Goal: Information Seeking & Learning: Compare options

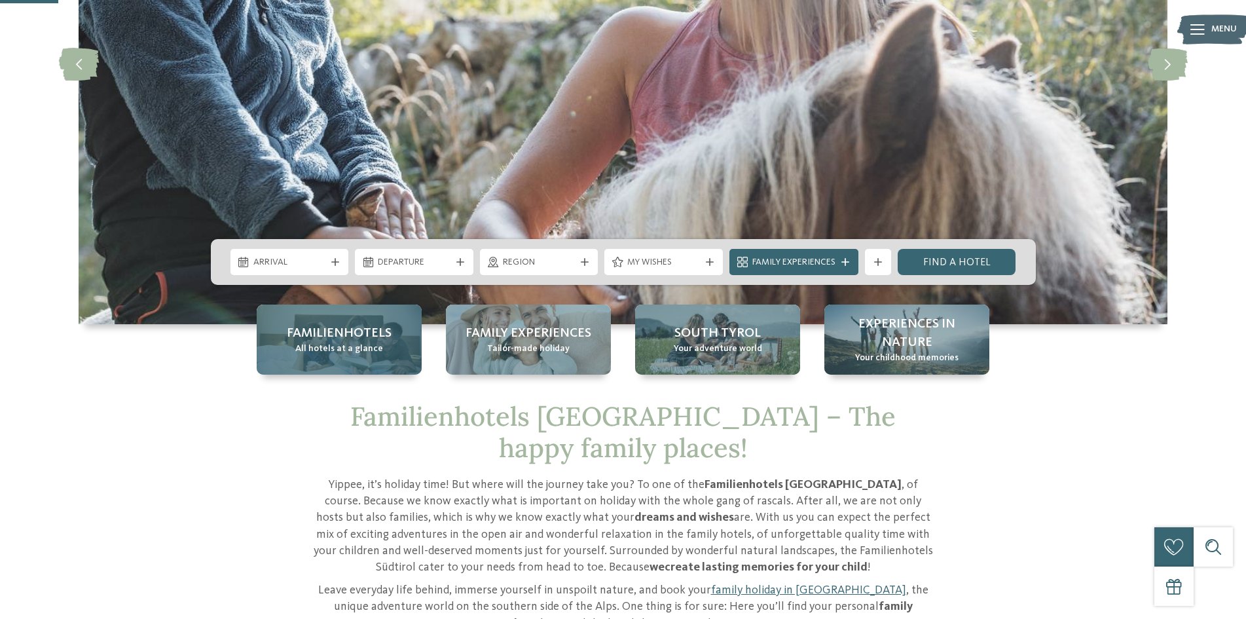
click at [370, 355] on span "All hotels at a glance" at bounding box center [339, 349] width 88 height 13
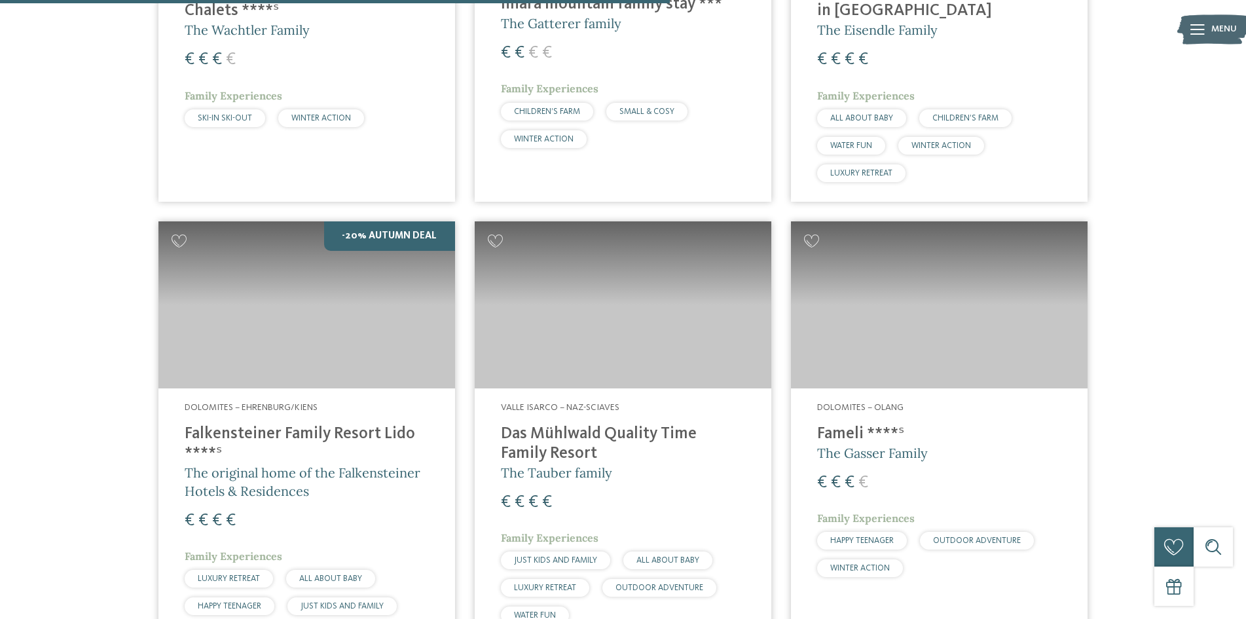
scroll to position [2358, 0]
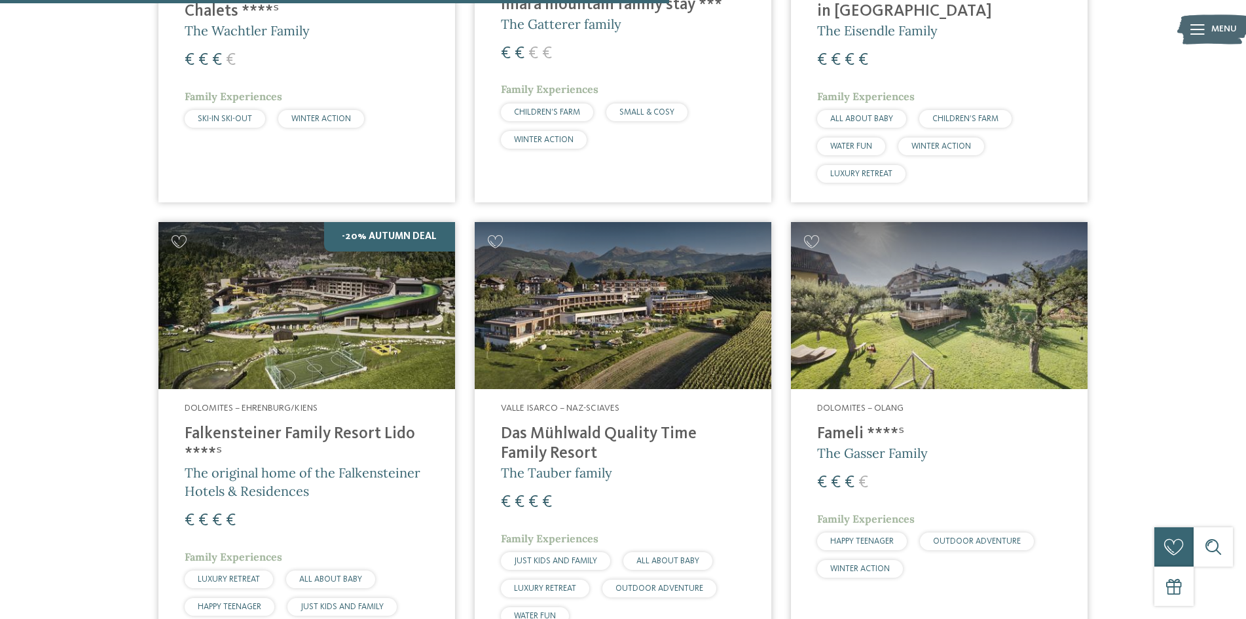
click at [352, 424] on h4 "Falkensteiner Family Resort Lido ****ˢ" at bounding box center [307, 443] width 244 height 39
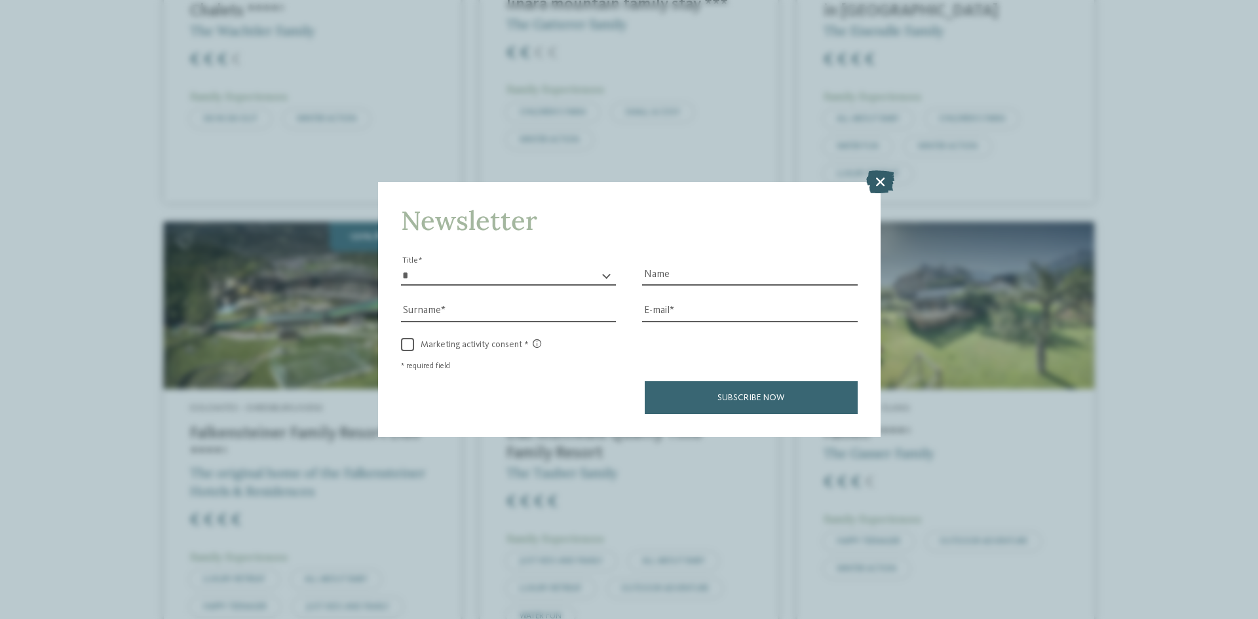
click at [879, 181] on icon at bounding box center [880, 181] width 28 height 23
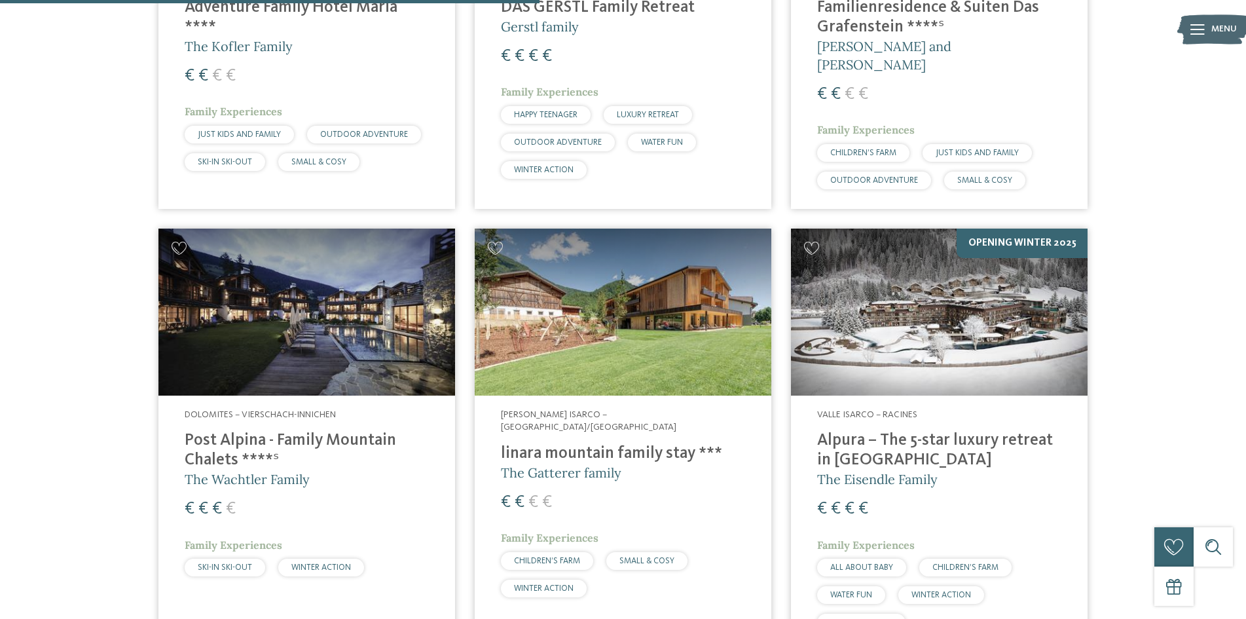
scroll to position [1899, 0]
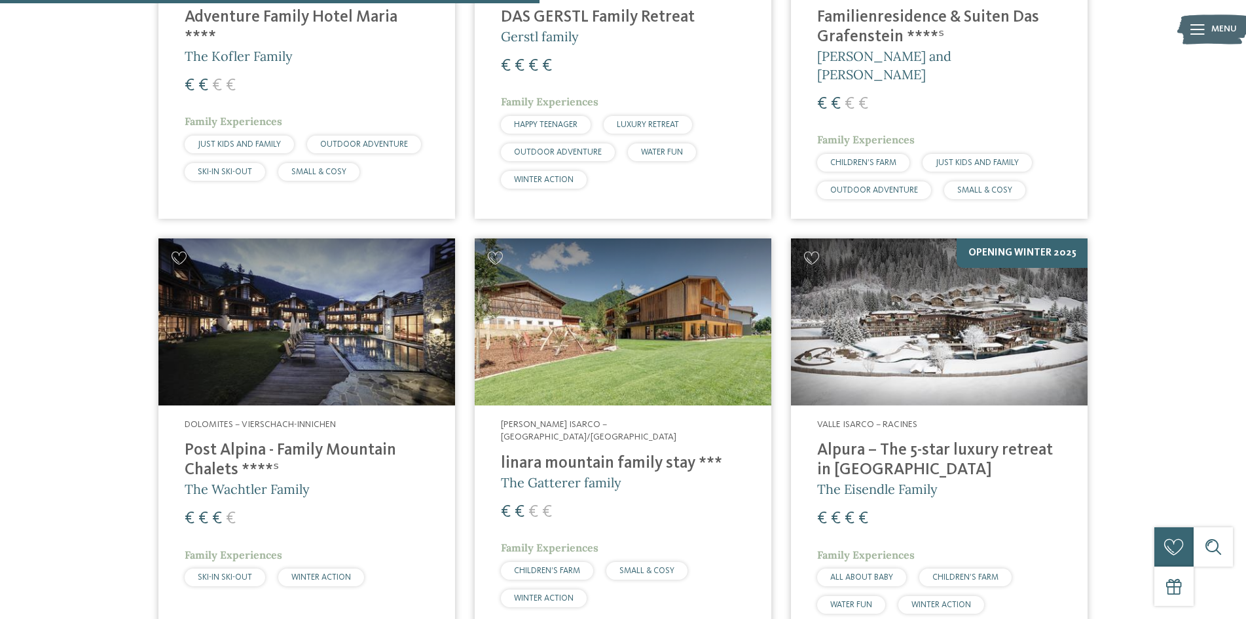
click at [322, 441] on h4 "Post Alpina - Family Mountain Chalets ****ˢ" at bounding box center [307, 460] width 244 height 39
click at [662, 454] on h4 "linara mountain family stay ***" at bounding box center [623, 464] width 244 height 20
click at [967, 441] on h4 "Alpura – The 5-star luxury retreat in South Tyrol" at bounding box center [939, 460] width 244 height 39
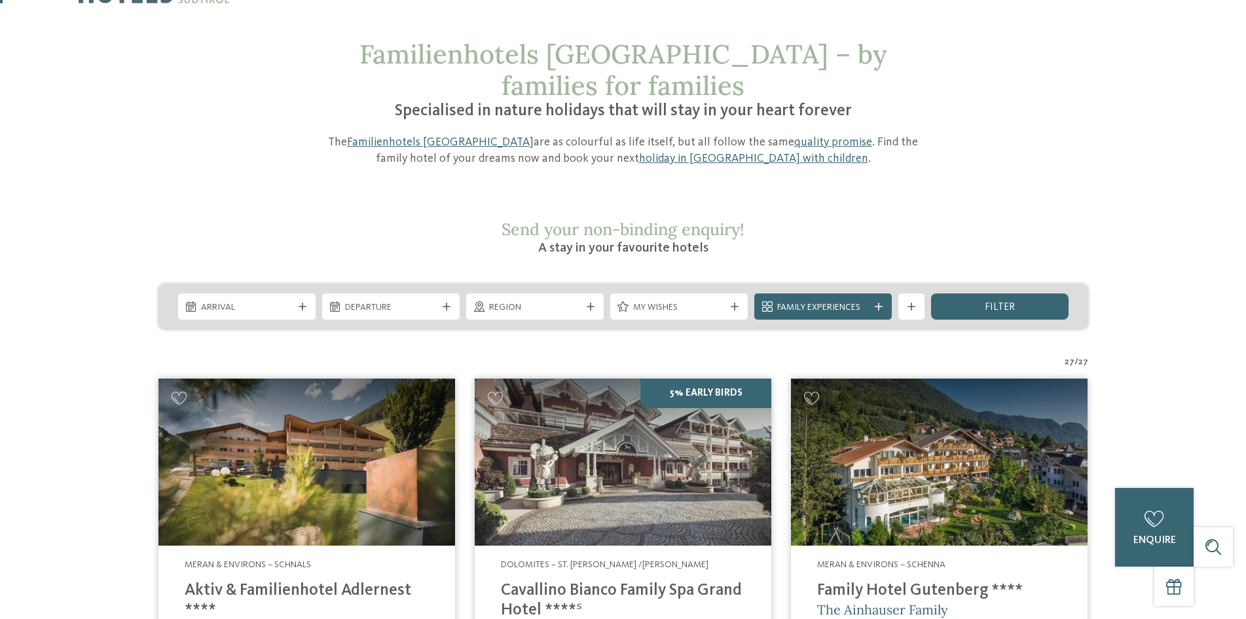
scroll to position [0, 0]
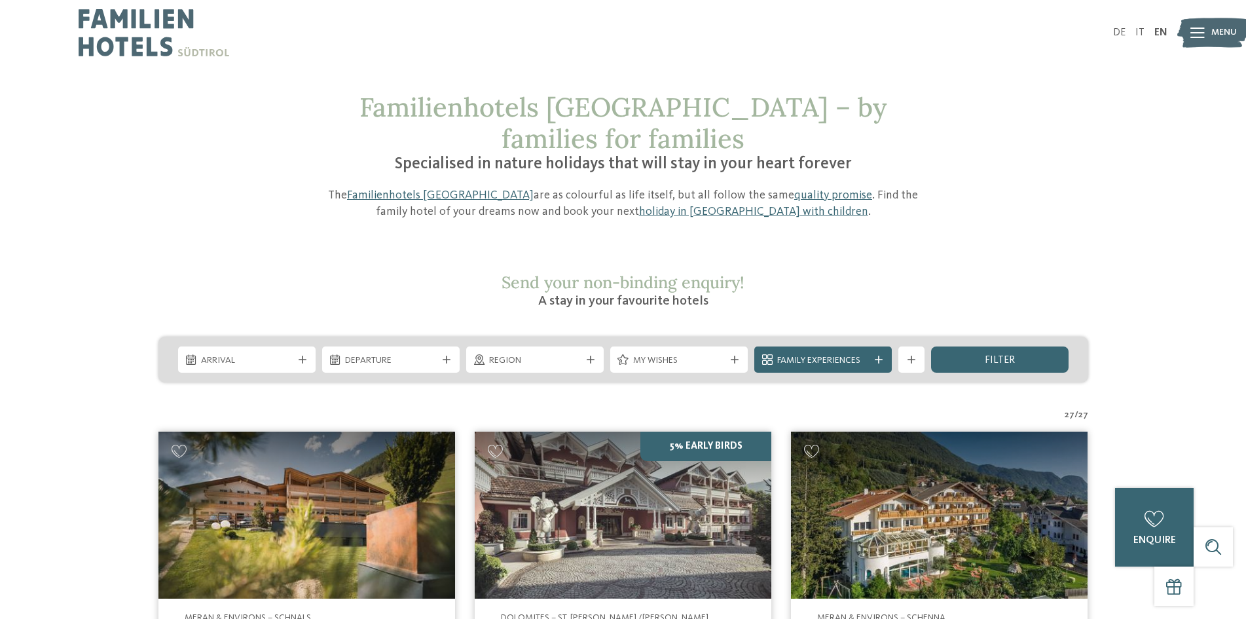
click at [141, 31] on img at bounding box center [154, 32] width 151 height 65
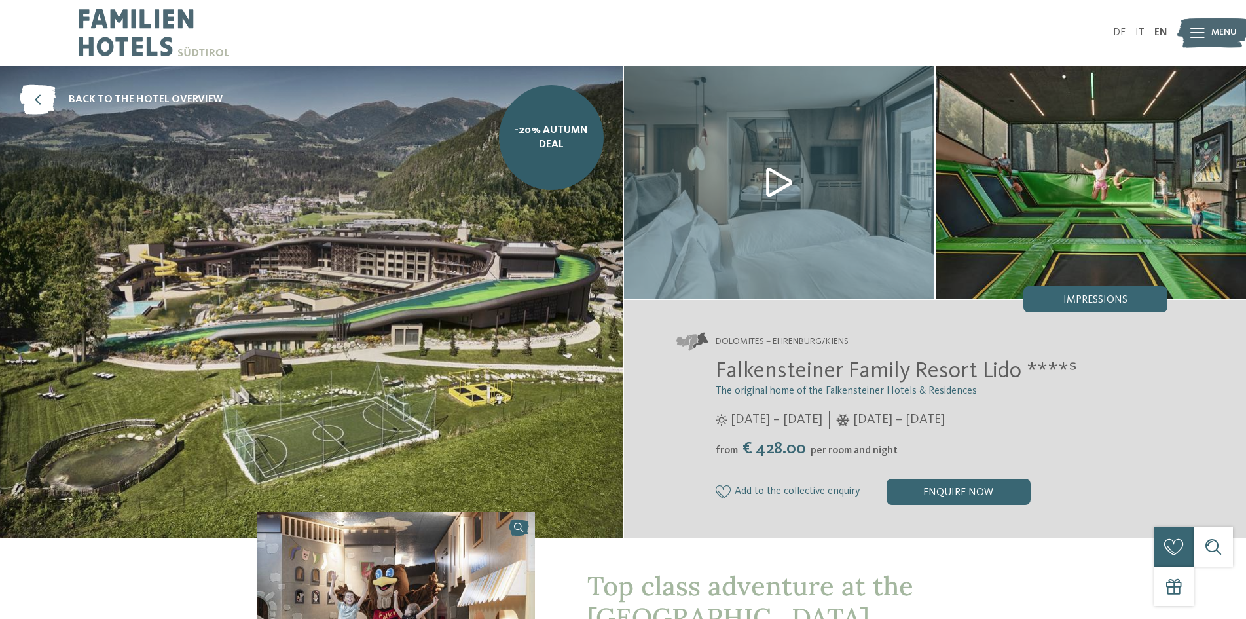
click at [767, 184] on img at bounding box center [779, 181] width 310 height 233
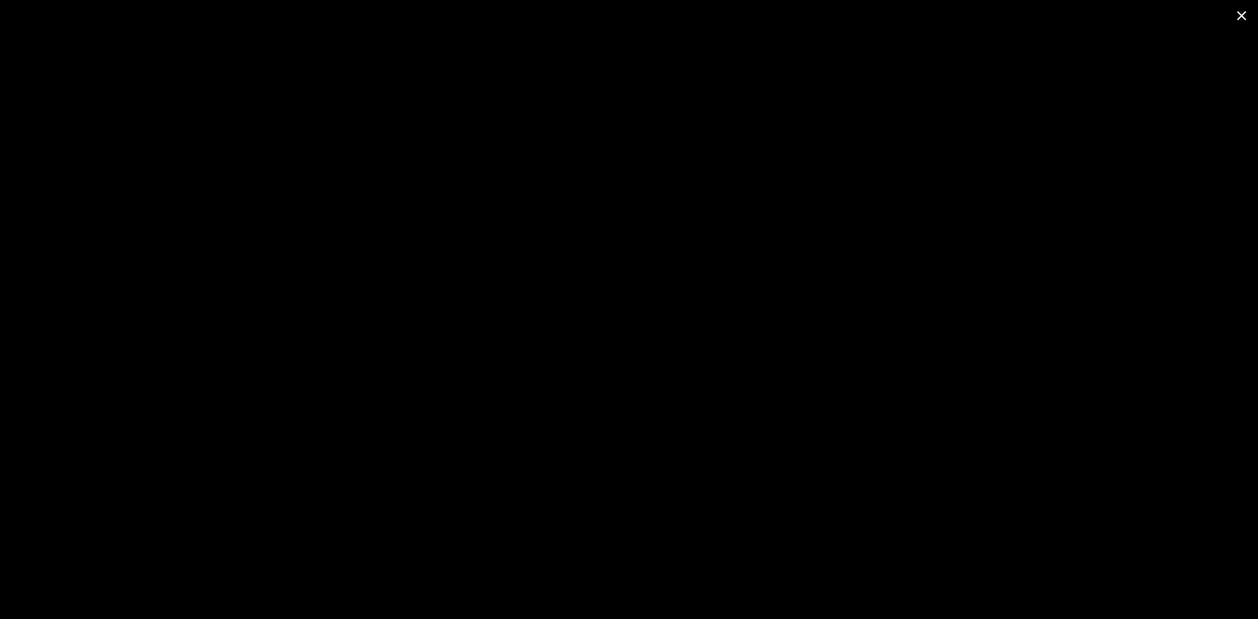
click at [1240, 14] on span at bounding box center [1241, 15] width 33 height 31
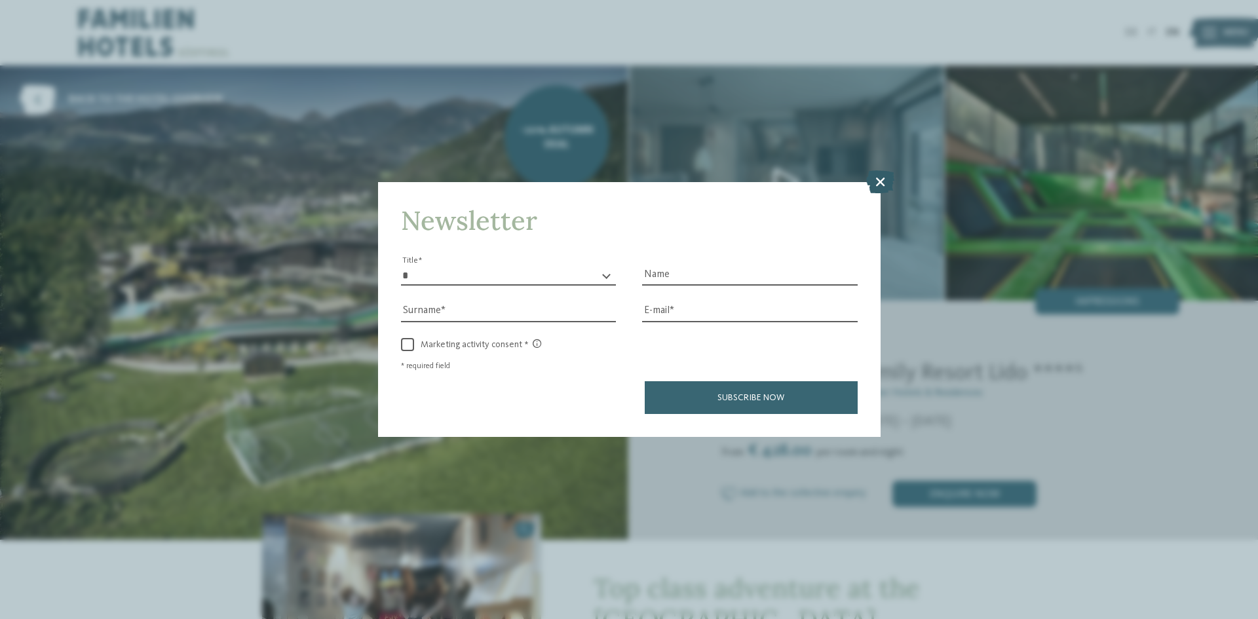
click at [883, 179] on icon at bounding box center [880, 181] width 28 height 23
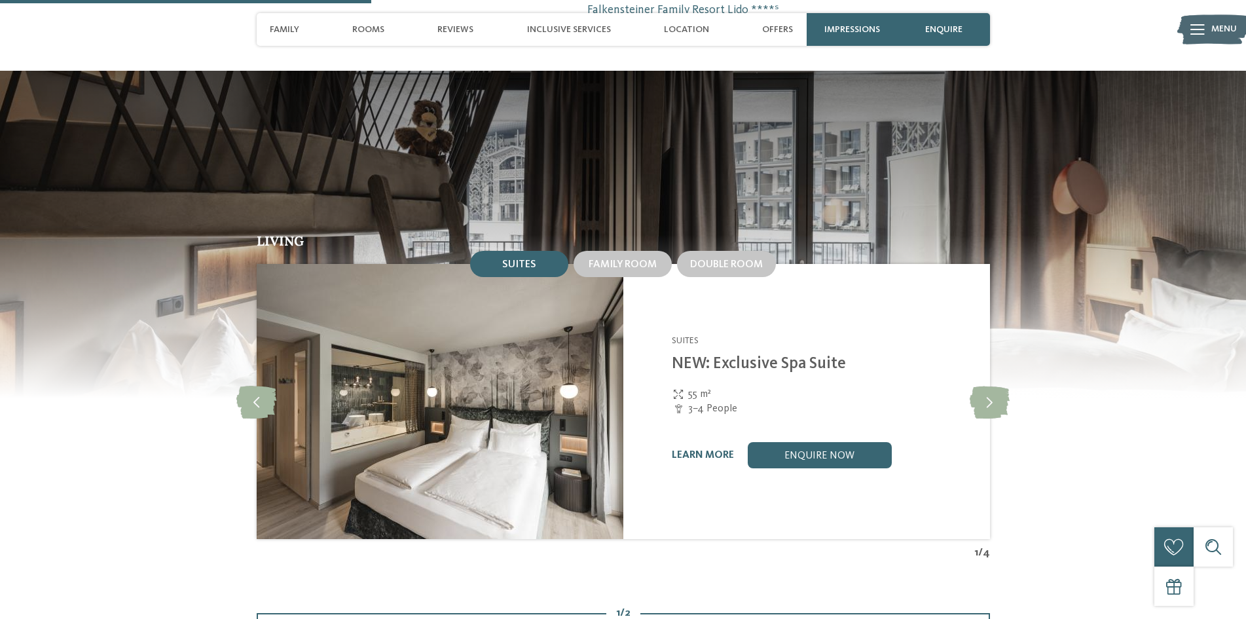
scroll to position [1310, 0]
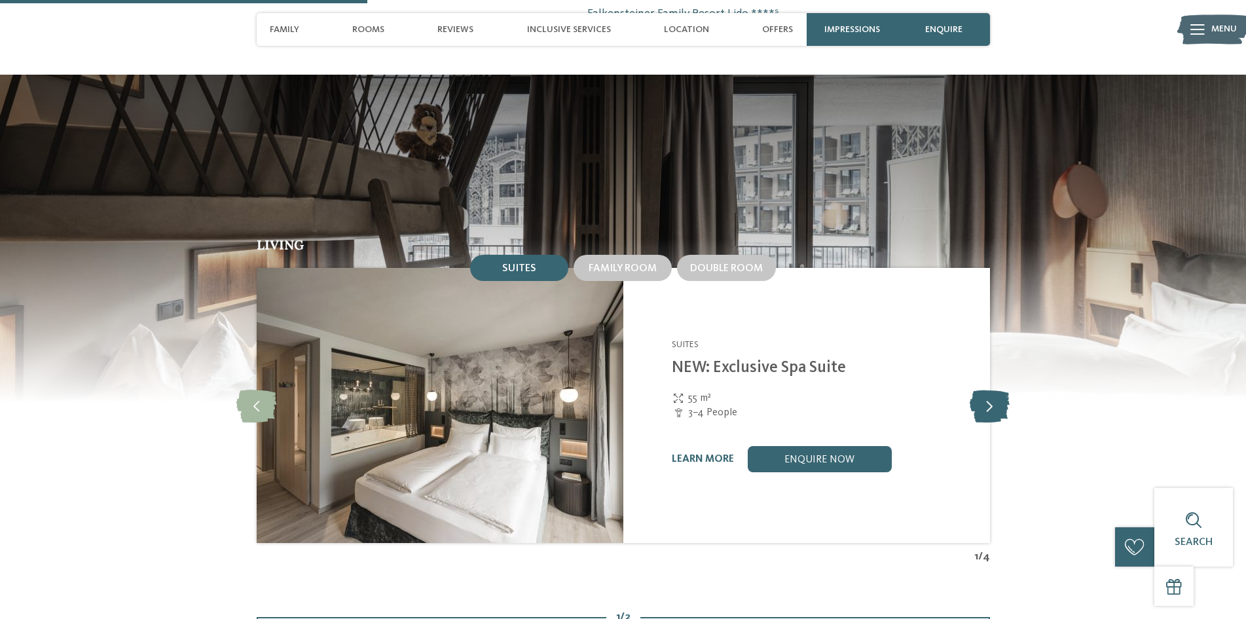
click at [990, 389] on icon at bounding box center [990, 405] width 40 height 33
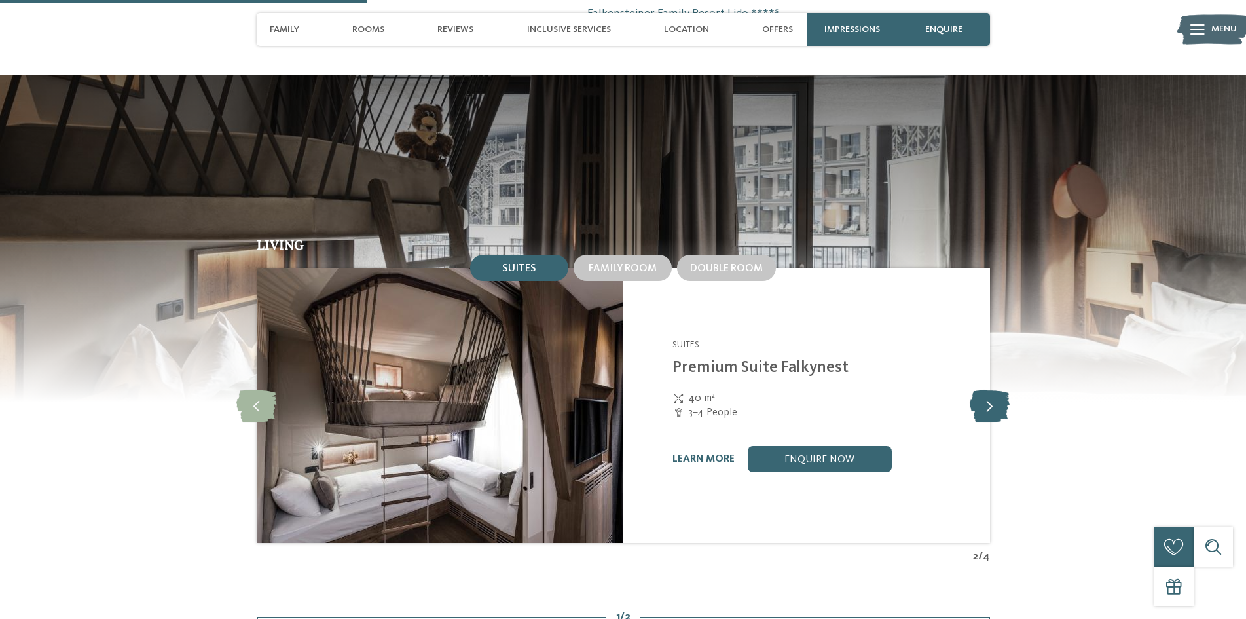
click at [990, 389] on icon at bounding box center [990, 405] width 40 height 33
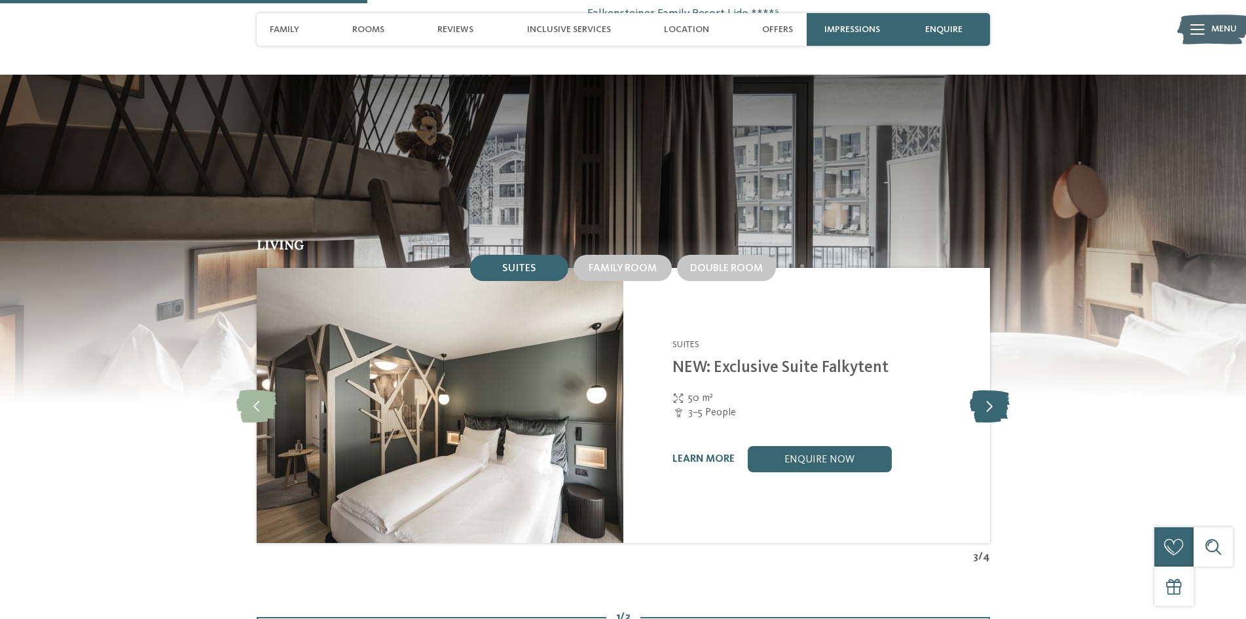
click at [990, 389] on icon at bounding box center [990, 405] width 40 height 33
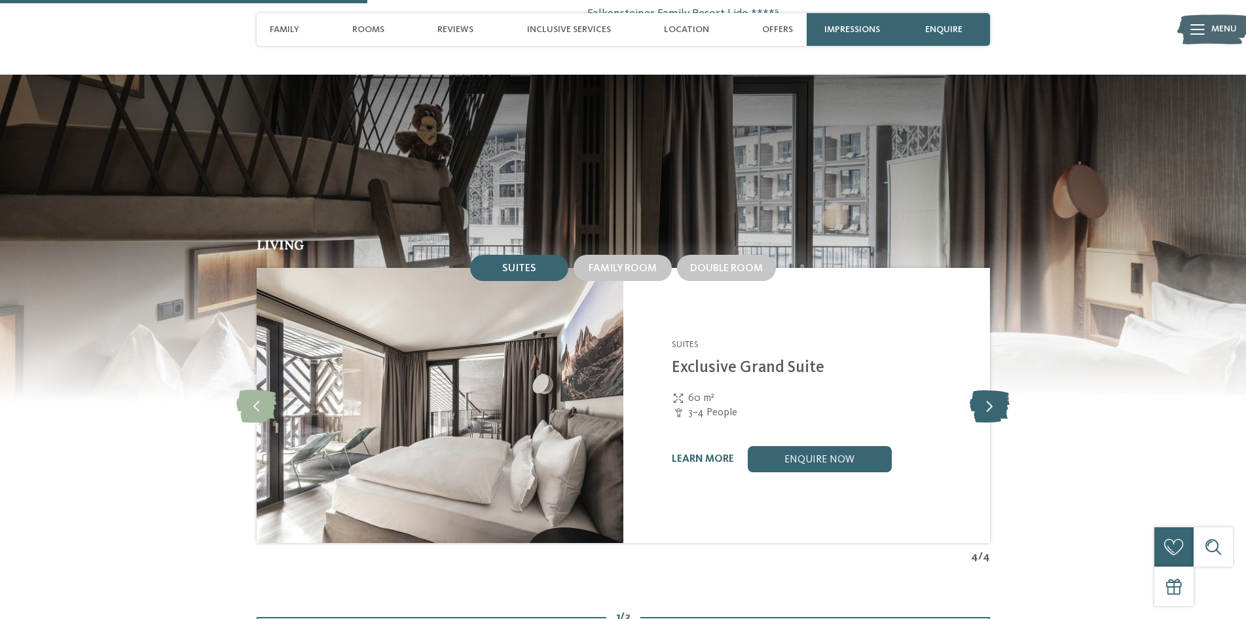
click at [990, 389] on icon at bounding box center [990, 405] width 40 height 33
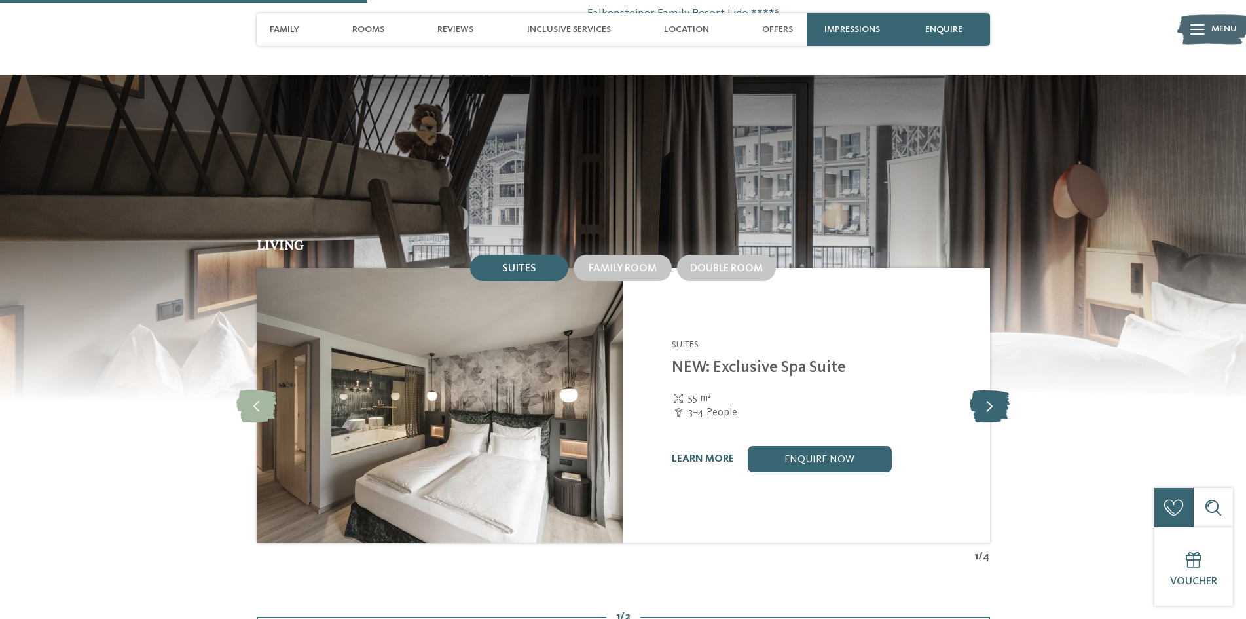
click at [990, 389] on icon at bounding box center [990, 405] width 40 height 33
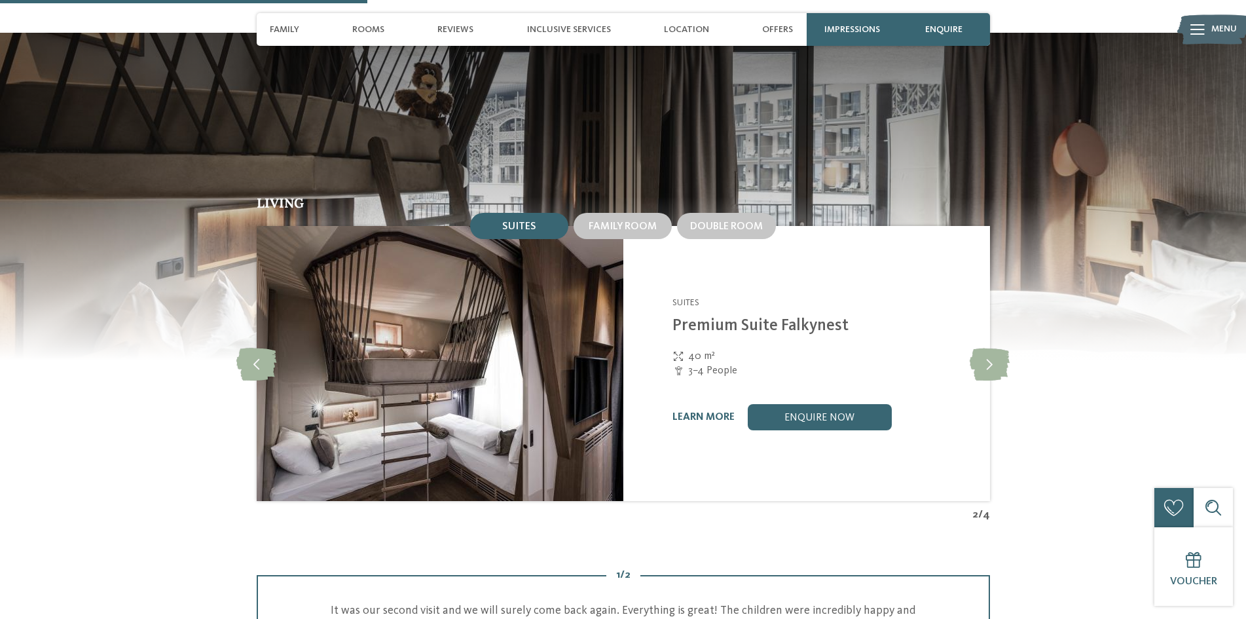
scroll to position [1375, 0]
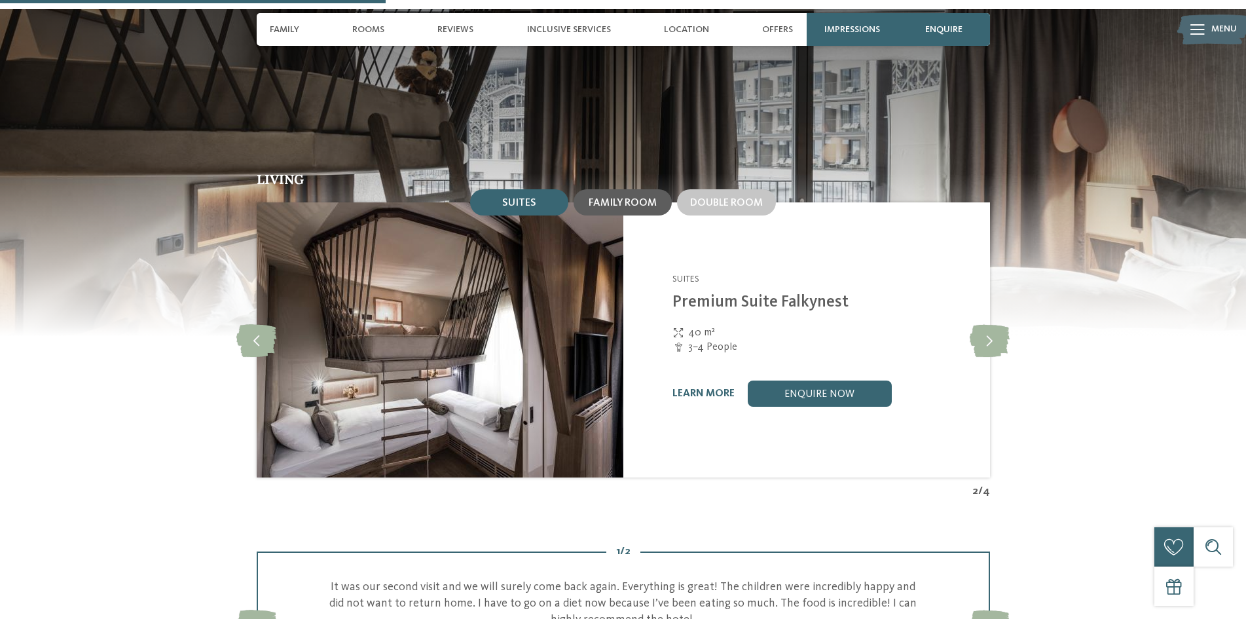
click at [652, 189] on div "Family room" at bounding box center [623, 202] width 98 height 26
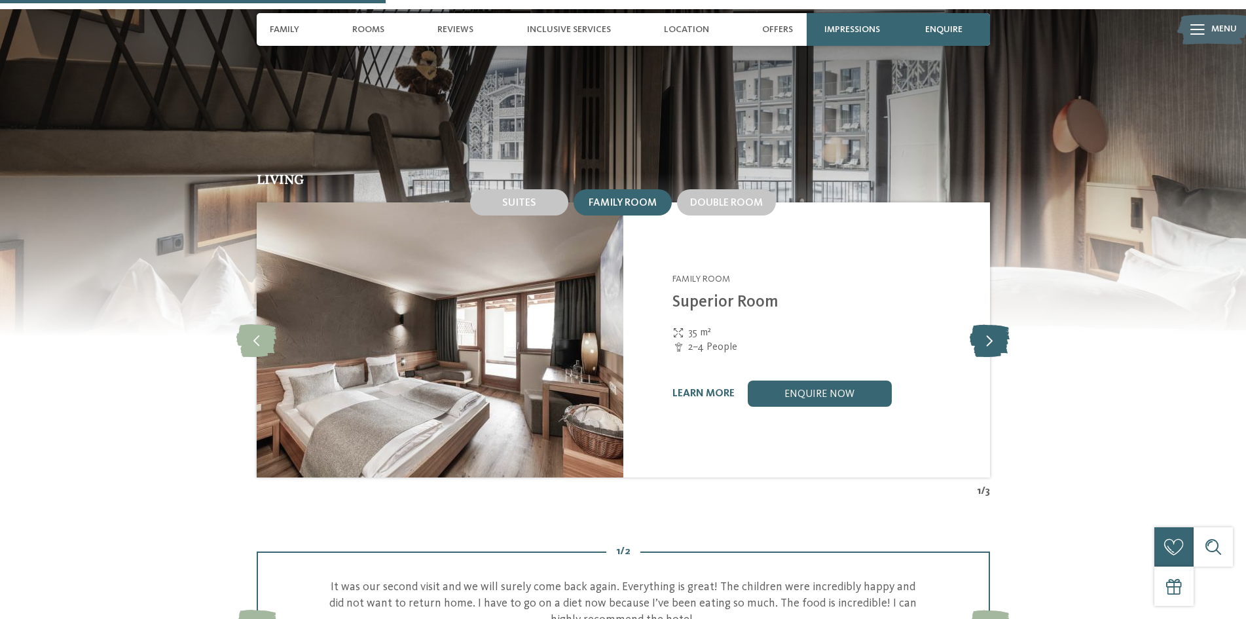
click at [998, 324] on icon at bounding box center [990, 340] width 40 height 33
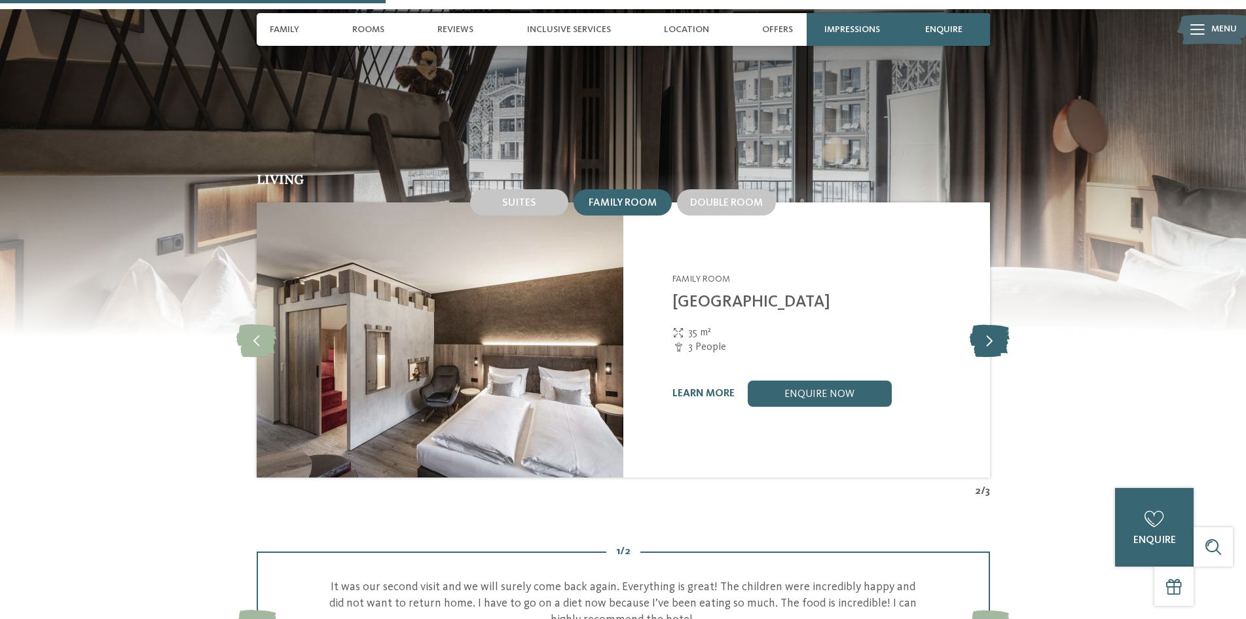
click at [998, 324] on icon at bounding box center [990, 340] width 40 height 33
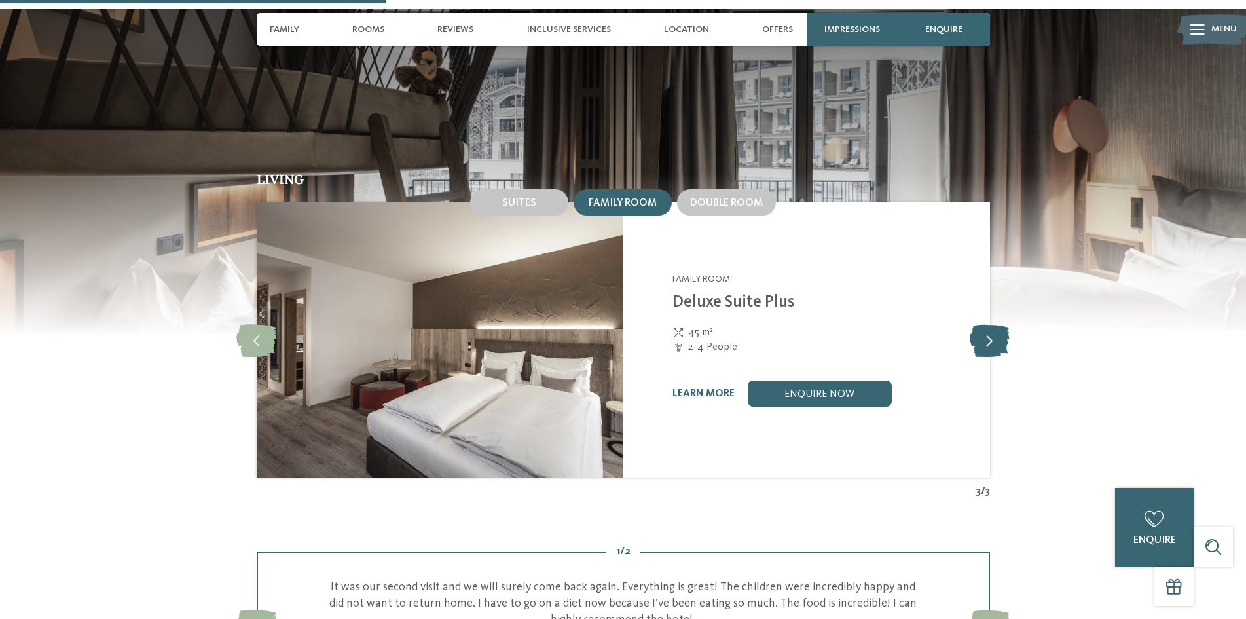
click at [998, 324] on icon at bounding box center [990, 340] width 40 height 33
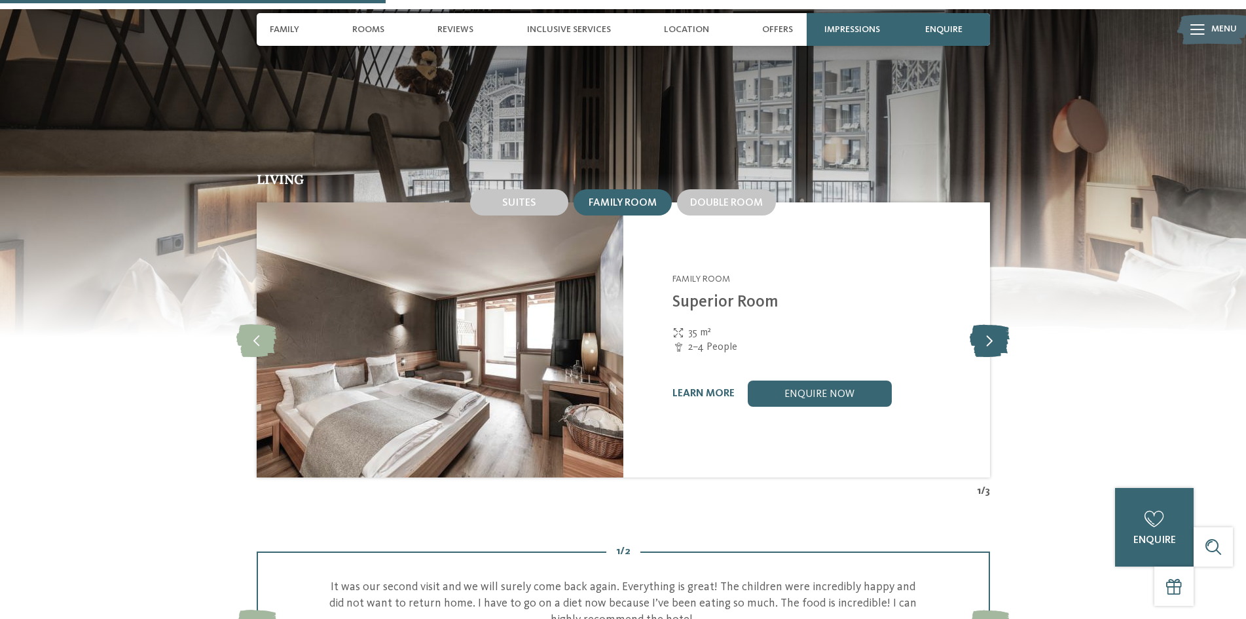
click at [998, 324] on icon at bounding box center [990, 340] width 40 height 33
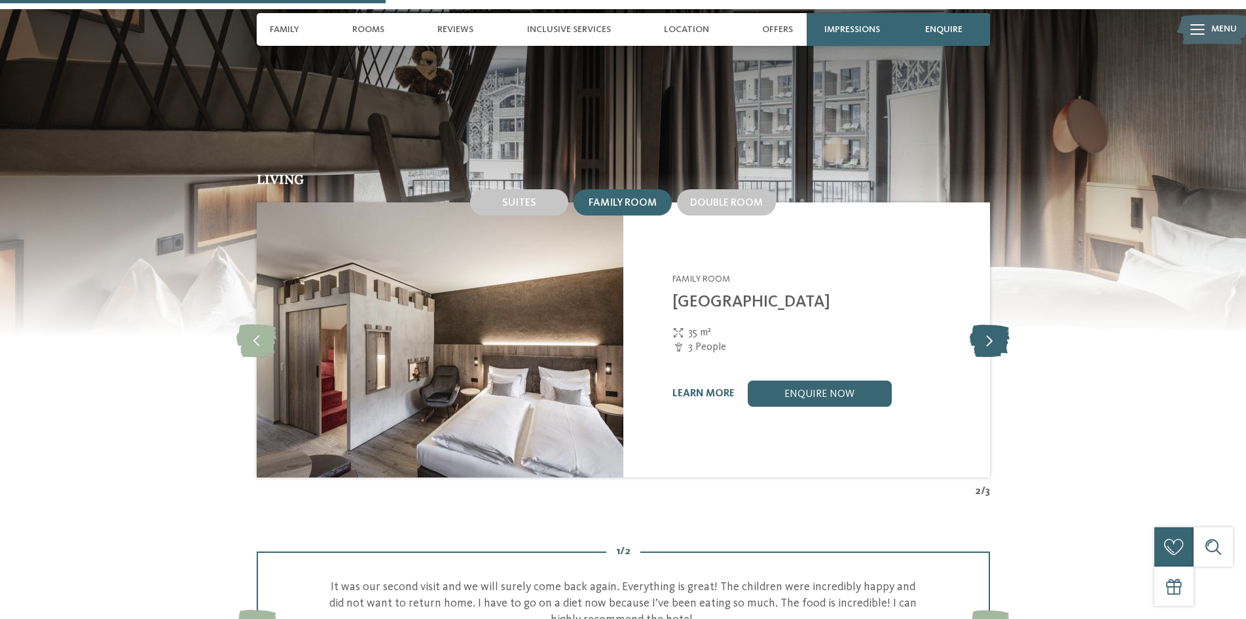
click at [998, 324] on icon at bounding box center [990, 340] width 40 height 33
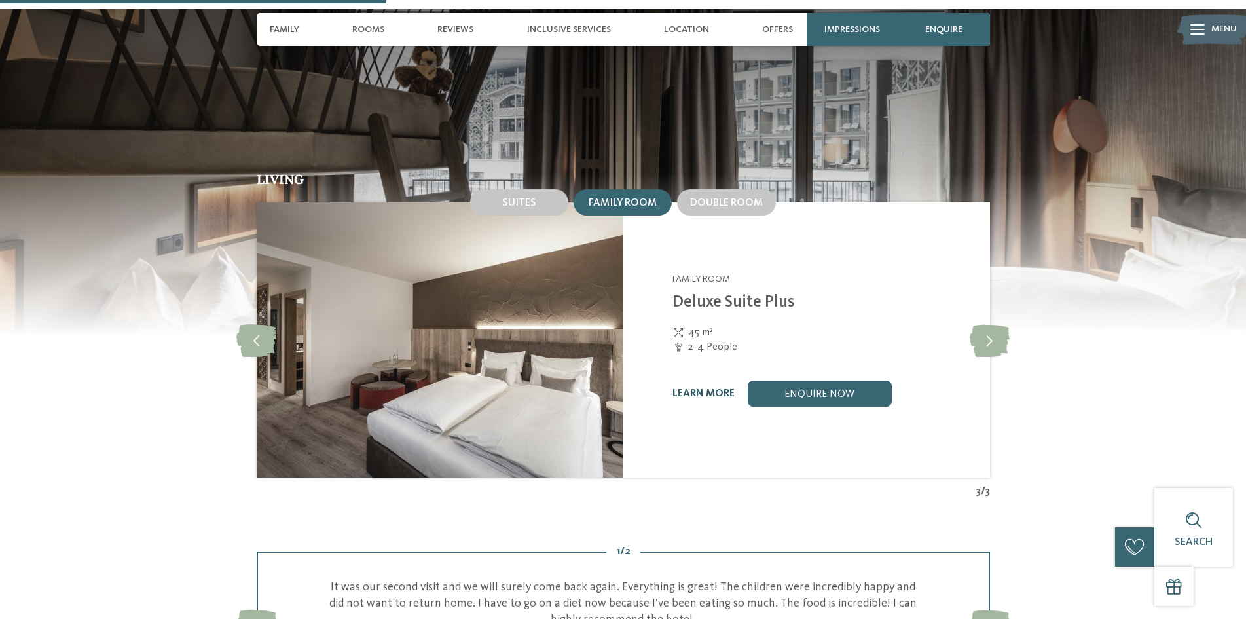
click at [720, 388] on link "learn more" at bounding box center [704, 393] width 62 height 10
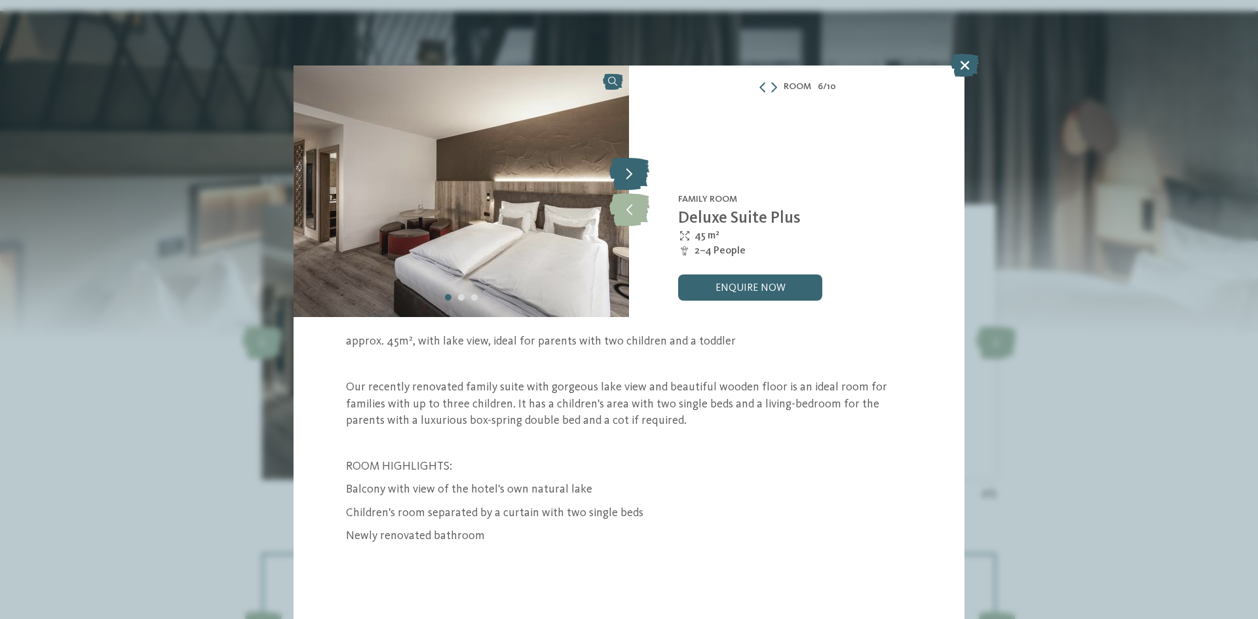
click at [644, 178] on icon at bounding box center [629, 173] width 40 height 33
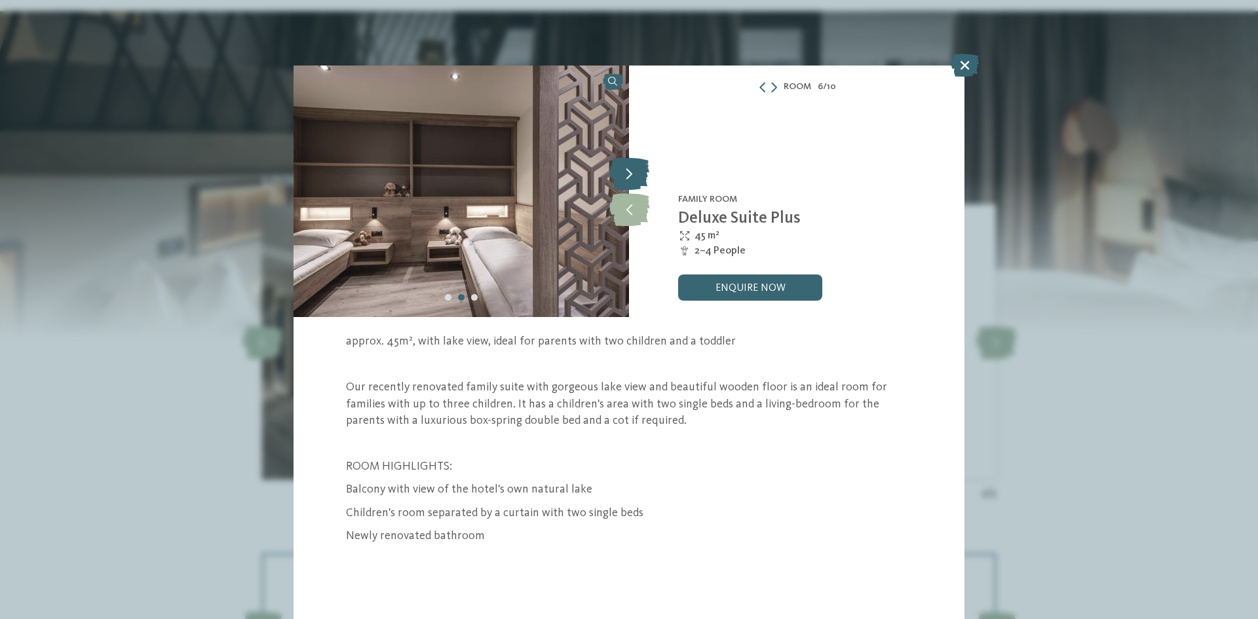
click at [644, 178] on icon at bounding box center [629, 173] width 40 height 33
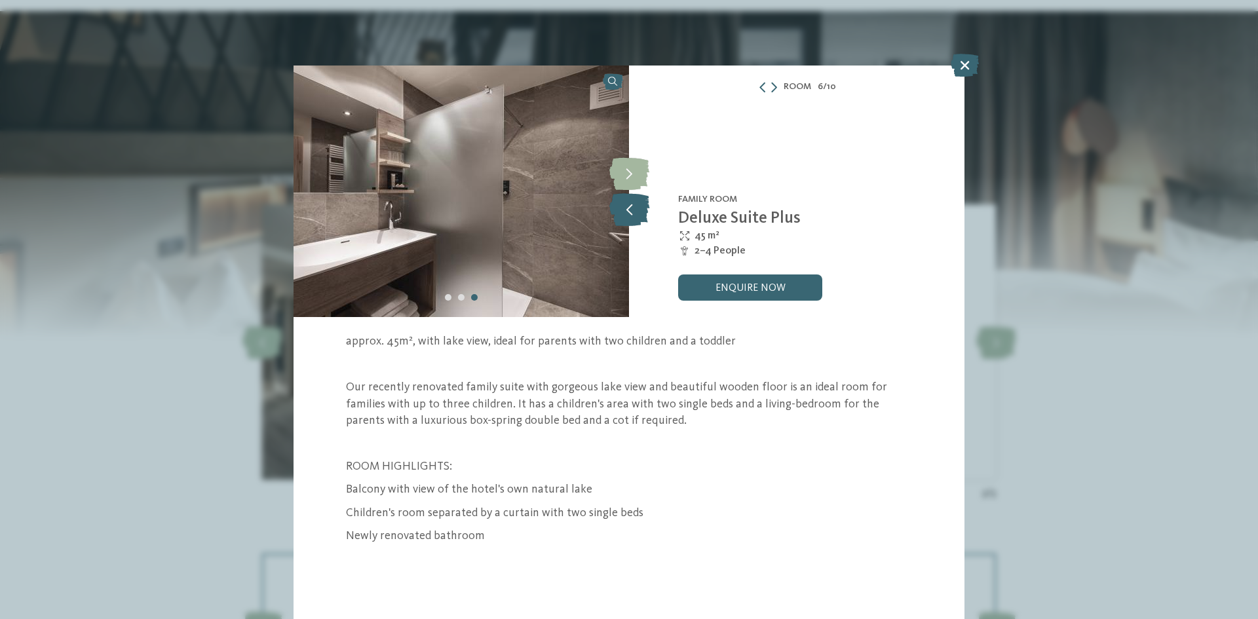
click at [633, 206] on icon at bounding box center [629, 209] width 40 height 33
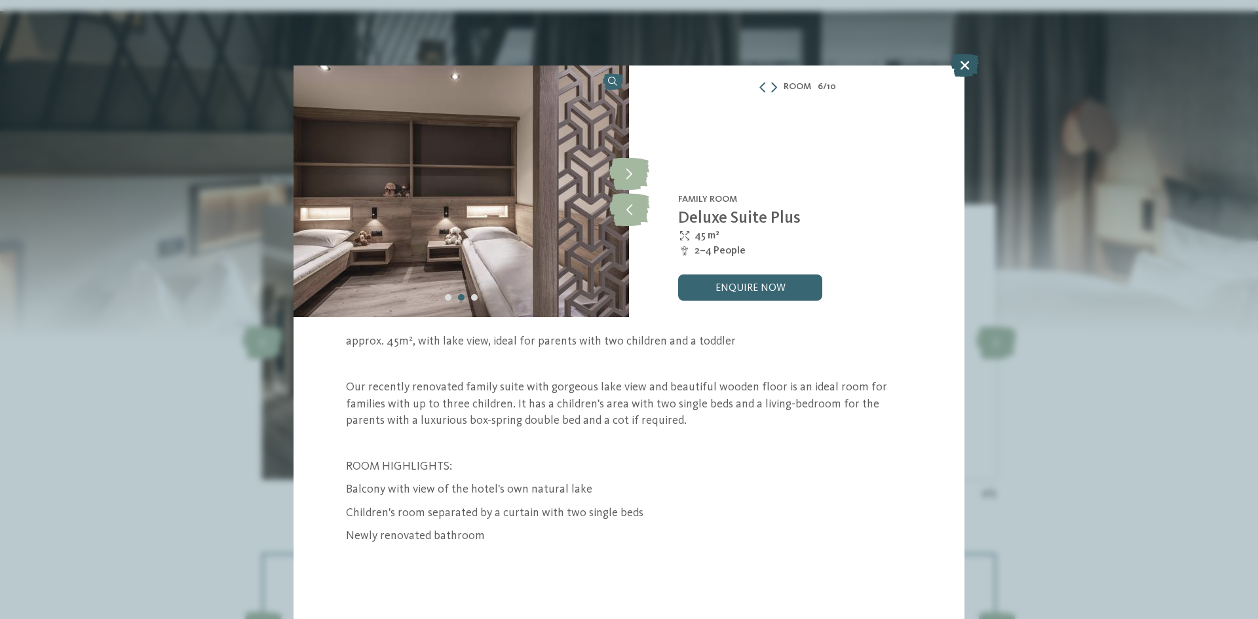
click at [963, 64] on icon at bounding box center [964, 65] width 28 height 23
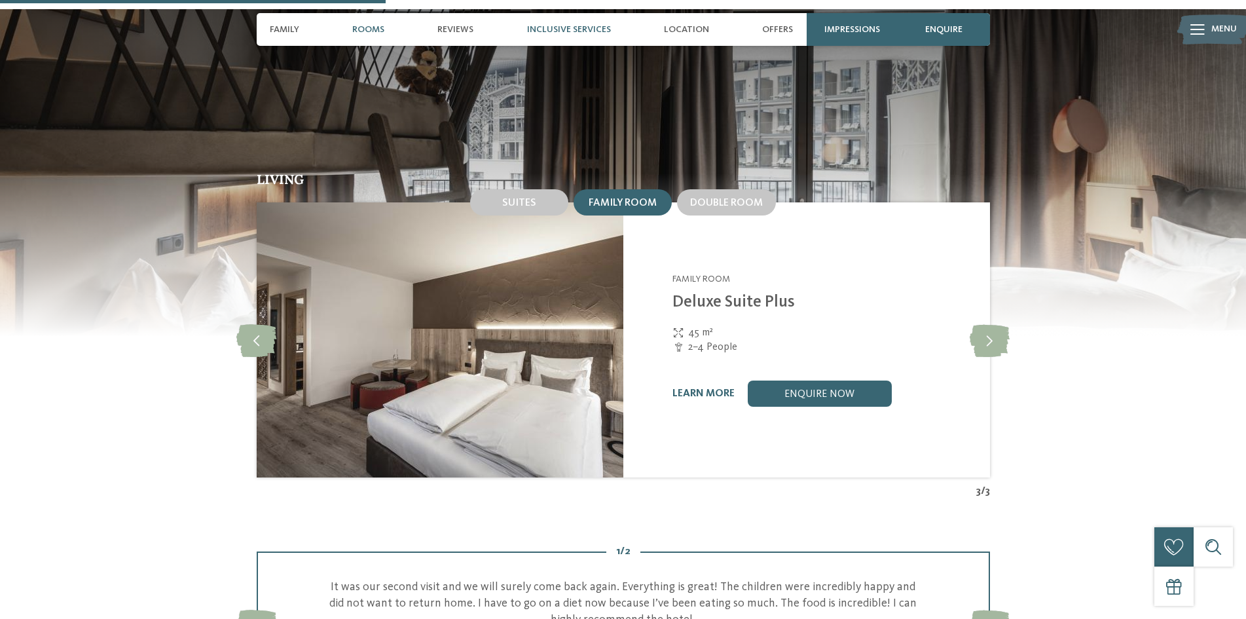
click at [578, 36] on div "Inclusive services" at bounding box center [569, 29] width 97 height 33
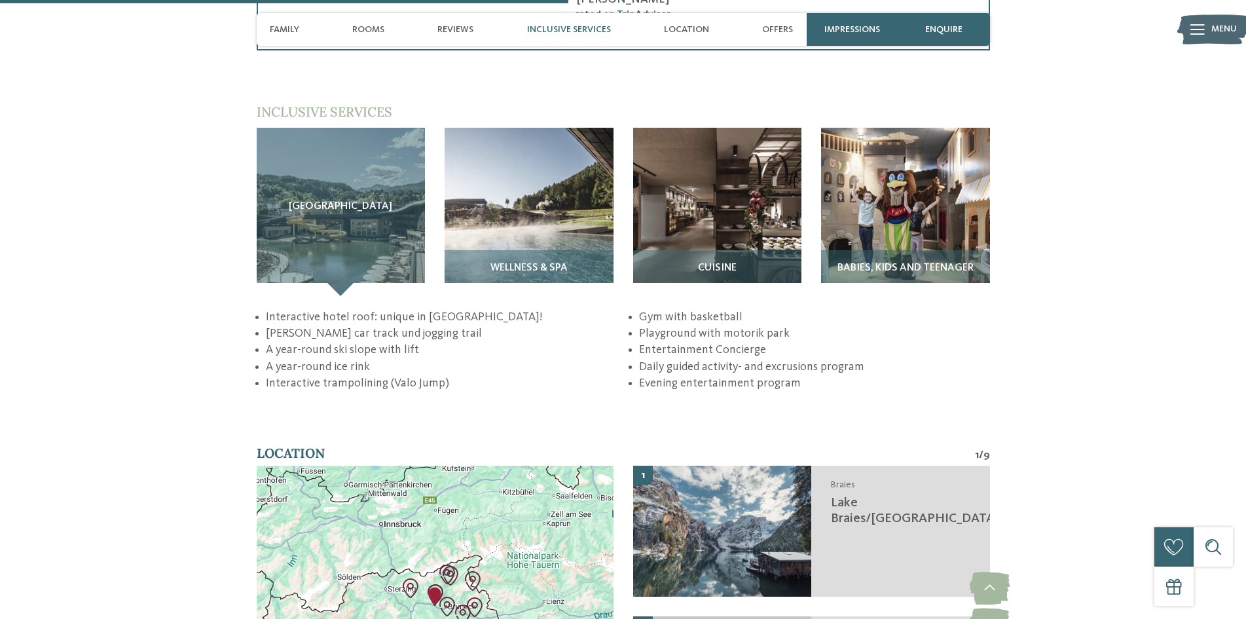
scroll to position [2026, 0]
click at [344, 374] on div "back to the hotel overview -20% Autumn Deal from" at bounding box center [623, 198] width 1246 height 4316
click at [527, 262] on span "Wellness & SPA" at bounding box center [529, 268] width 77 height 12
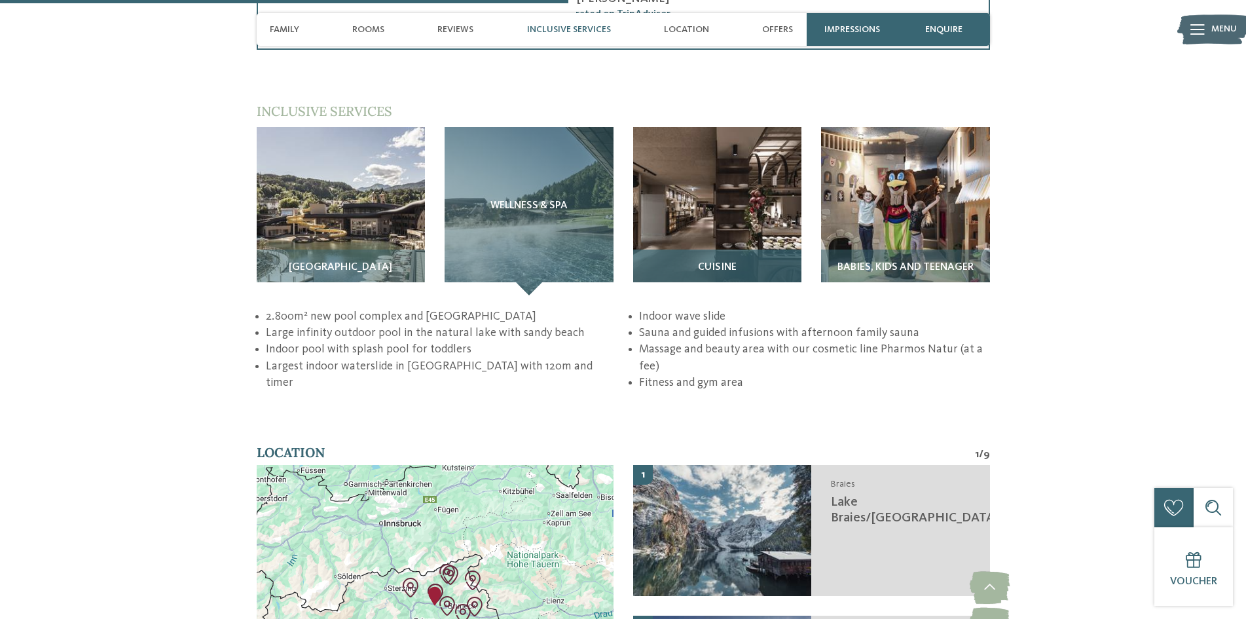
click at [722, 250] on div "Cuisine" at bounding box center [717, 273] width 169 height 46
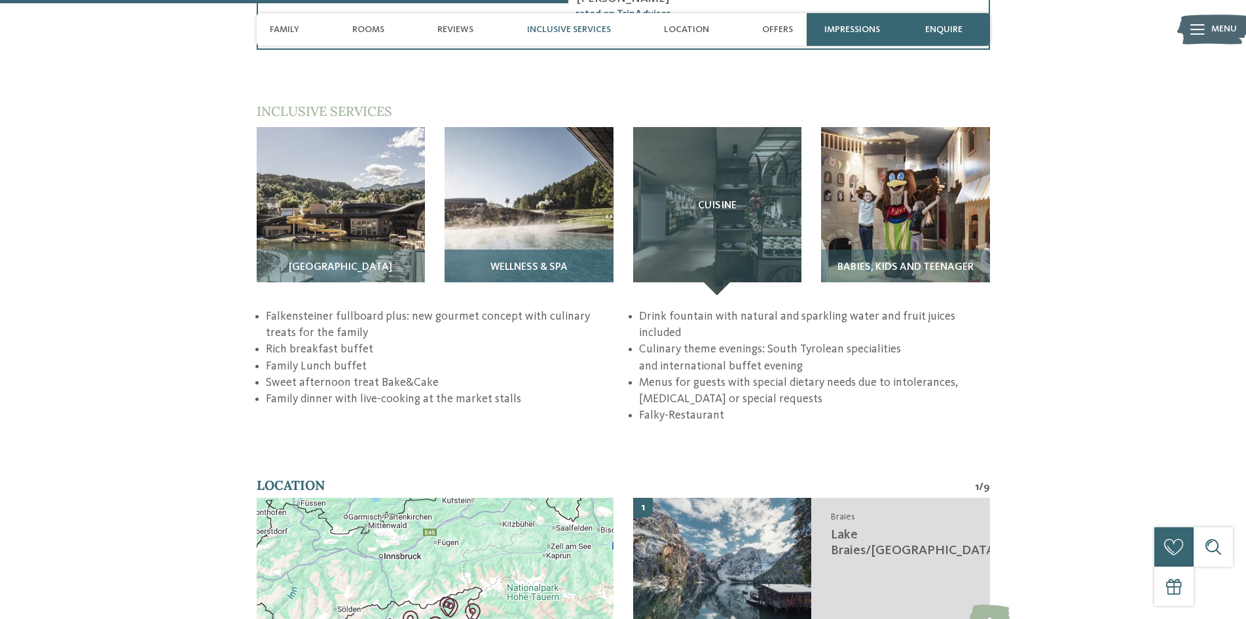
click at [509, 262] on span "Wellness & SPA" at bounding box center [529, 268] width 77 height 12
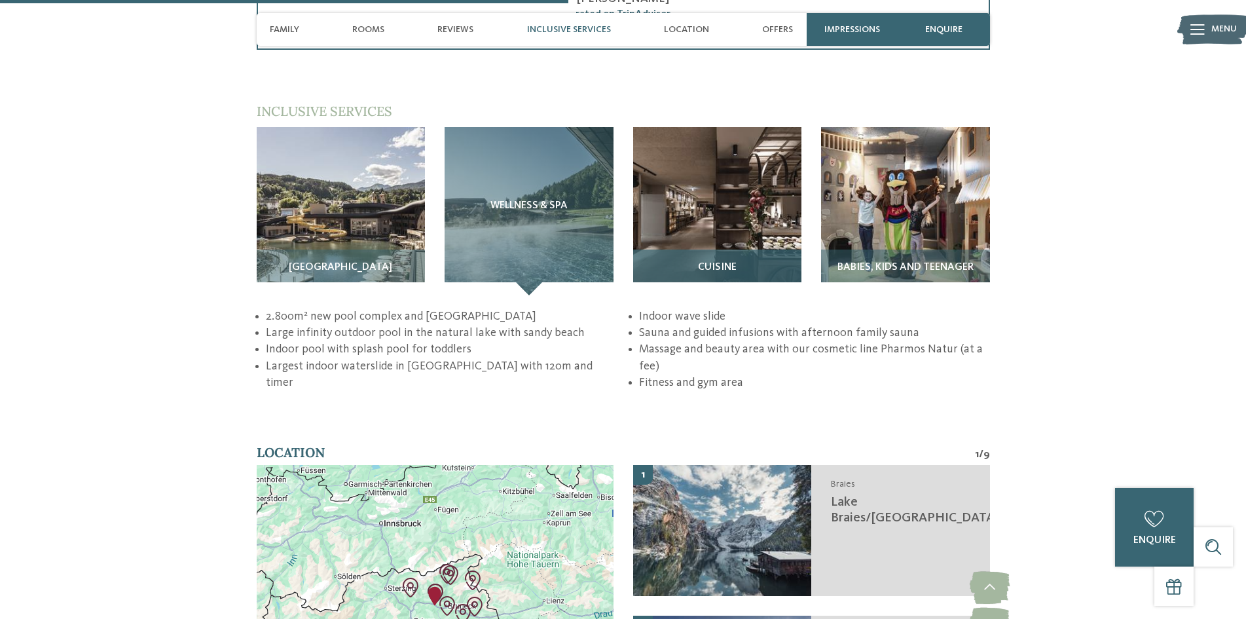
click at [692, 262] on h3 "Cuisine" at bounding box center [718, 268] width 156 height 12
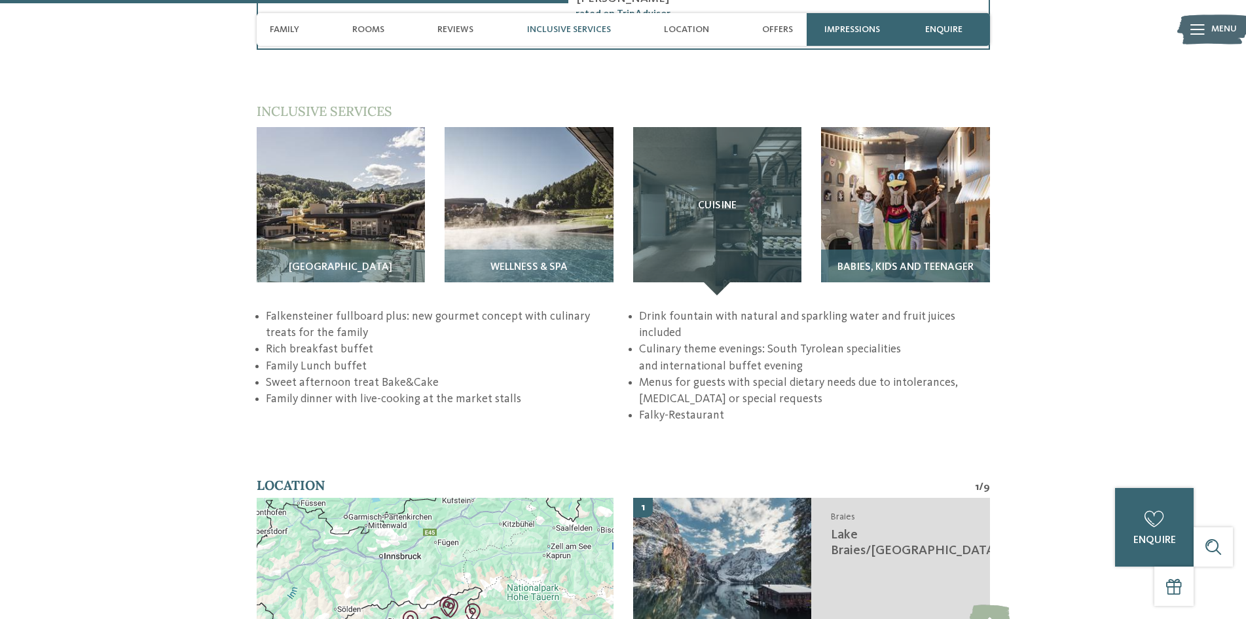
click at [884, 250] on div "Babies, Kids and Teenager" at bounding box center [905, 273] width 169 height 46
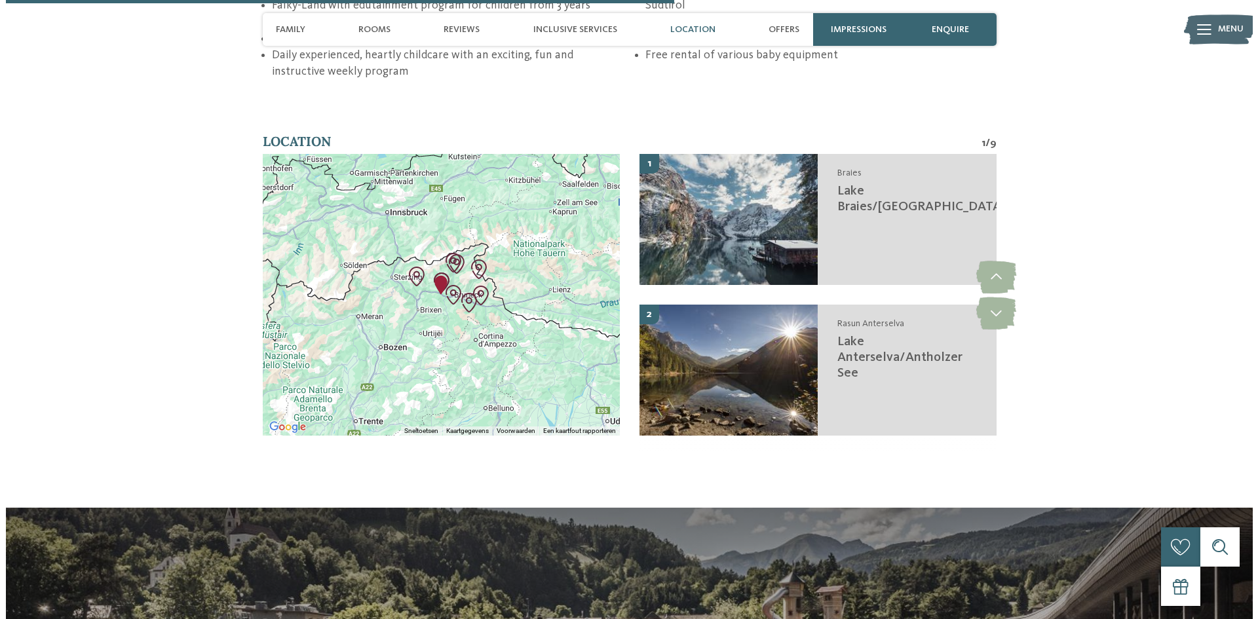
scroll to position [2746, 0]
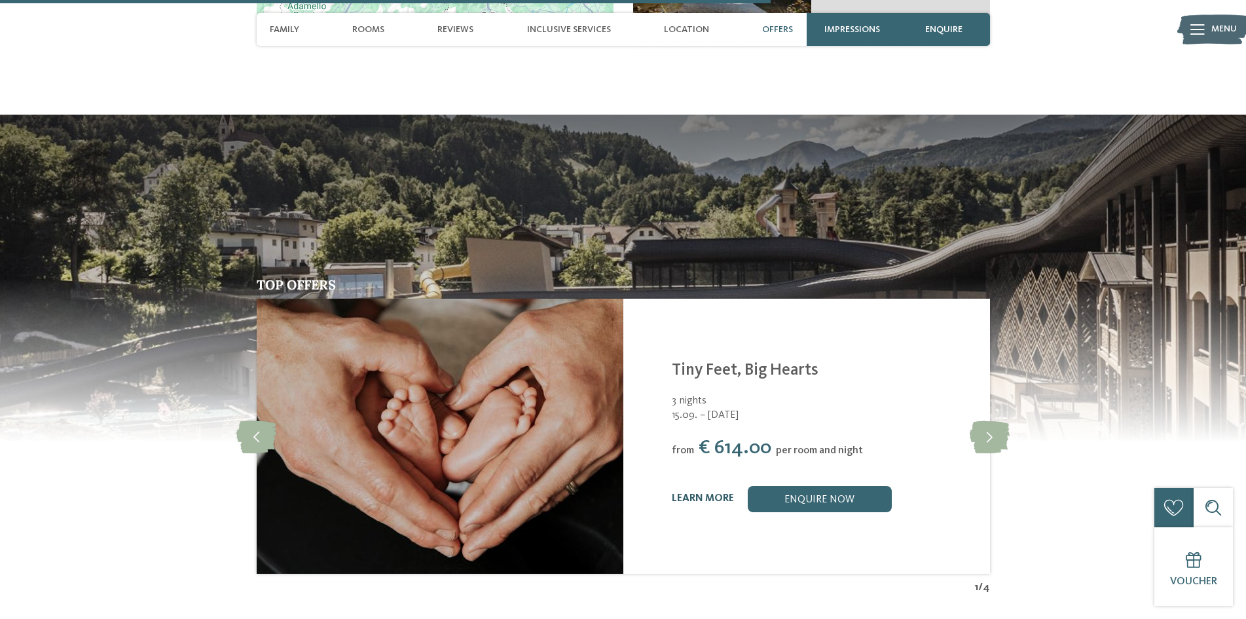
click at [726, 493] on link "learn more" at bounding box center [703, 498] width 62 height 10
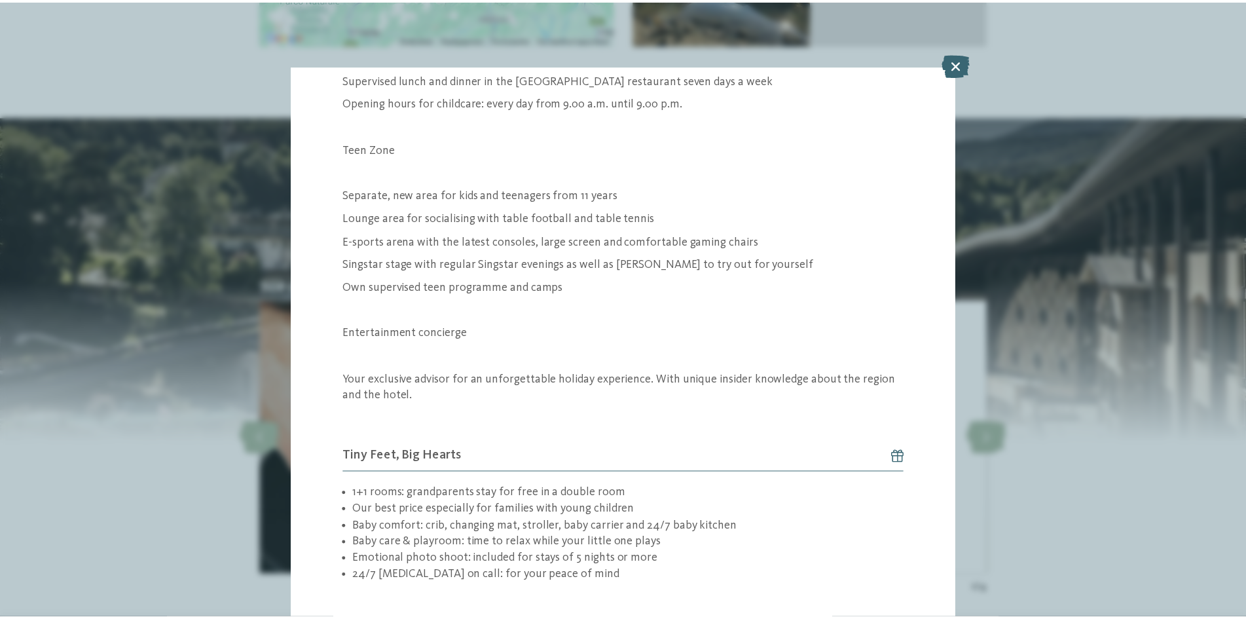
scroll to position [1267, 0]
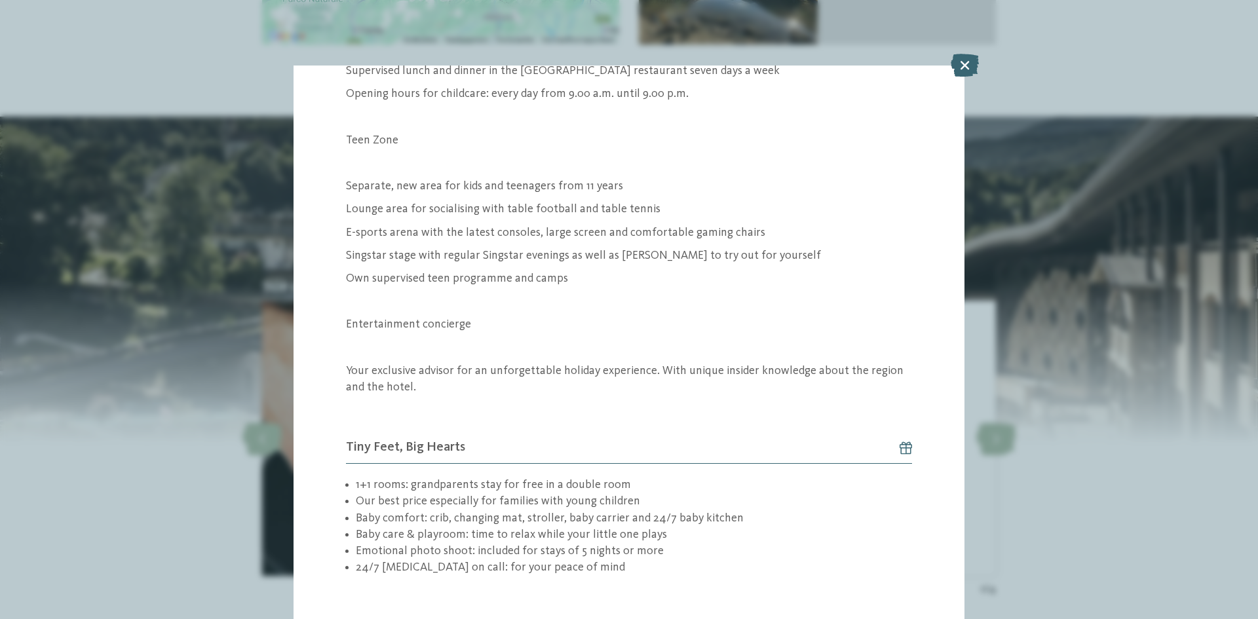
click at [1039, 417] on div "Offer 1 / 4 1 3" at bounding box center [629, 309] width 1258 height 619
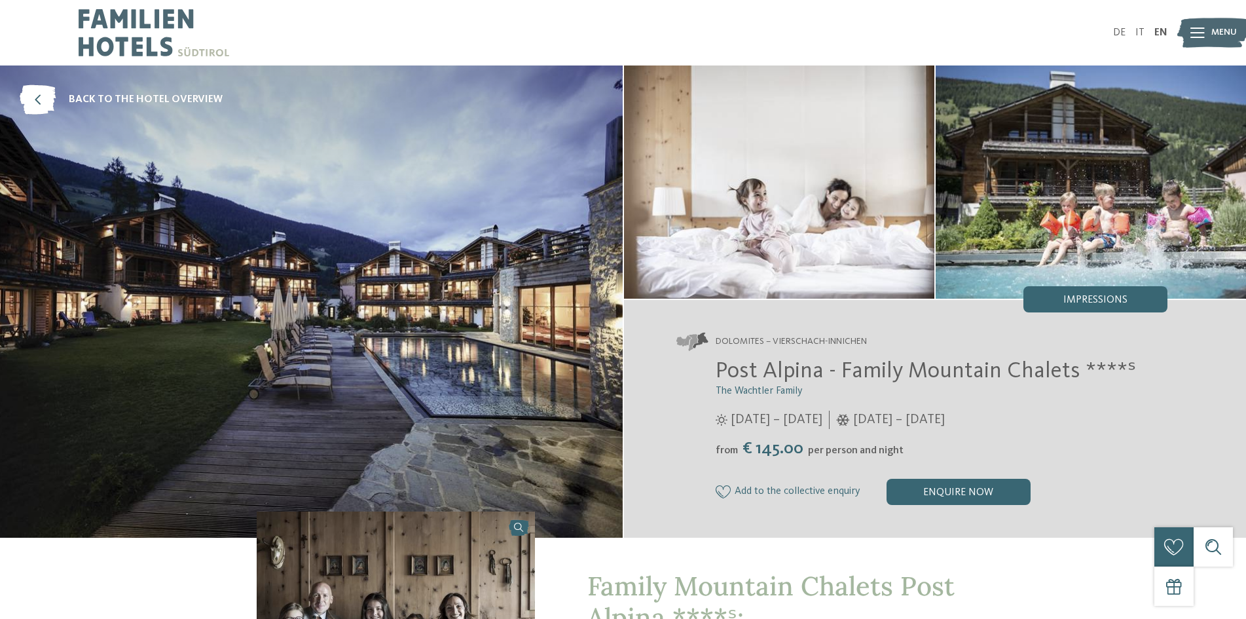
click at [368, 314] on img at bounding box center [311, 301] width 623 height 472
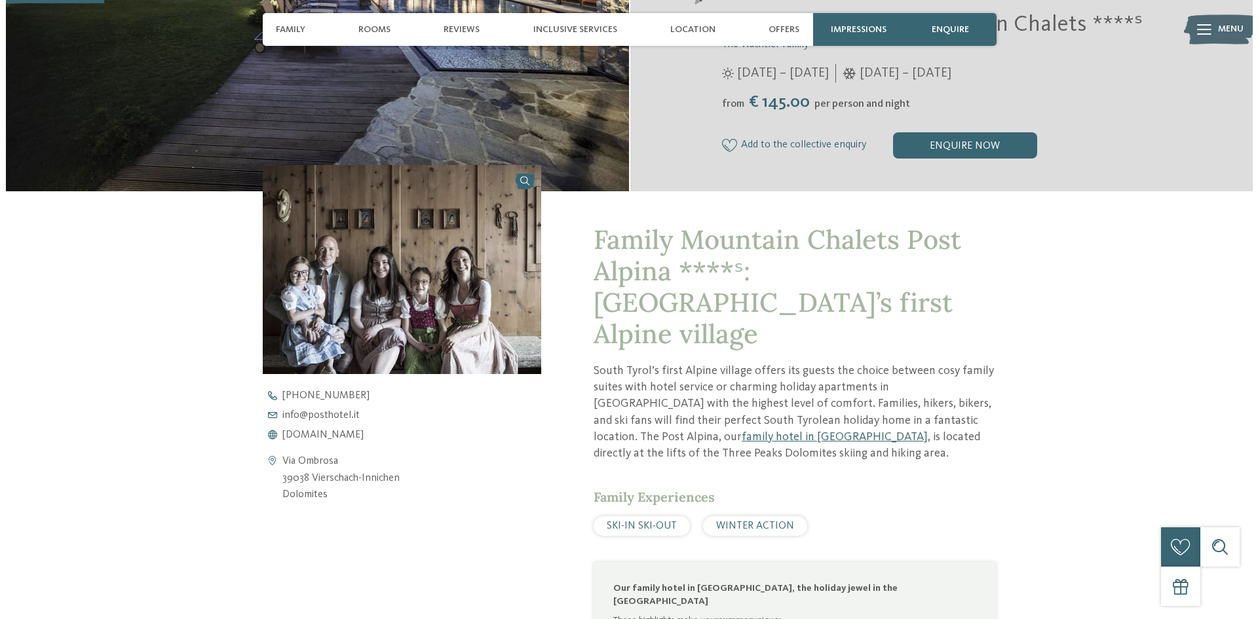
scroll to position [327, 0]
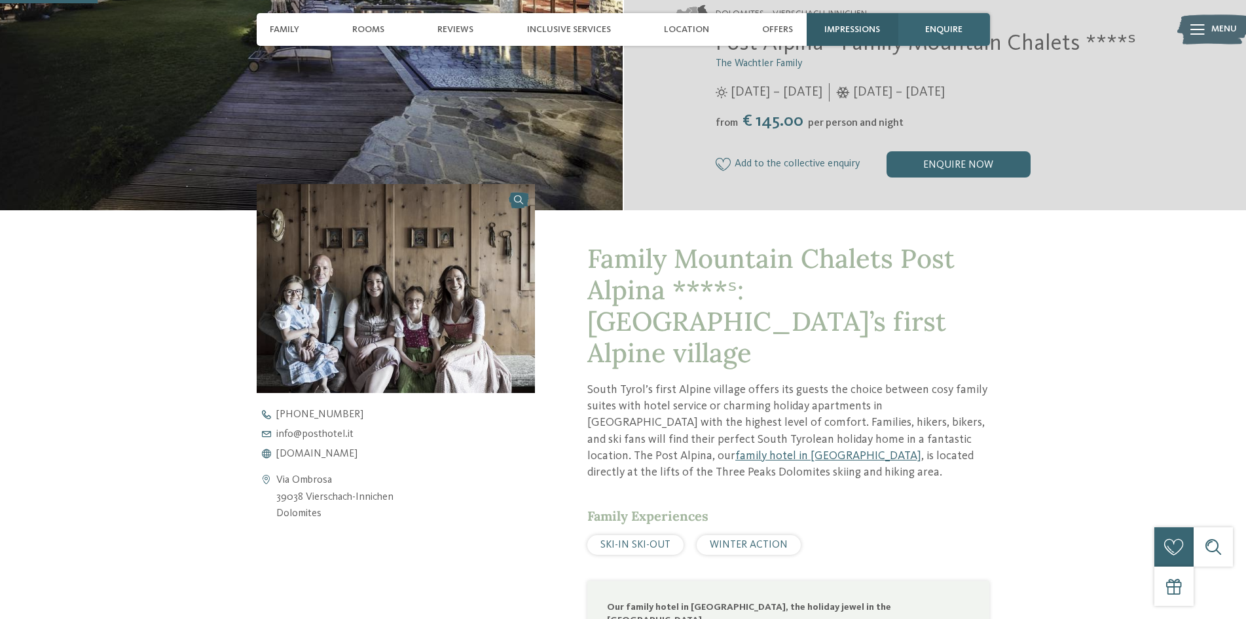
click at [851, 37] on div "Impressions" at bounding box center [853, 29] width 92 height 33
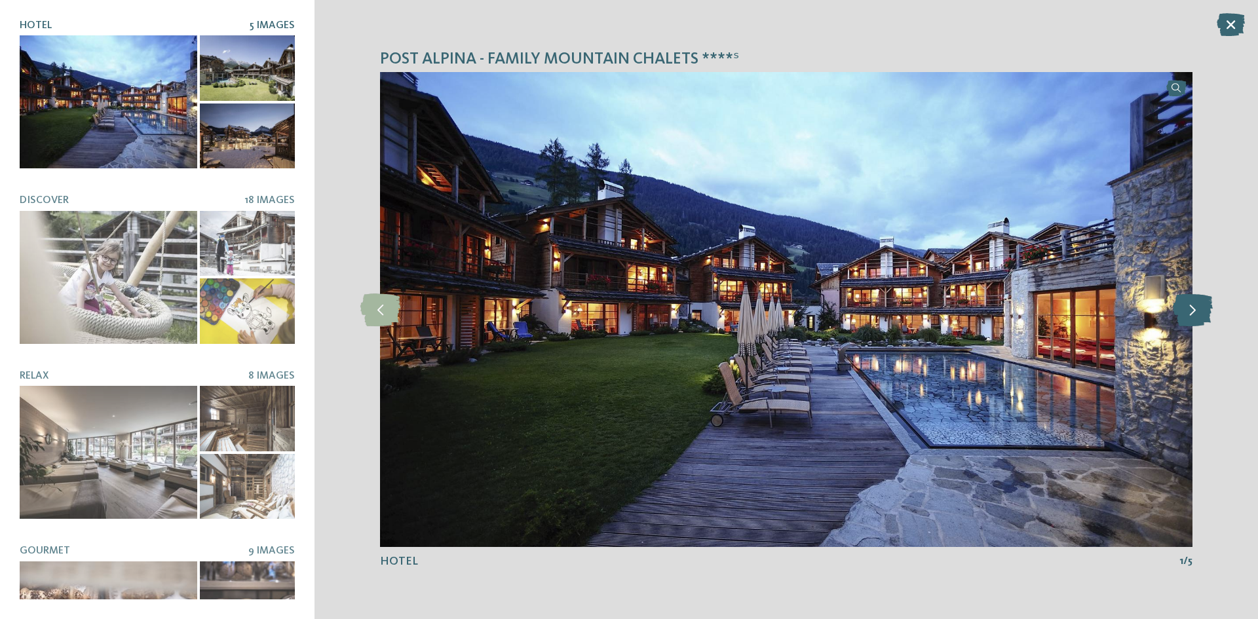
click at [1197, 307] on icon at bounding box center [1192, 309] width 40 height 33
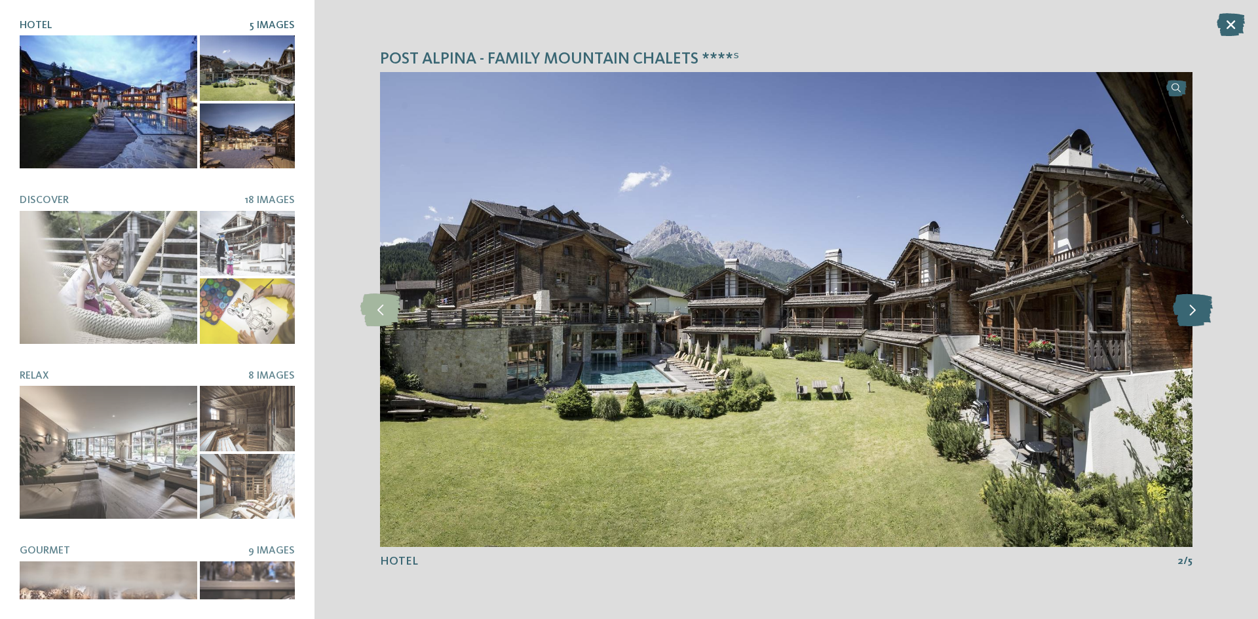
click at [1197, 307] on icon at bounding box center [1192, 309] width 40 height 33
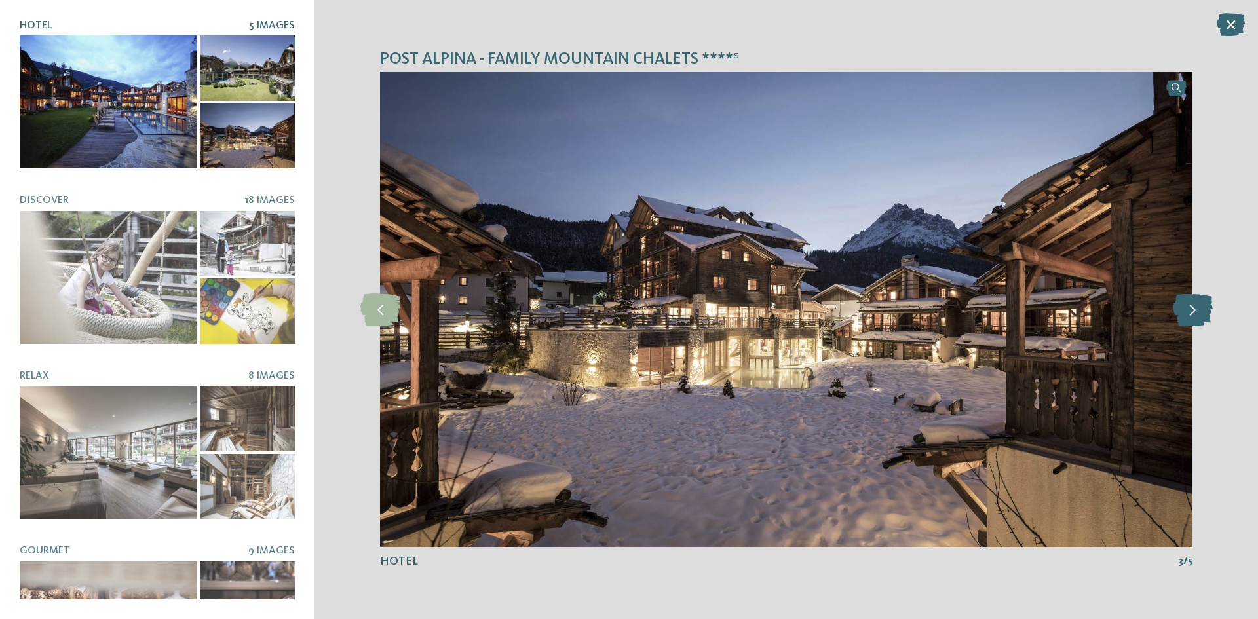
click at [1197, 307] on icon at bounding box center [1192, 309] width 40 height 33
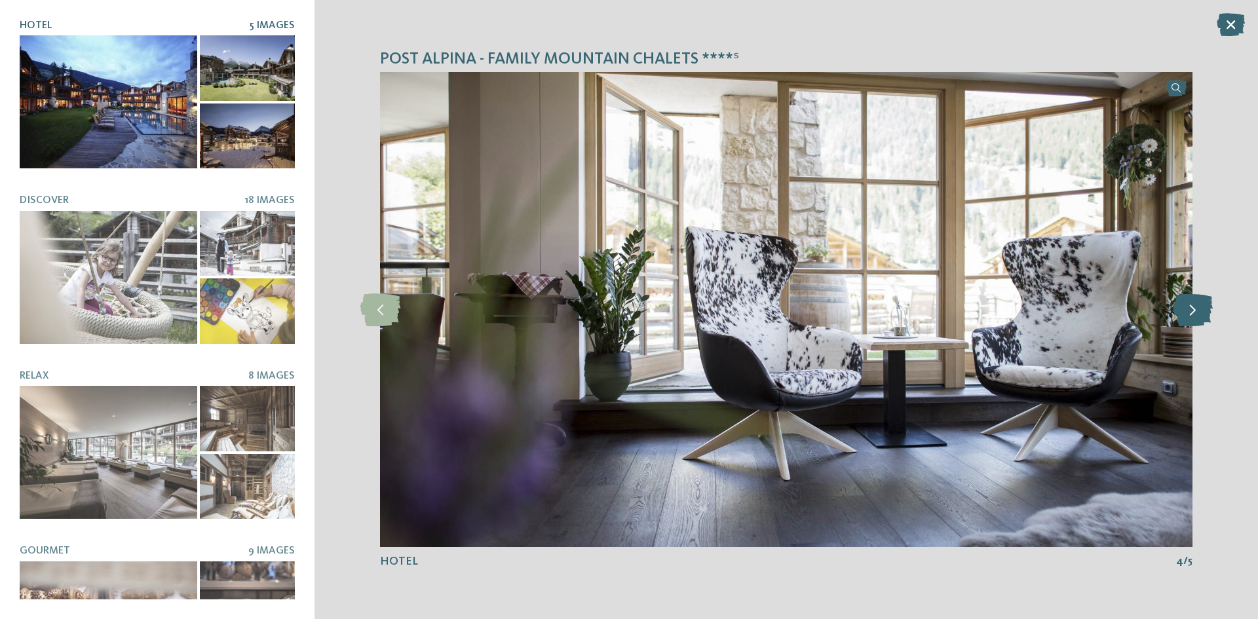
click at [1197, 307] on icon at bounding box center [1192, 309] width 40 height 33
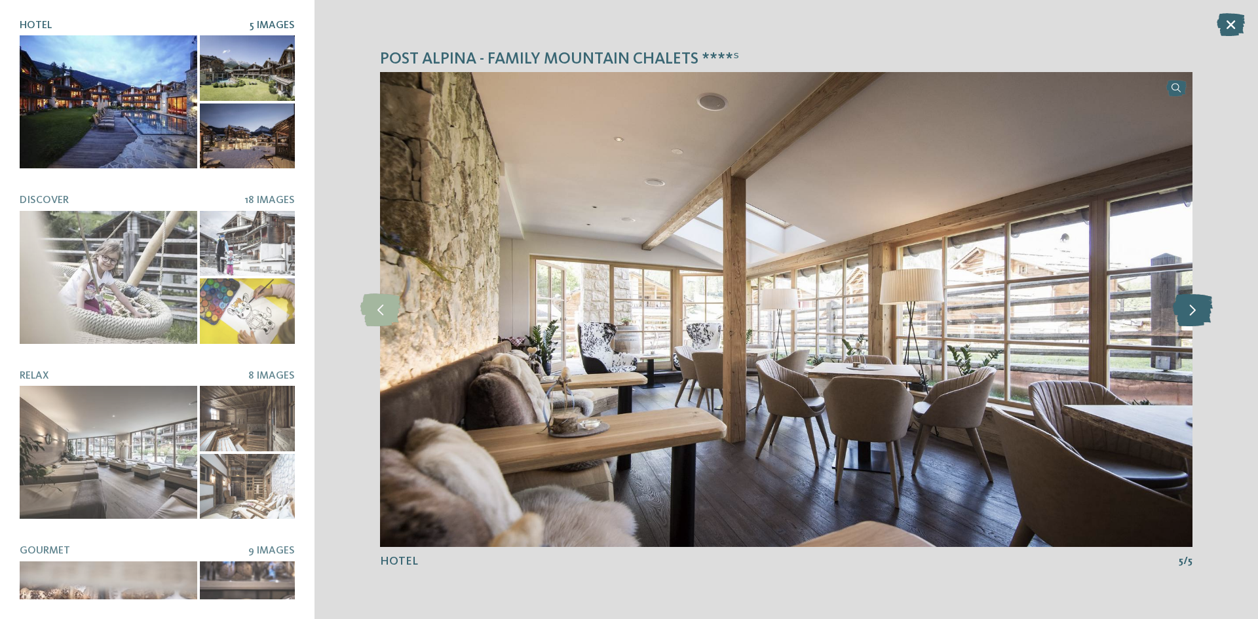
click at [1197, 307] on icon at bounding box center [1192, 309] width 40 height 33
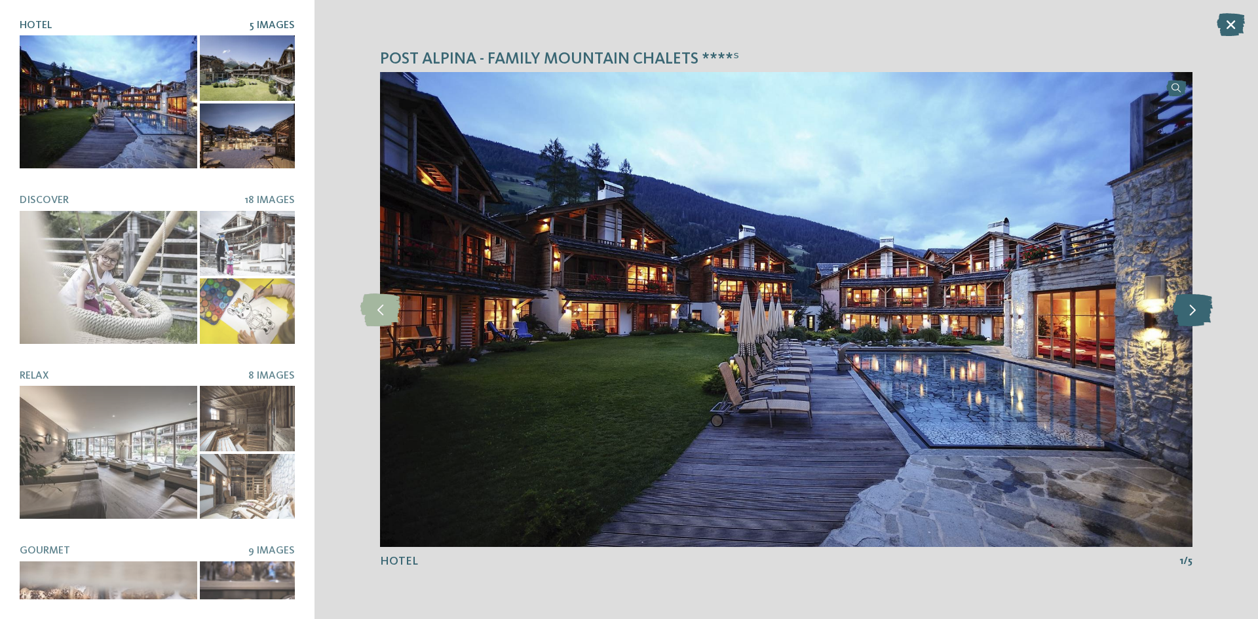
click at [1197, 307] on icon at bounding box center [1192, 309] width 40 height 33
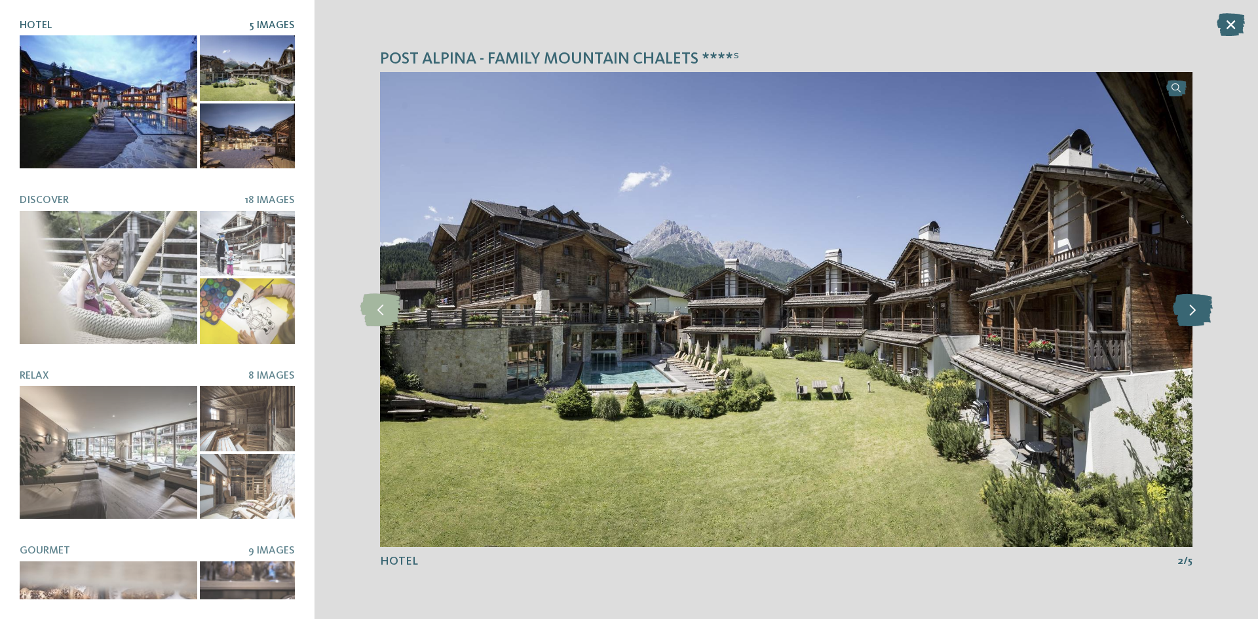
click at [1197, 307] on icon at bounding box center [1192, 309] width 40 height 33
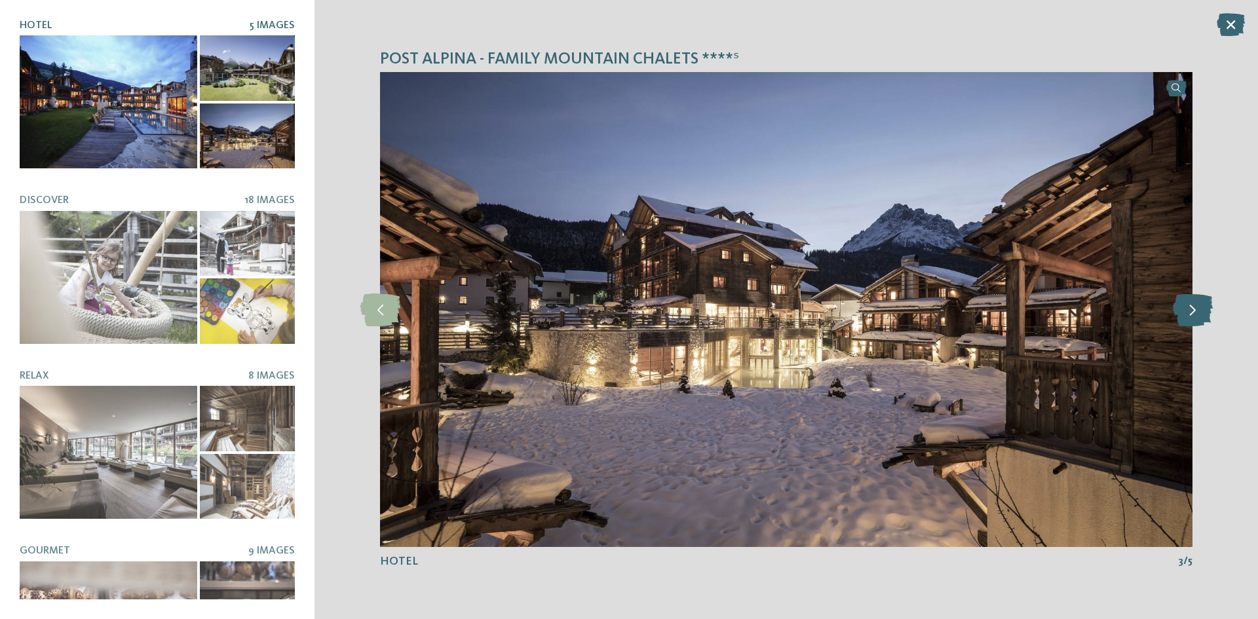
click at [1197, 307] on icon at bounding box center [1192, 309] width 40 height 33
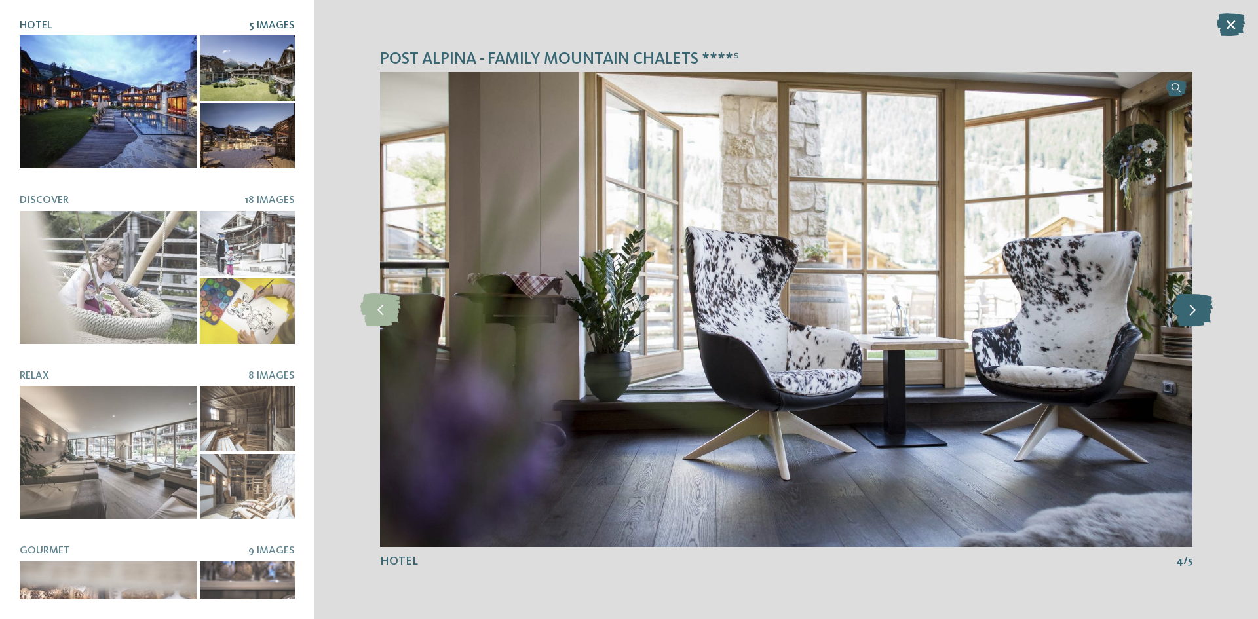
click at [1197, 307] on icon at bounding box center [1192, 309] width 40 height 33
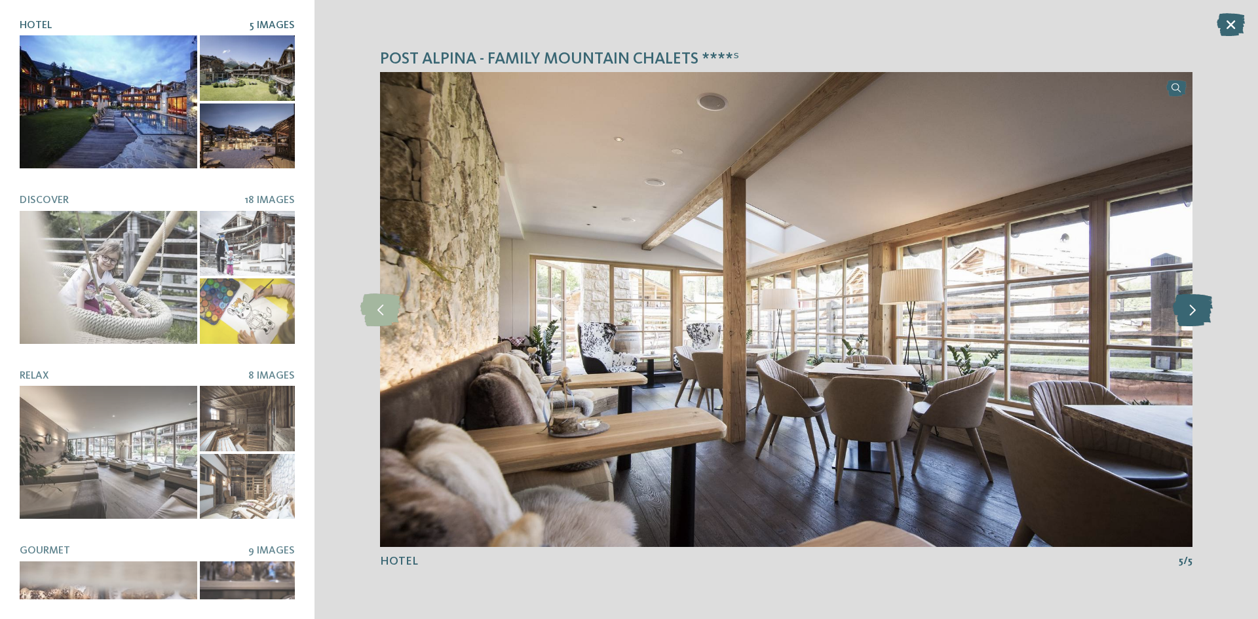
click at [1197, 307] on icon at bounding box center [1192, 309] width 40 height 33
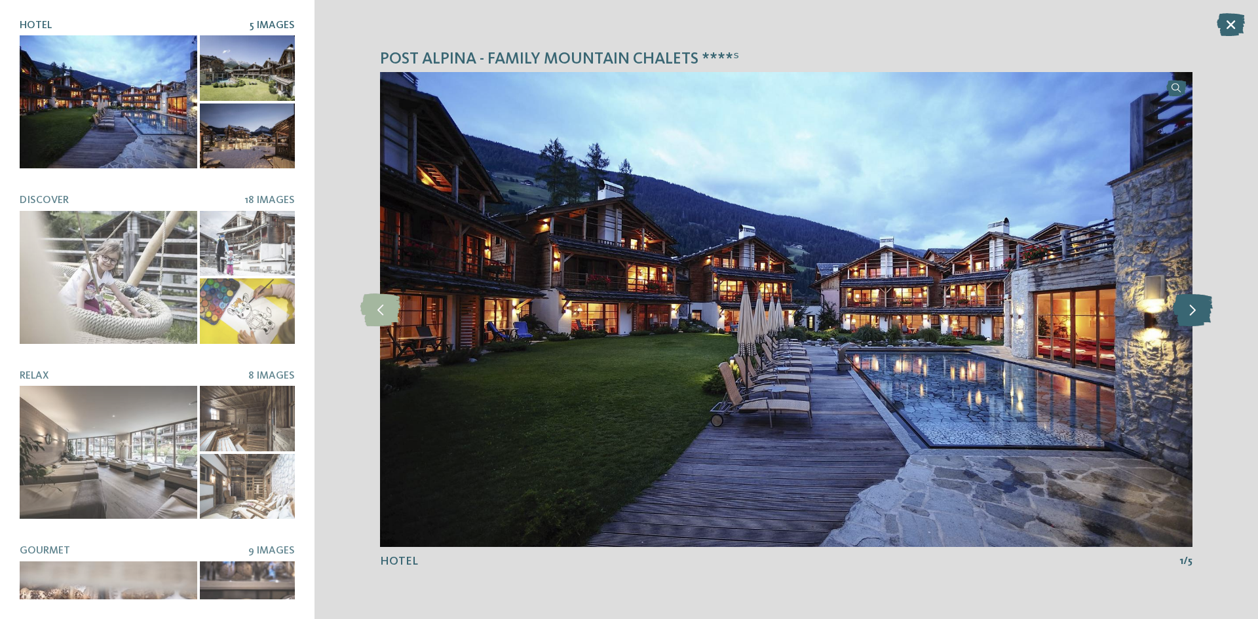
click at [1197, 307] on icon at bounding box center [1192, 309] width 40 height 33
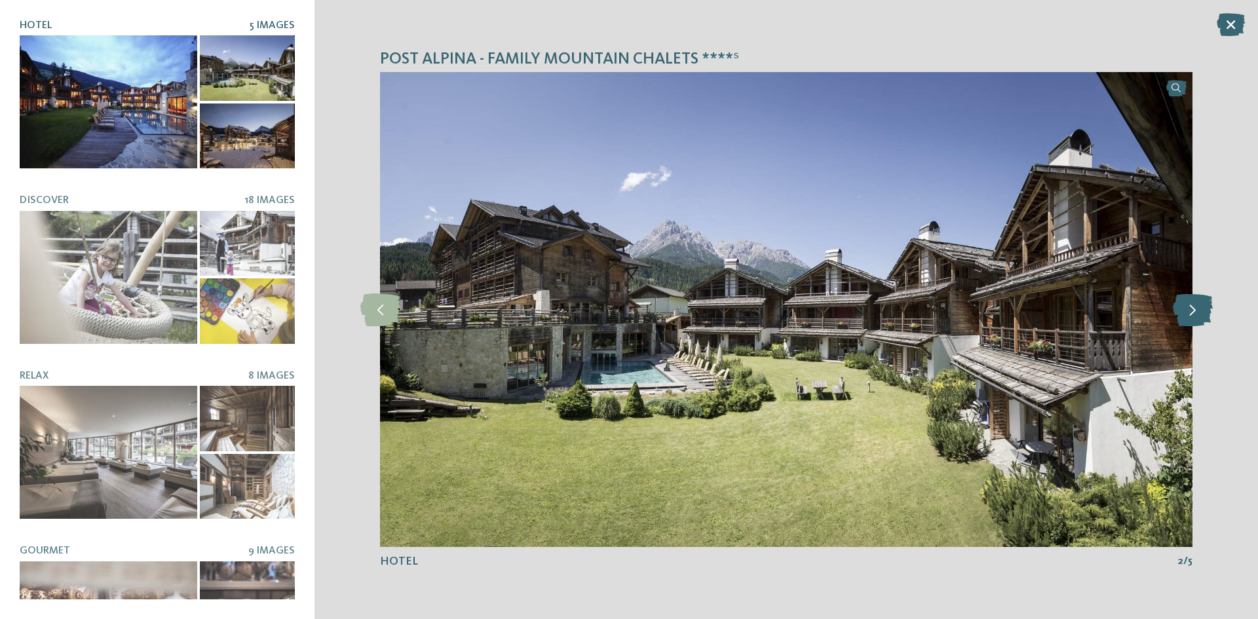
click at [1197, 307] on icon at bounding box center [1192, 309] width 40 height 33
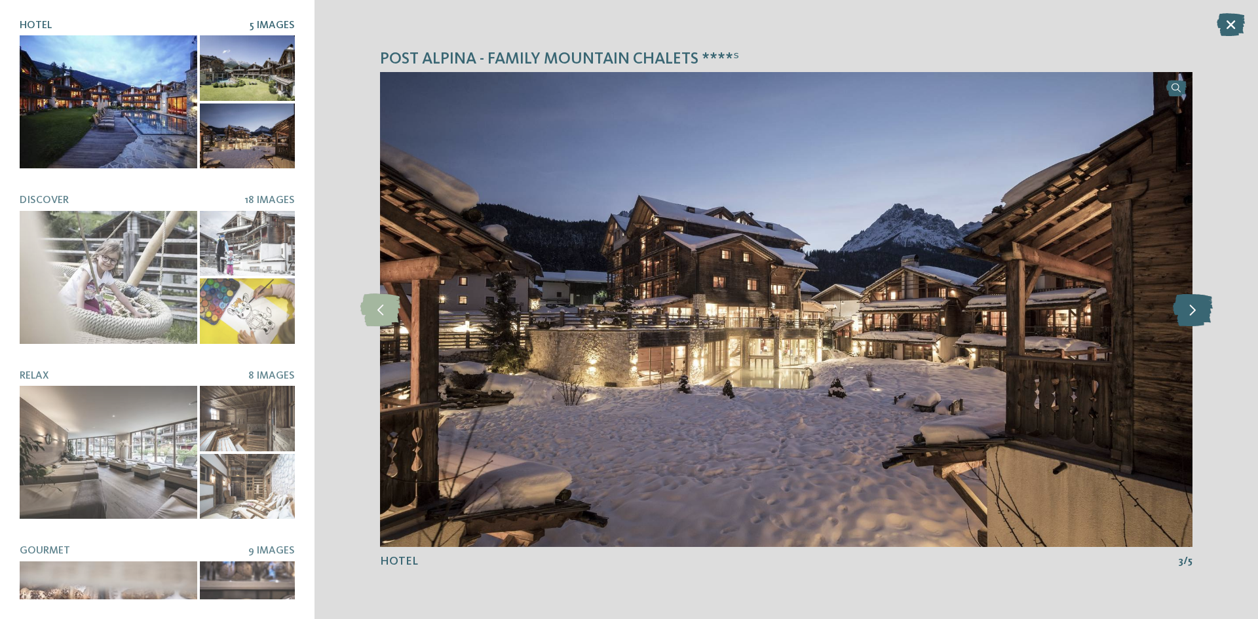
click at [1197, 307] on icon at bounding box center [1192, 309] width 40 height 33
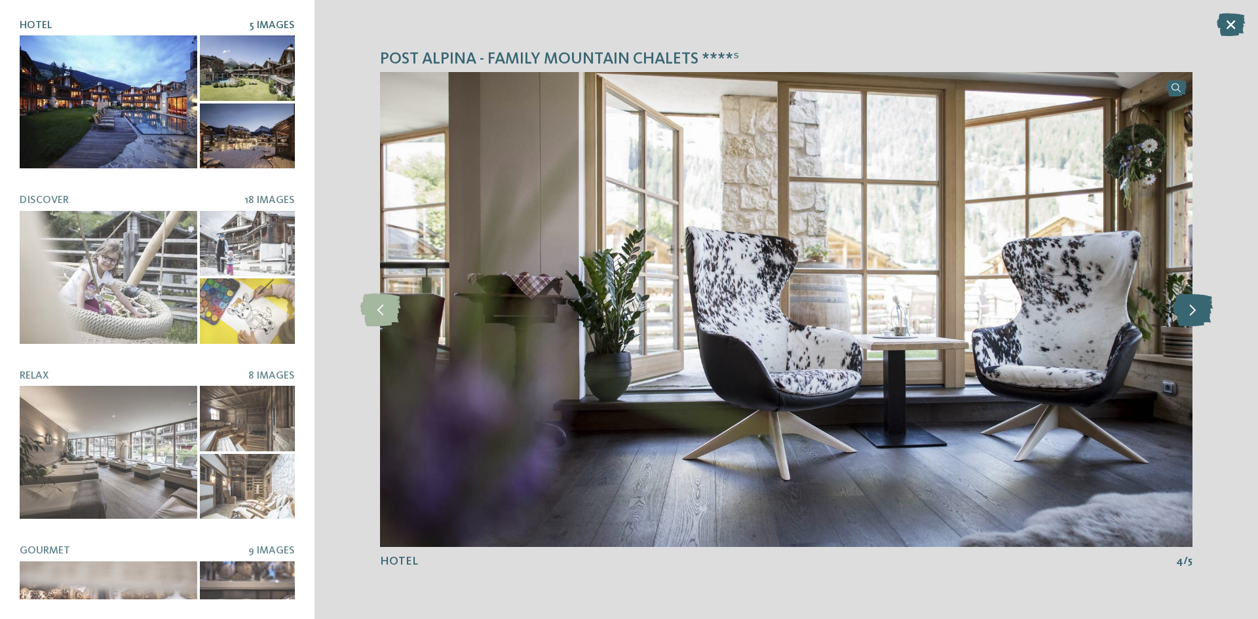
click at [1197, 307] on icon at bounding box center [1192, 309] width 40 height 33
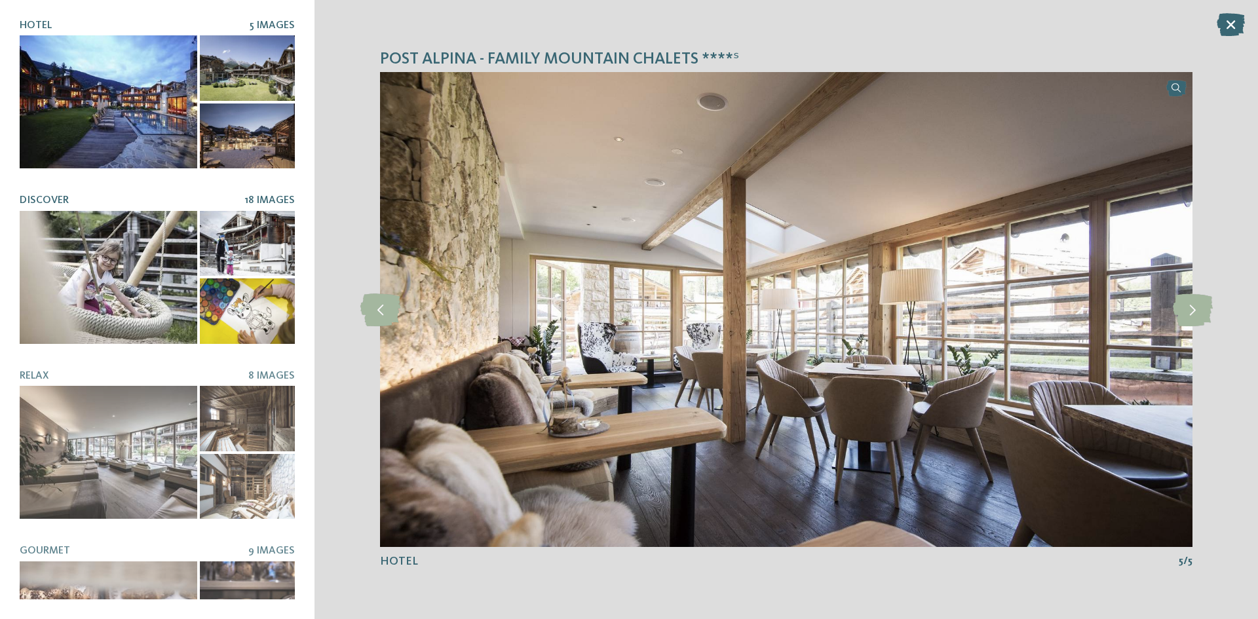
click at [33, 272] on div at bounding box center [108, 277] width 177 height 133
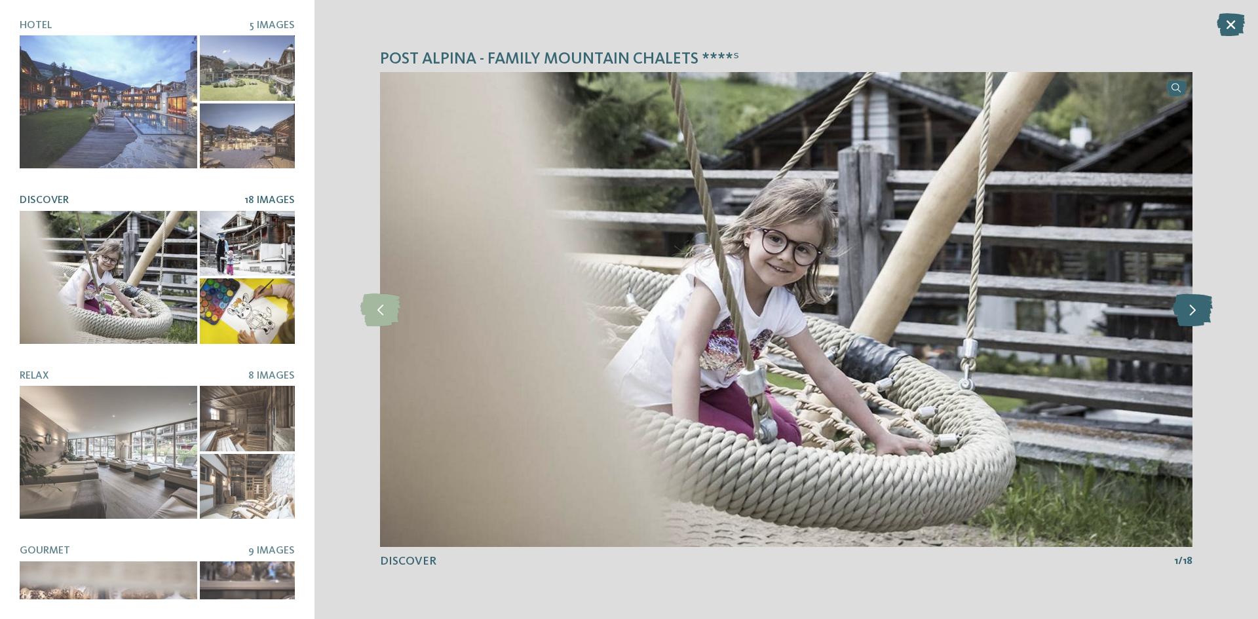
click at [1190, 316] on icon at bounding box center [1192, 309] width 40 height 33
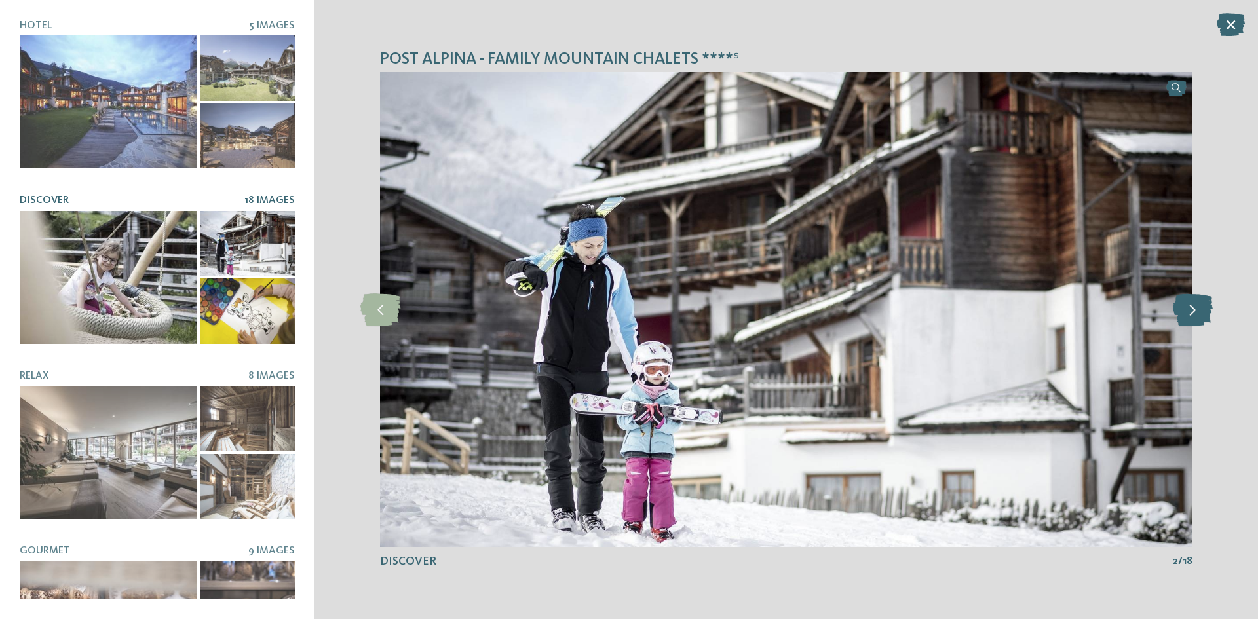
click at [1190, 316] on icon at bounding box center [1192, 309] width 40 height 33
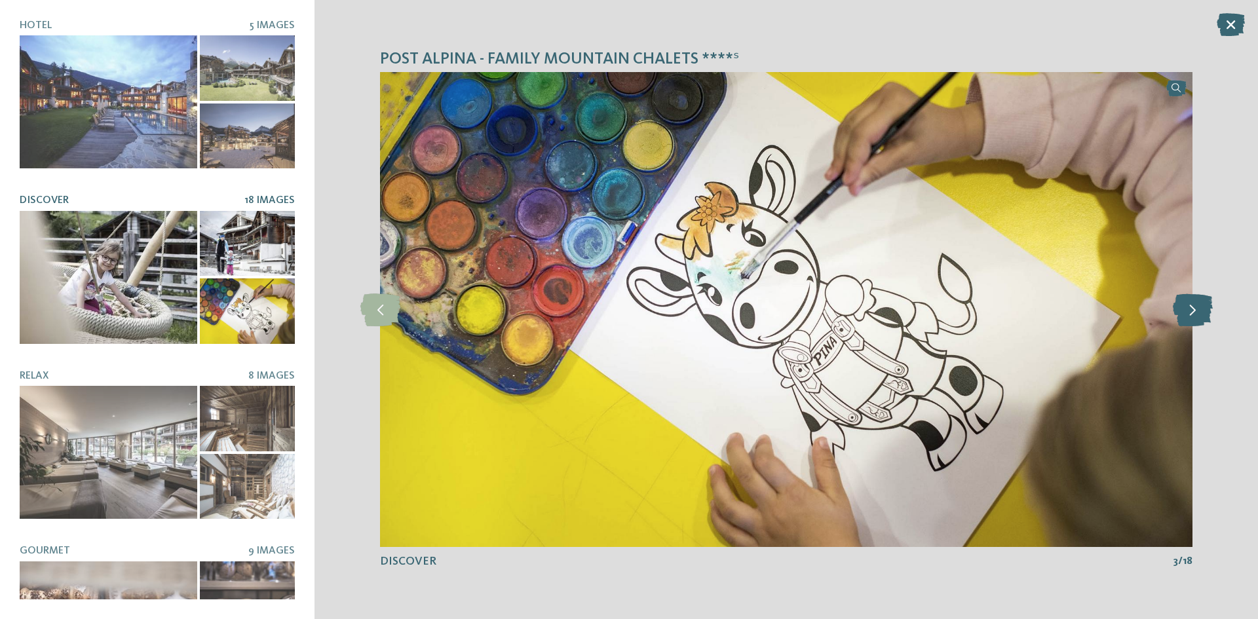
click at [1190, 316] on icon at bounding box center [1192, 309] width 40 height 33
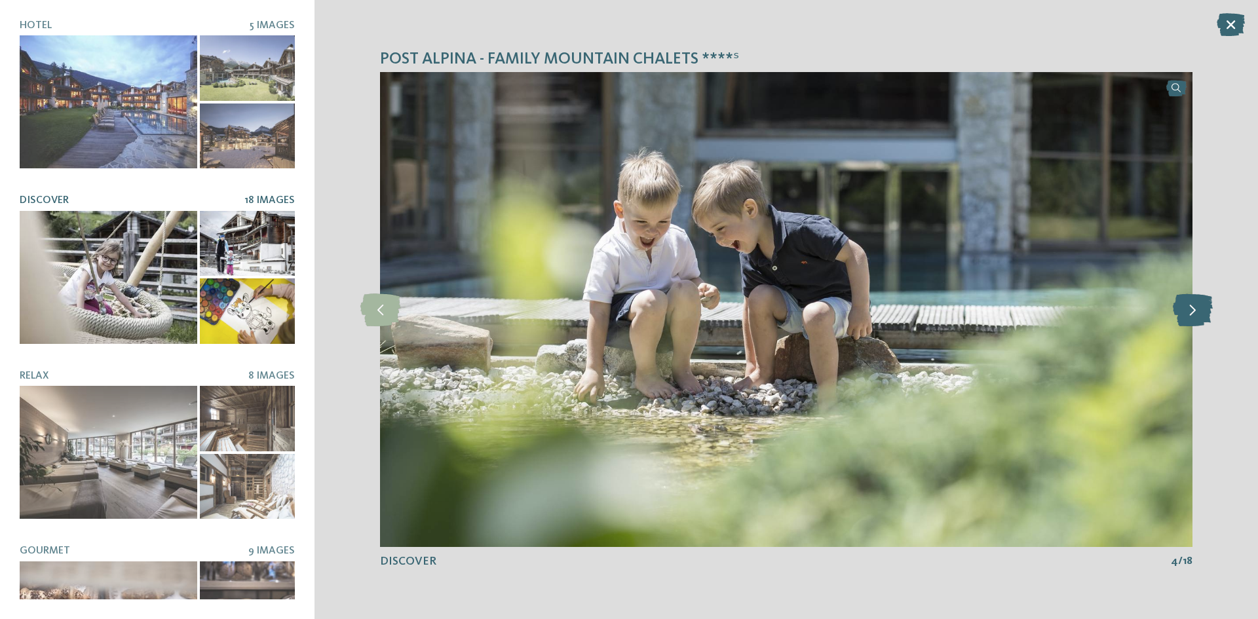
click at [1190, 316] on icon at bounding box center [1192, 309] width 40 height 33
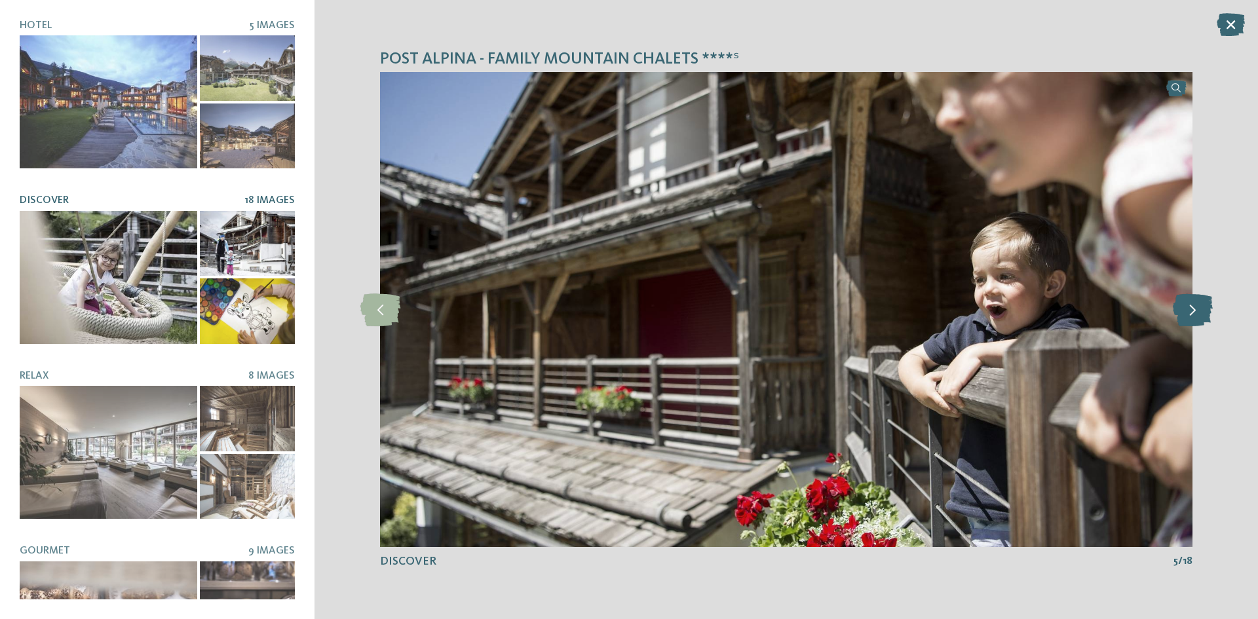
click at [1190, 316] on icon at bounding box center [1192, 309] width 40 height 33
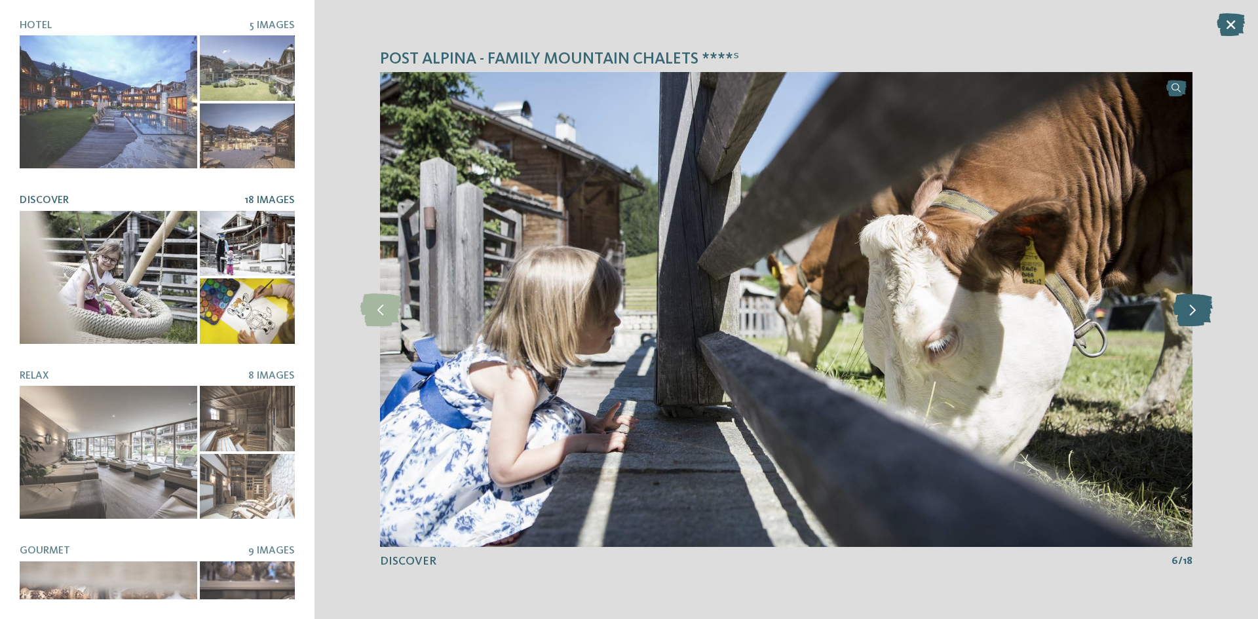
click at [1190, 316] on icon at bounding box center [1192, 309] width 40 height 33
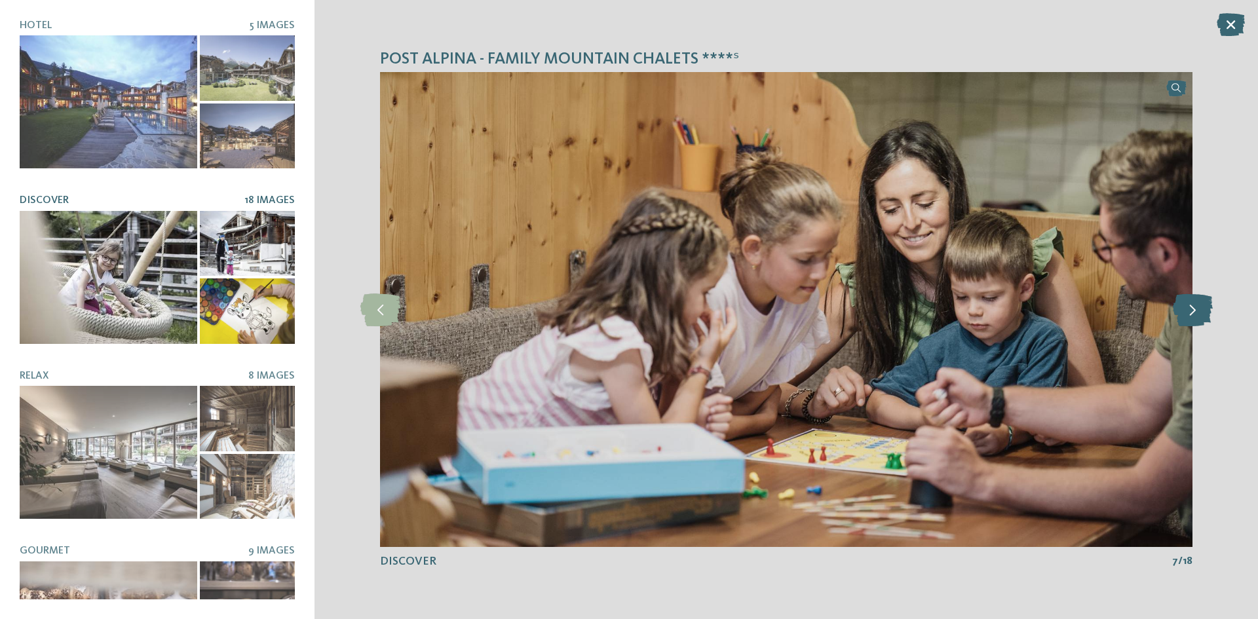
click at [1190, 316] on icon at bounding box center [1192, 309] width 40 height 33
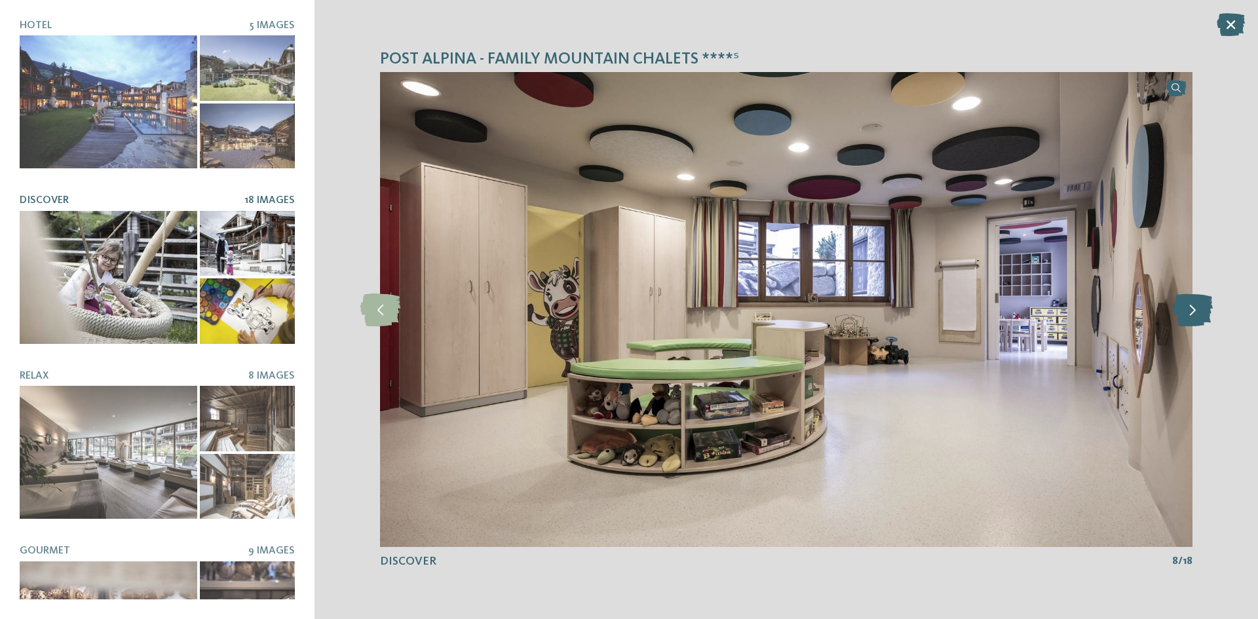
click at [1190, 316] on icon at bounding box center [1192, 309] width 40 height 33
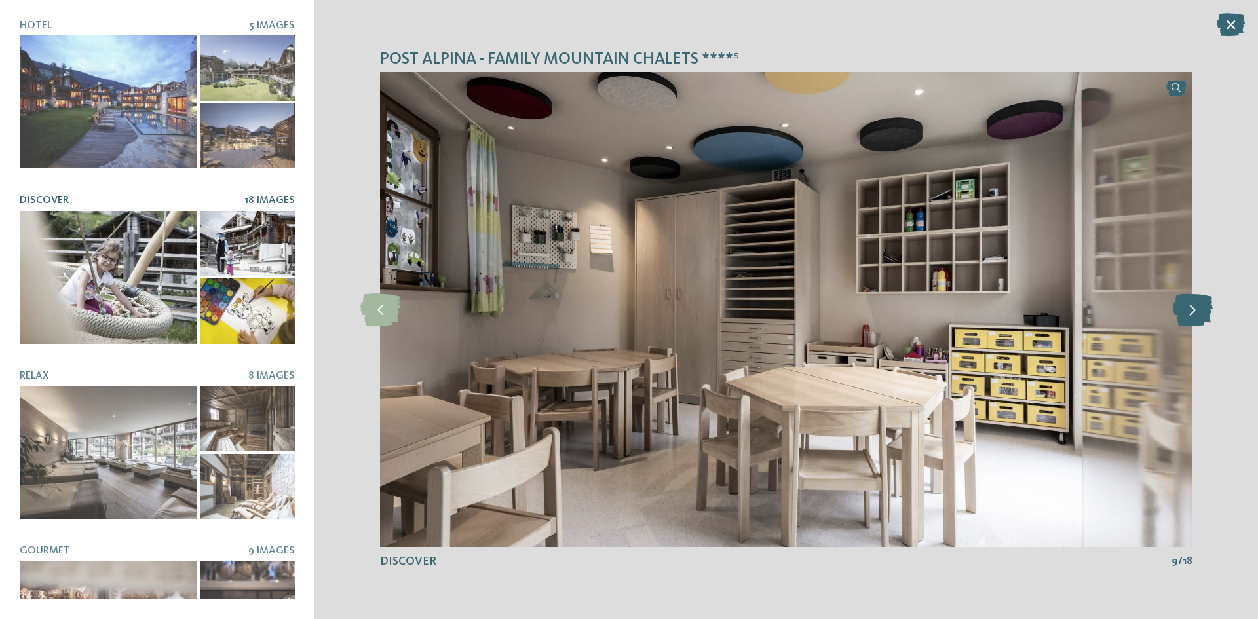
click at [1190, 316] on icon at bounding box center [1192, 309] width 40 height 33
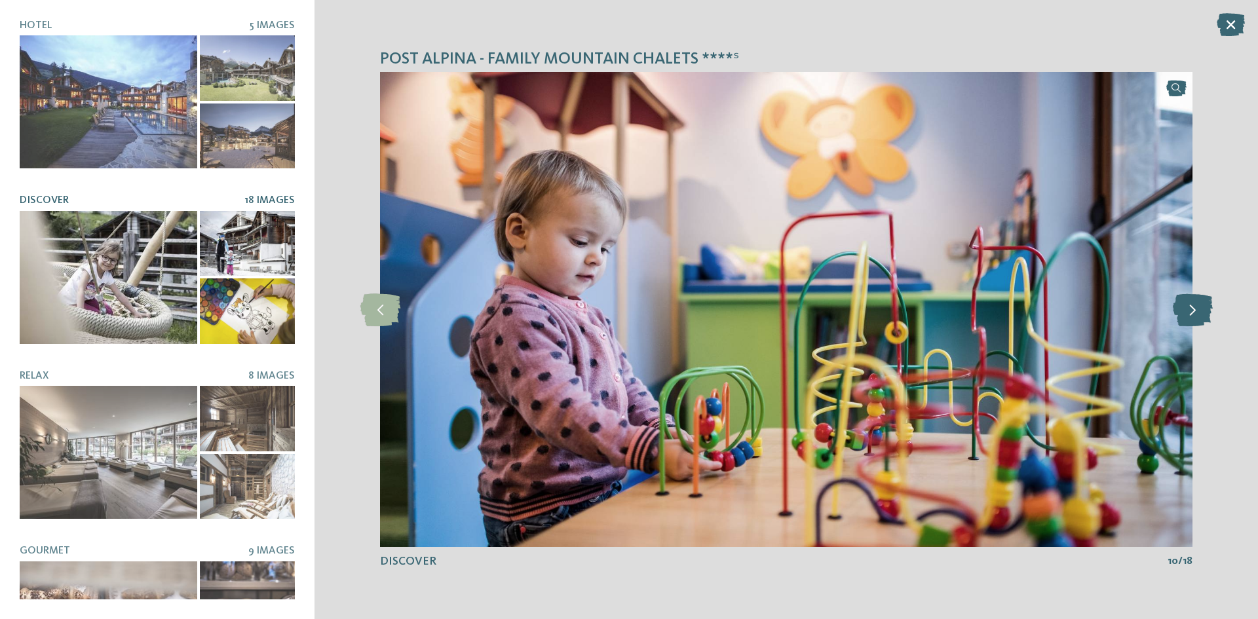
click at [1190, 316] on icon at bounding box center [1192, 309] width 40 height 33
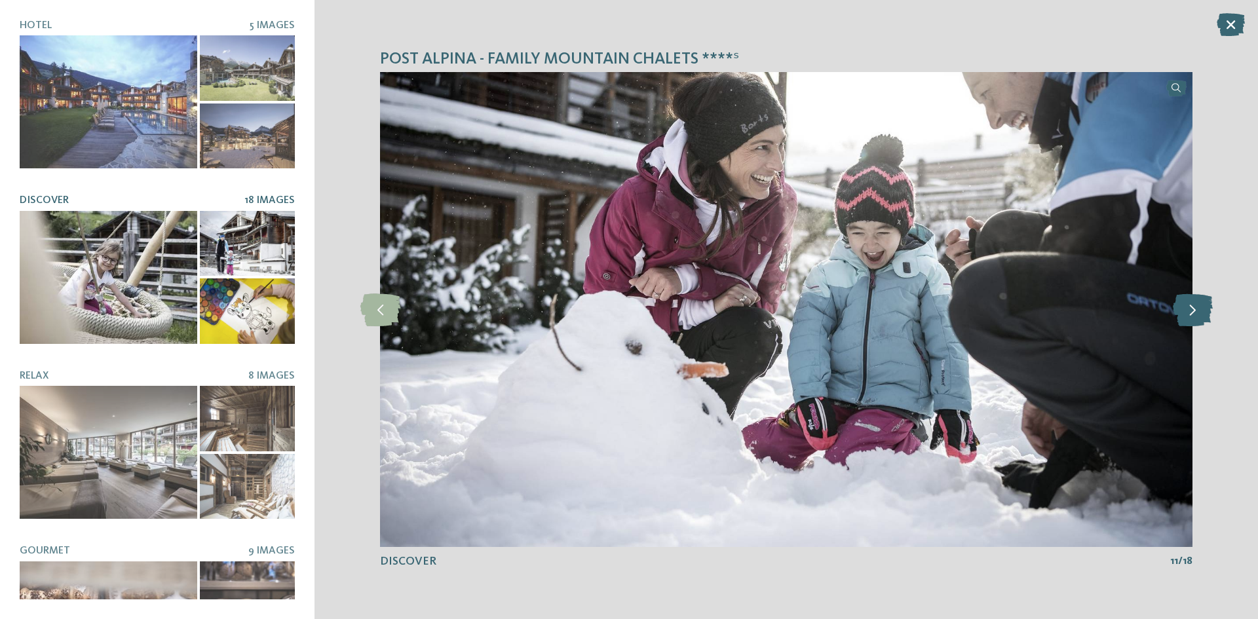
click at [1190, 316] on icon at bounding box center [1192, 309] width 40 height 33
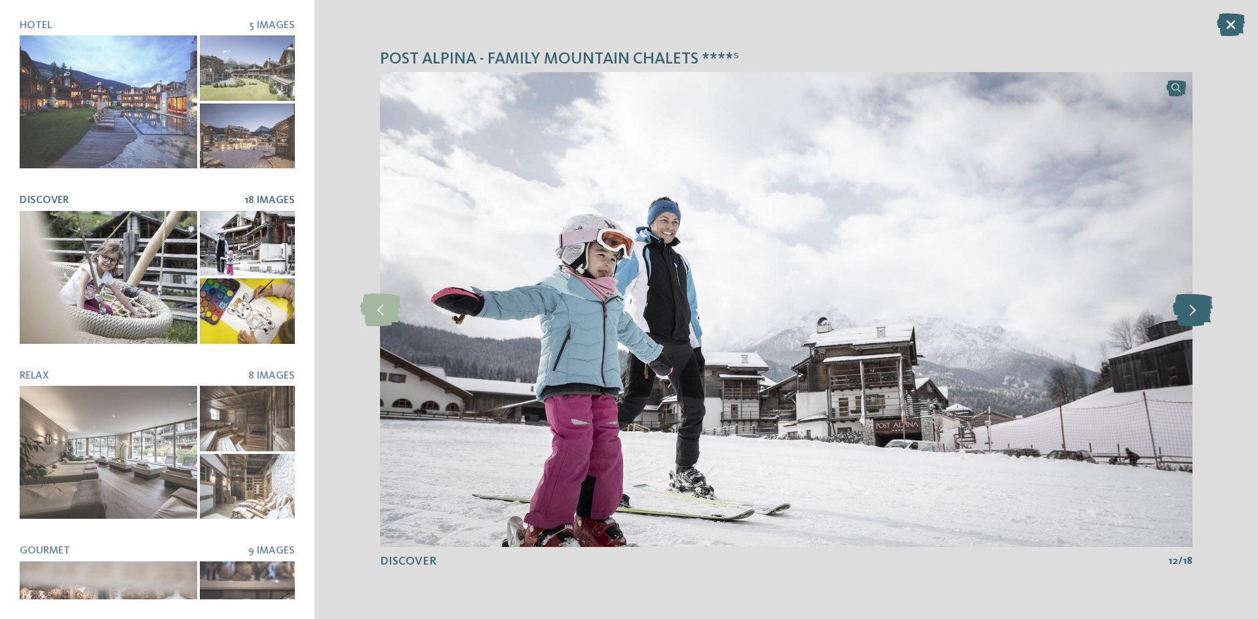
click at [1190, 316] on icon at bounding box center [1192, 309] width 40 height 33
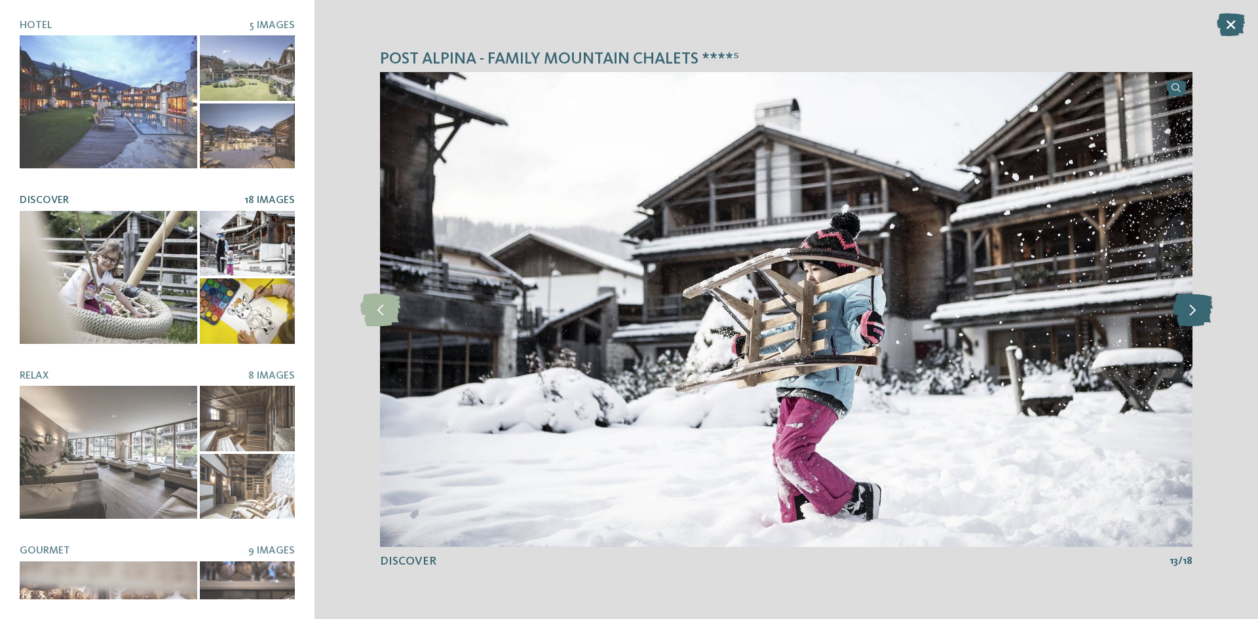
click at [1190, 316] on icon at bounding box center [1192, 309] width 40 height 33
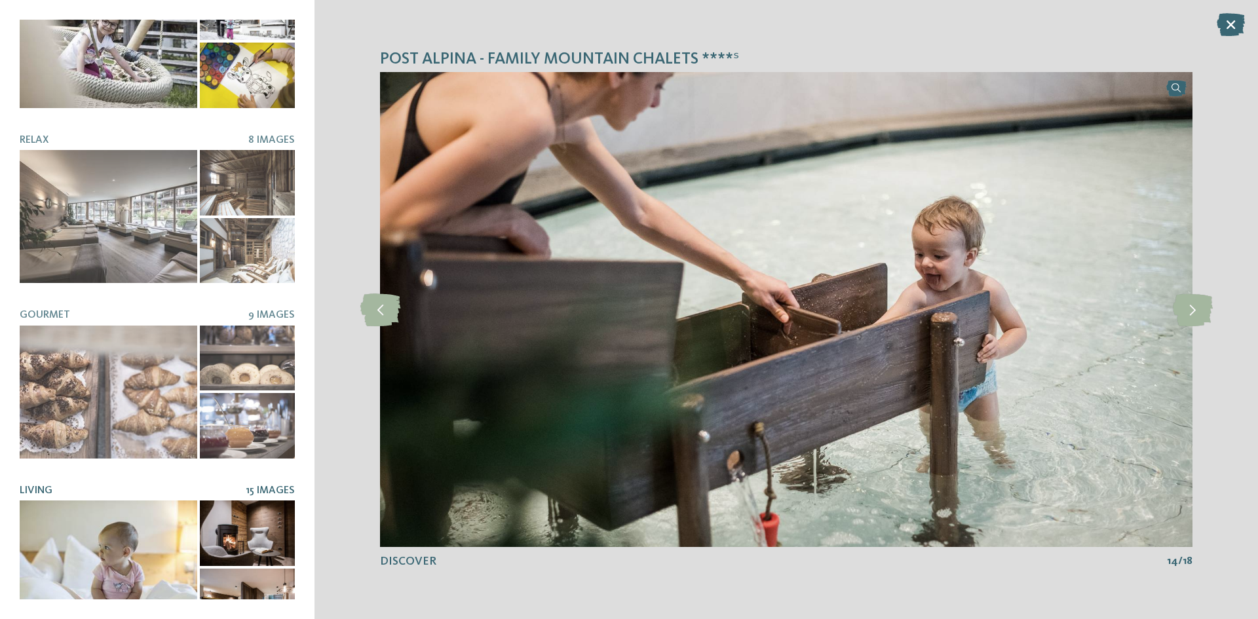
scroll to position [252, 0]
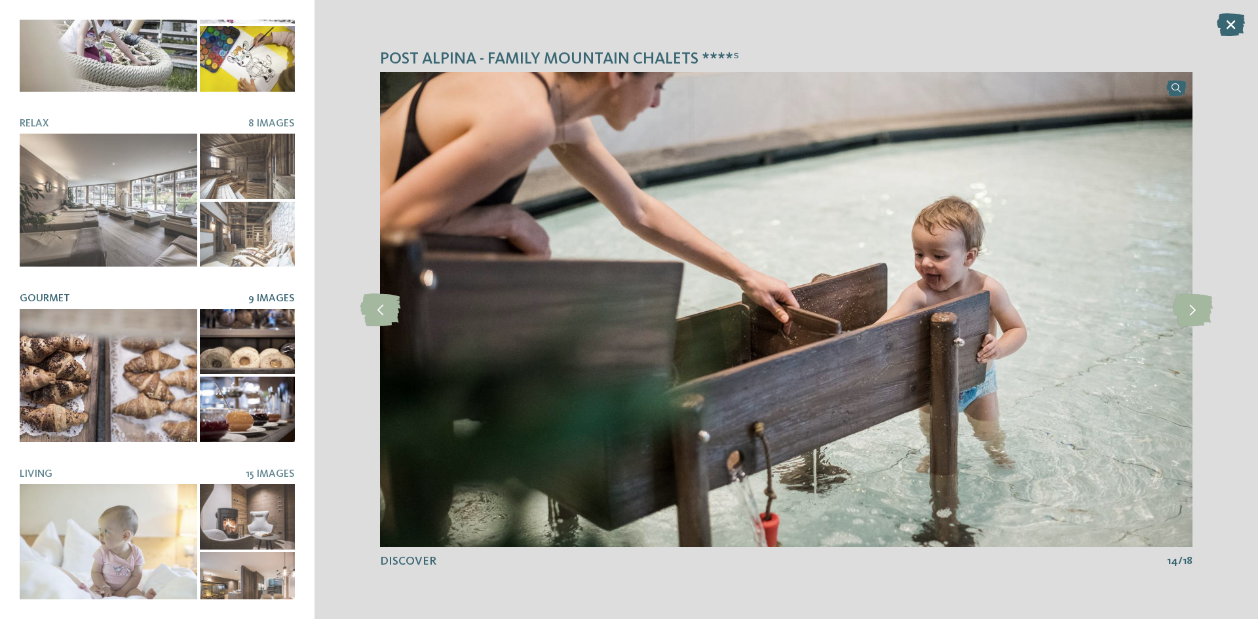
click at [90, 388] on div at bounding box center [108, 375] width 177 height 133
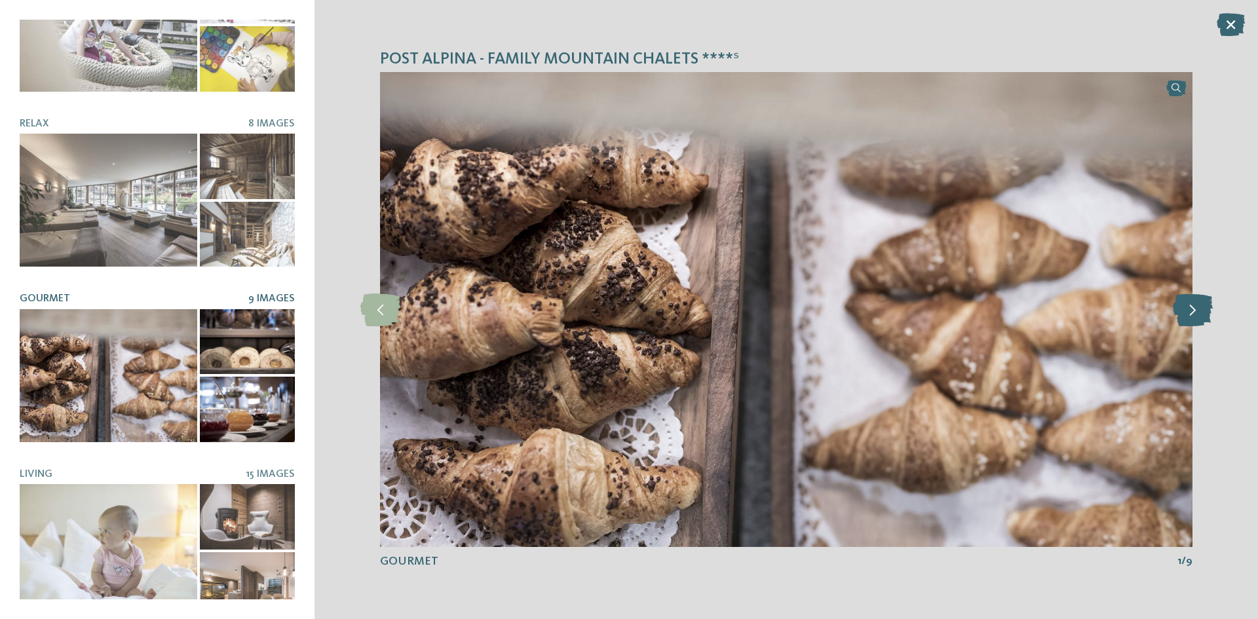
click at [1192, 313] on icon at bounding box center [1192, 309] width 40 height 33
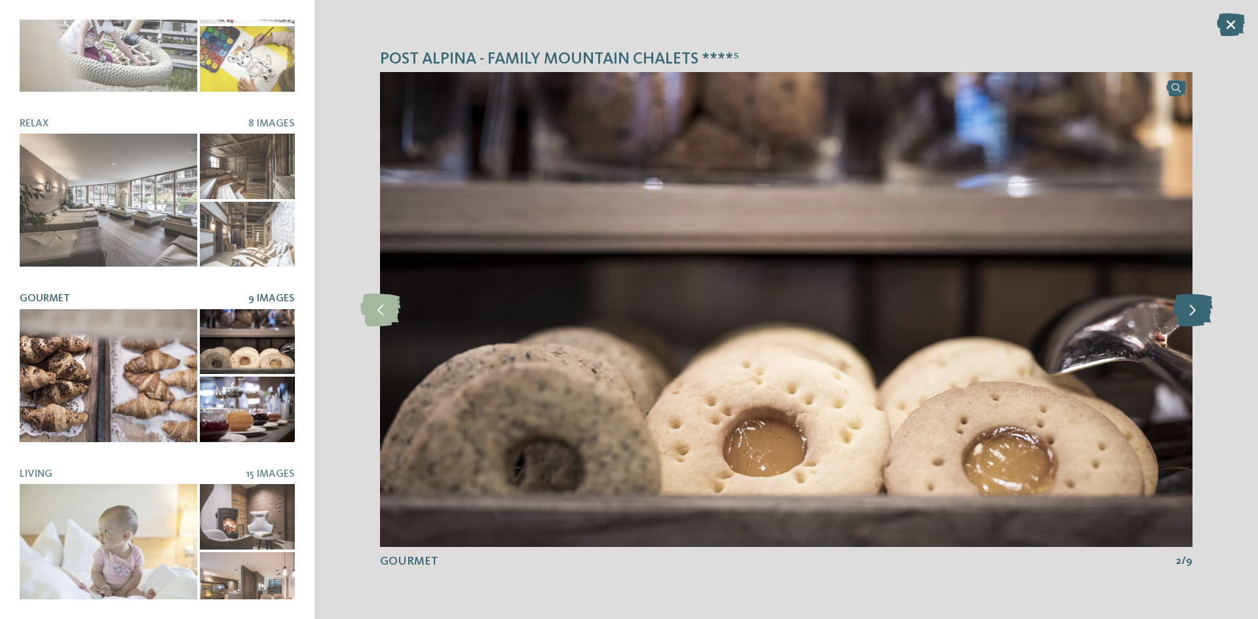
click at [1192, 313] on icon at bounding box center [1192, 309] width 40 height 33
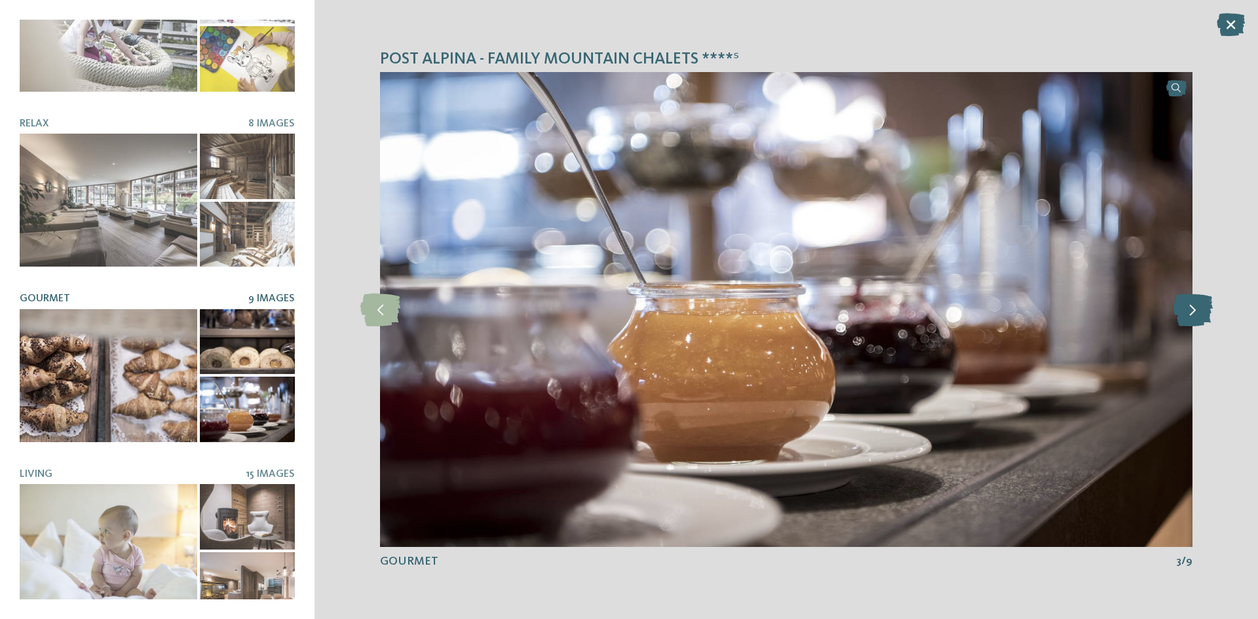
click at [1192, 313] on icon at bounding box center [1192, 309] width 40 height 33
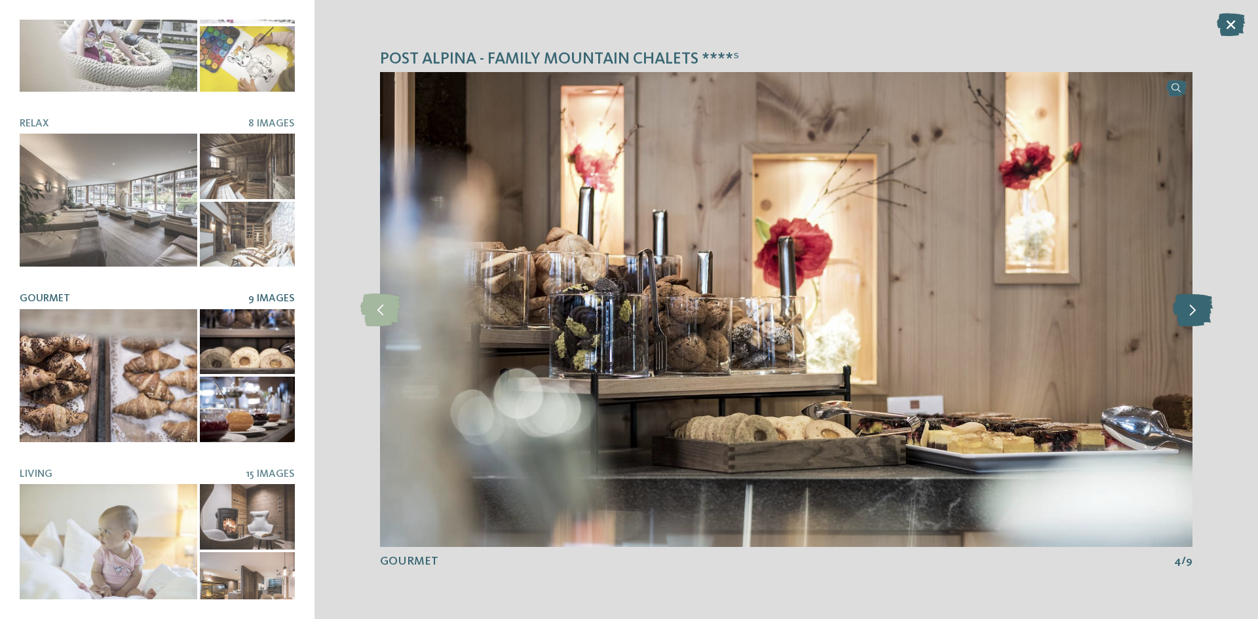
click at [1192, 313] on icon at bounding box center [1192, 309] width 40 height 33
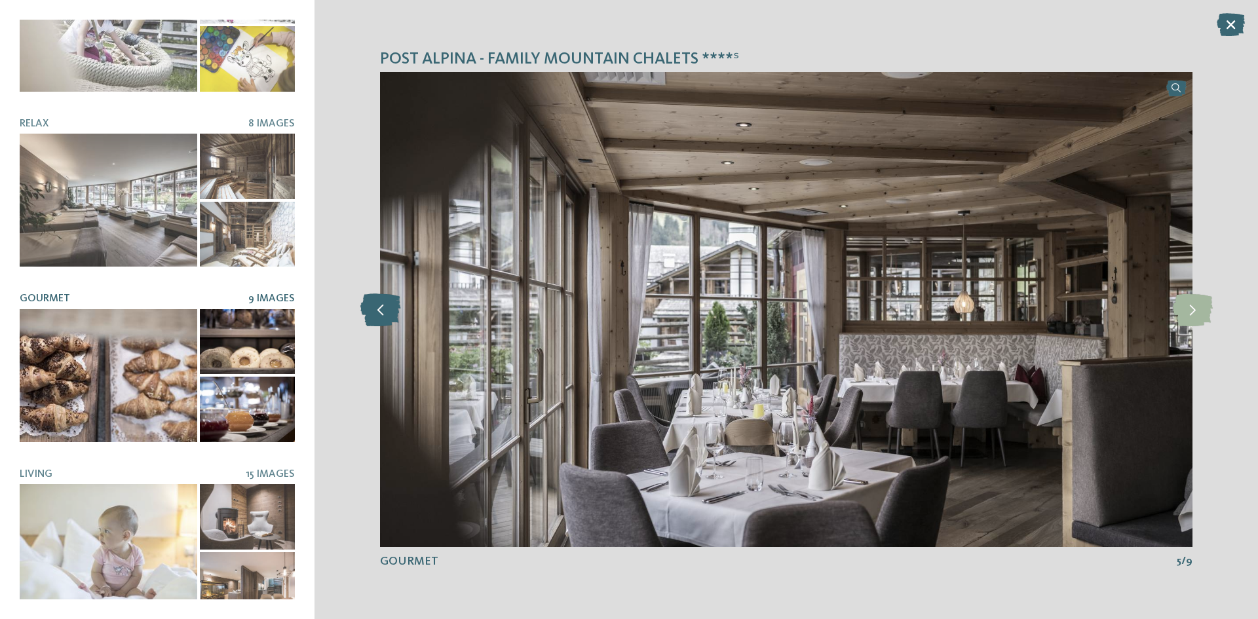
click at [376, 314] on icon at bounding box center [380, 309] width 40 height 33
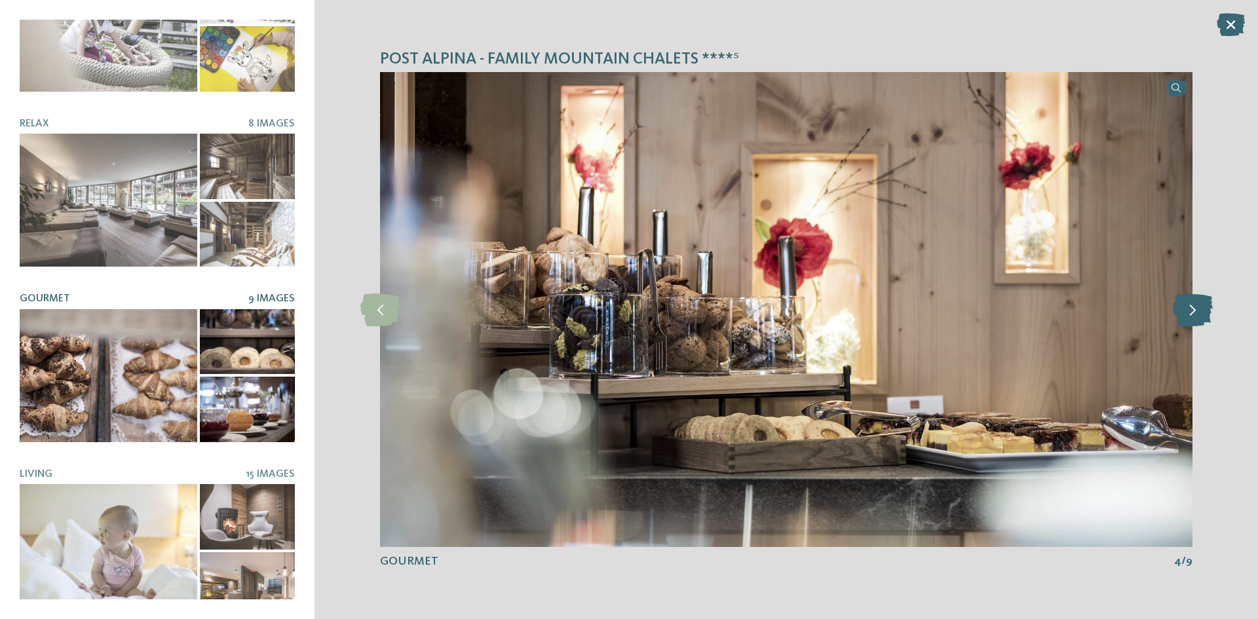
click at [1198, 314] on icon at bounding box center [1192, 309] width 40 height 33
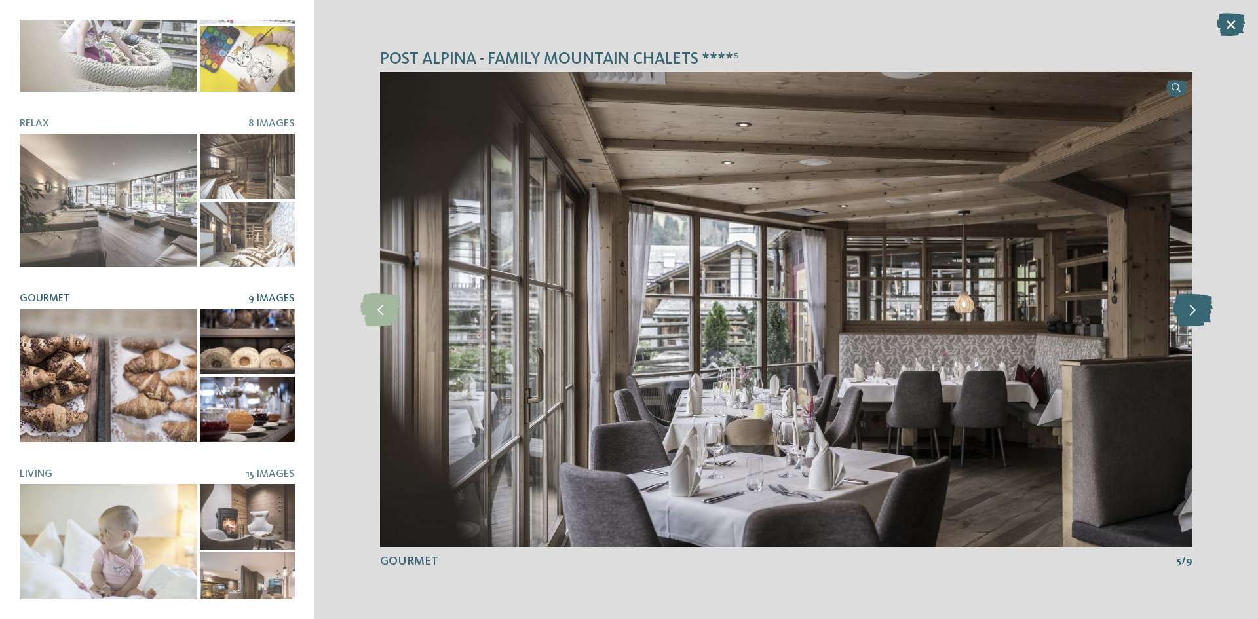
click at [1198, 314] on icon at bounding box center [1192, 309] width 40 height 33
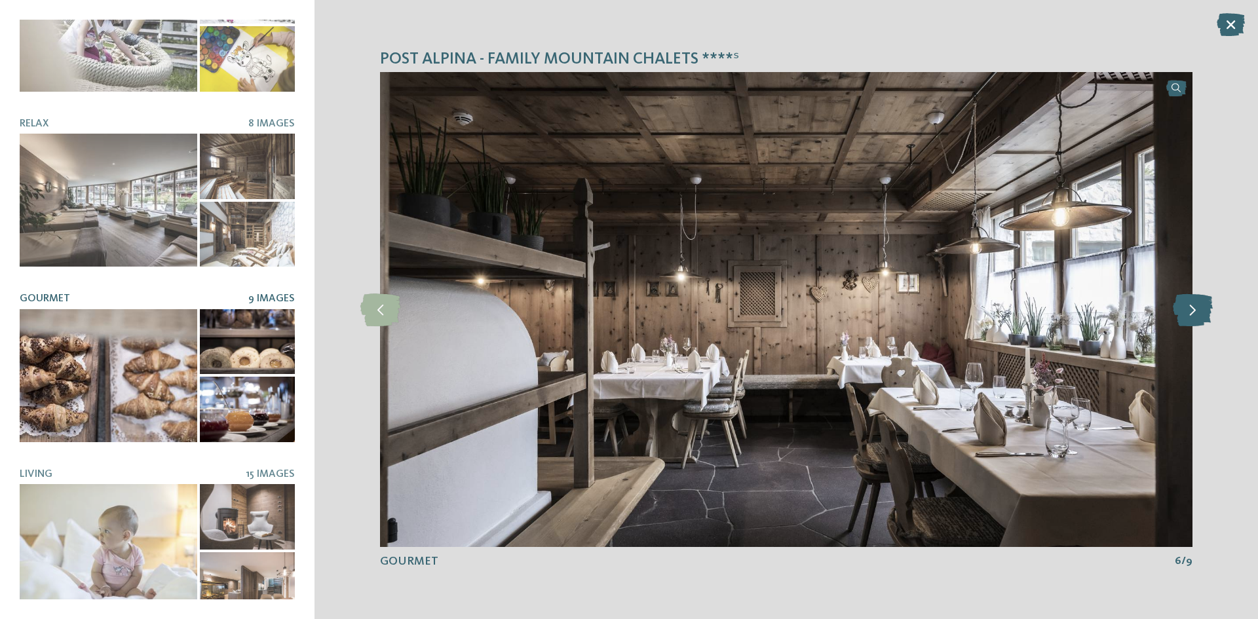
click at [1198, 314] on icon at bounding box center [1192, 309] width 40 height 33
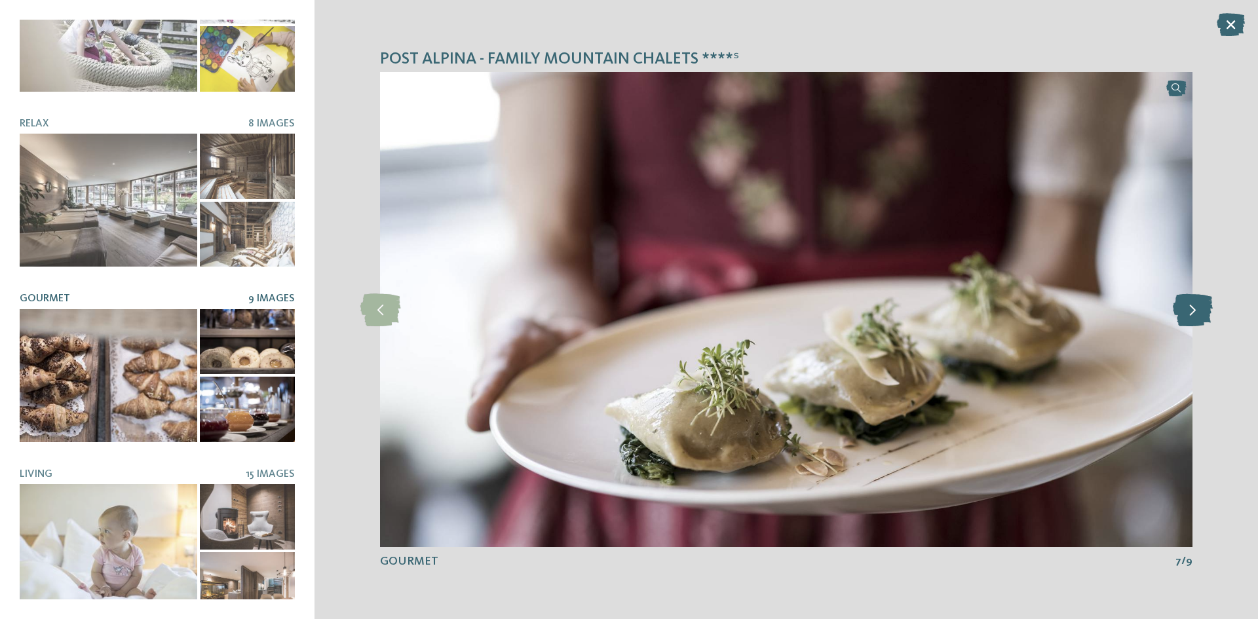
click at [1198, 314] on icon at bounding box center [1192, 309] width 40 height 33
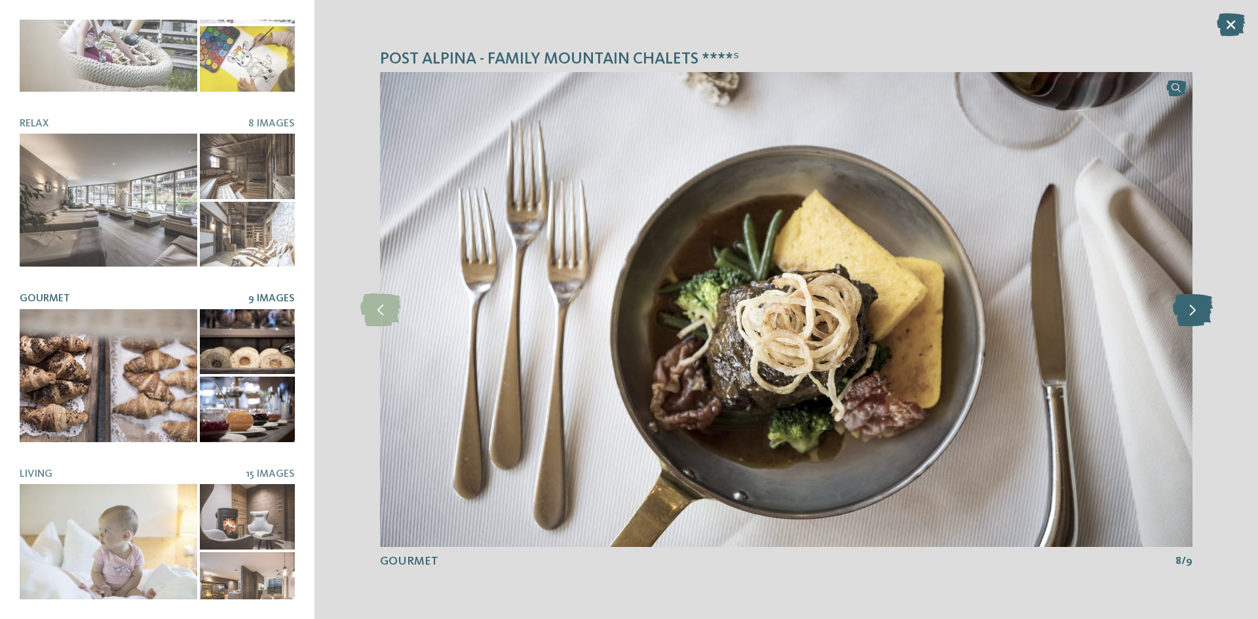
click at [1198, 314] on icon at bounding box center [1192, 309] width 40 height 33
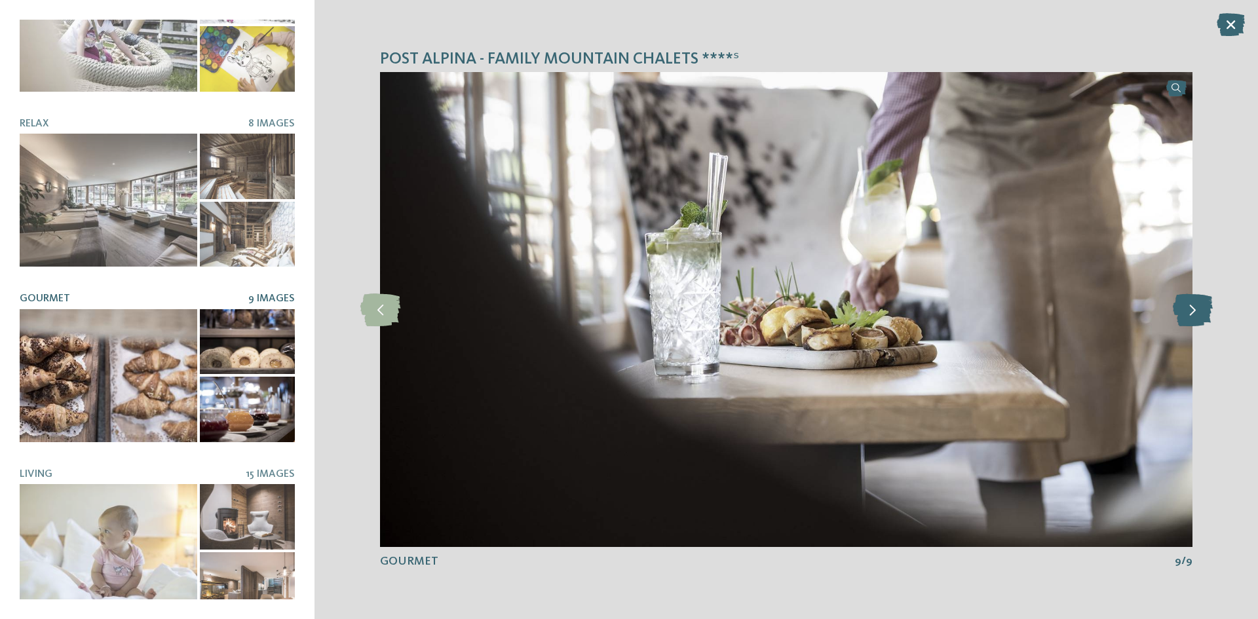
click at [1198, 314] on icon at bounding box center [1192, 309] width 40 height 33
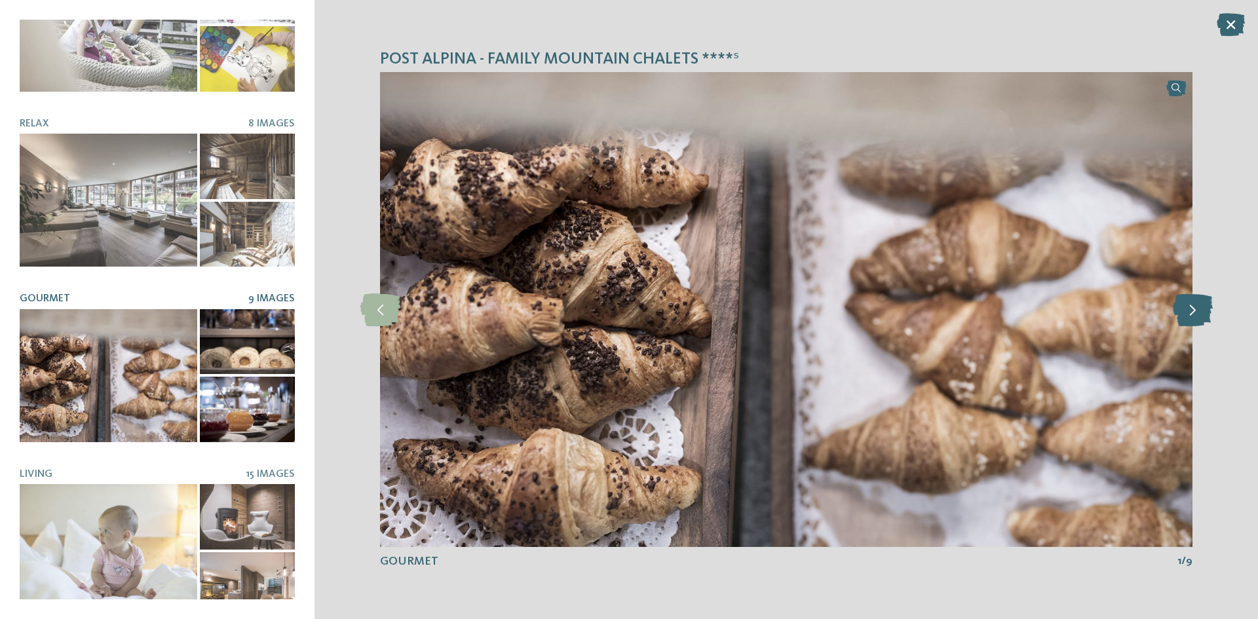
click at [1198, 314] on icon at bounding box center [1192, 309] width 40 height 33
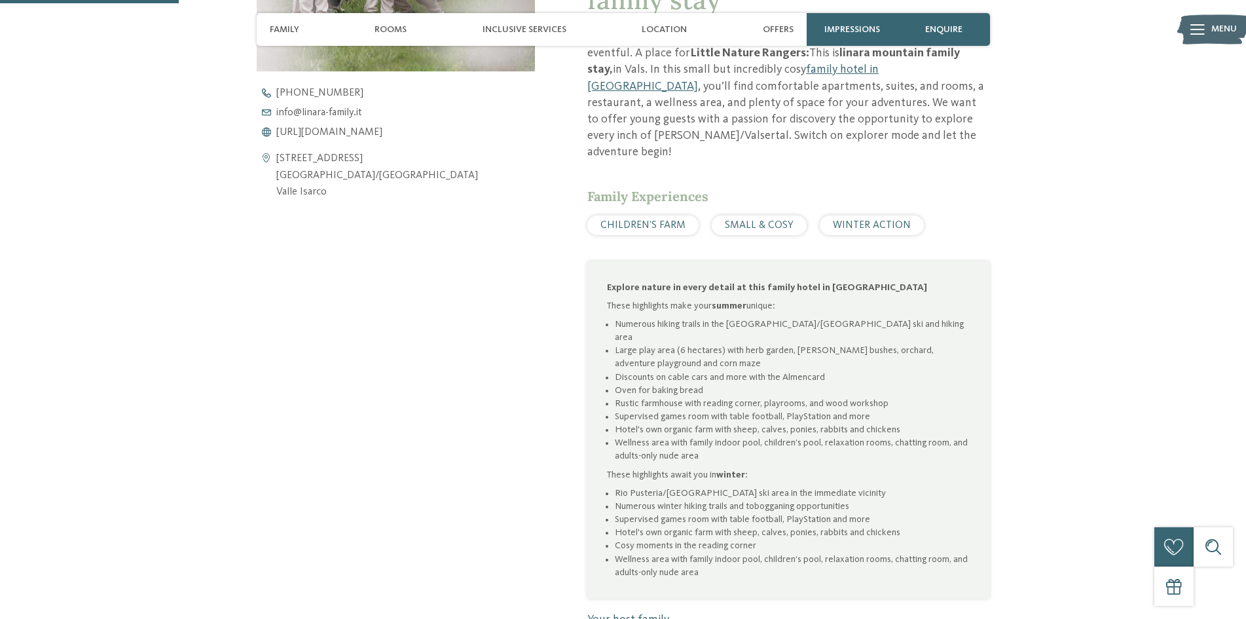
scroll to position [655, 0]
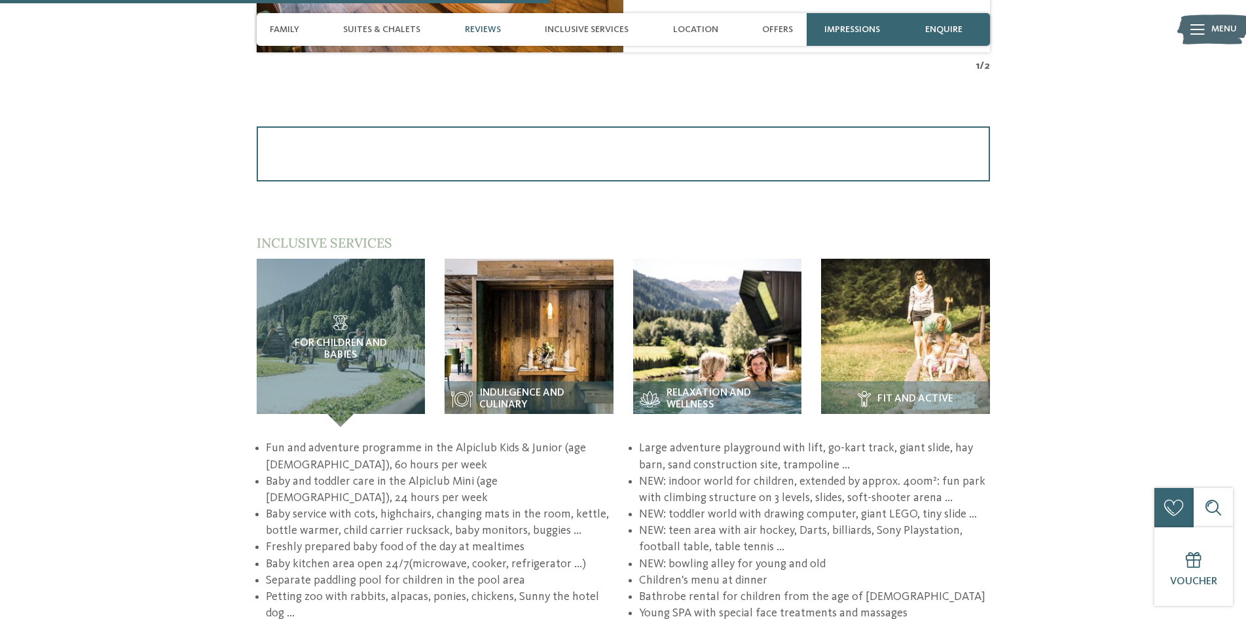
scroll to position [1965, 0]
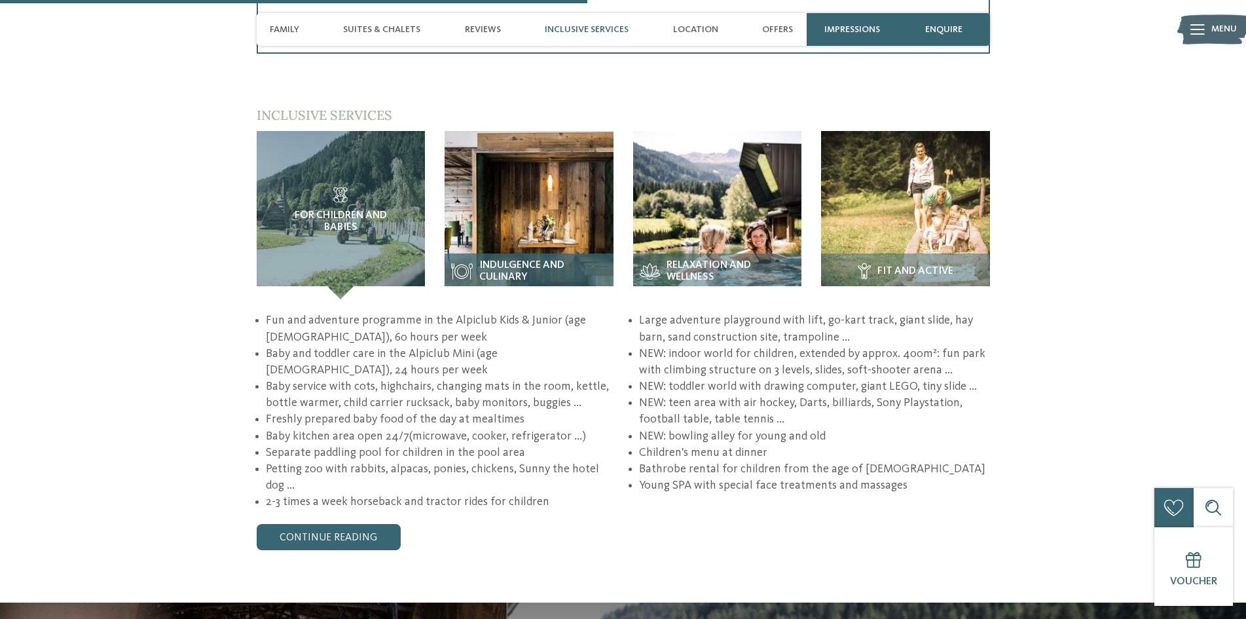
click at [554, 220] on img at bounding box center [529, 215] width 169 height 169
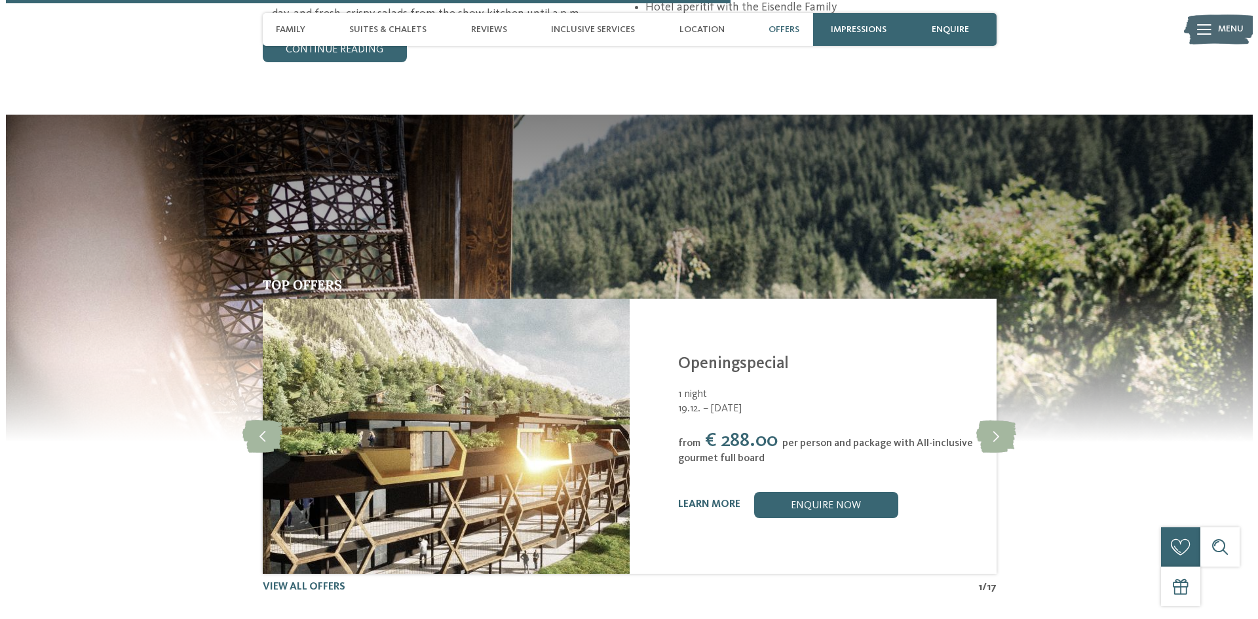
scroll to position [2489, 0]
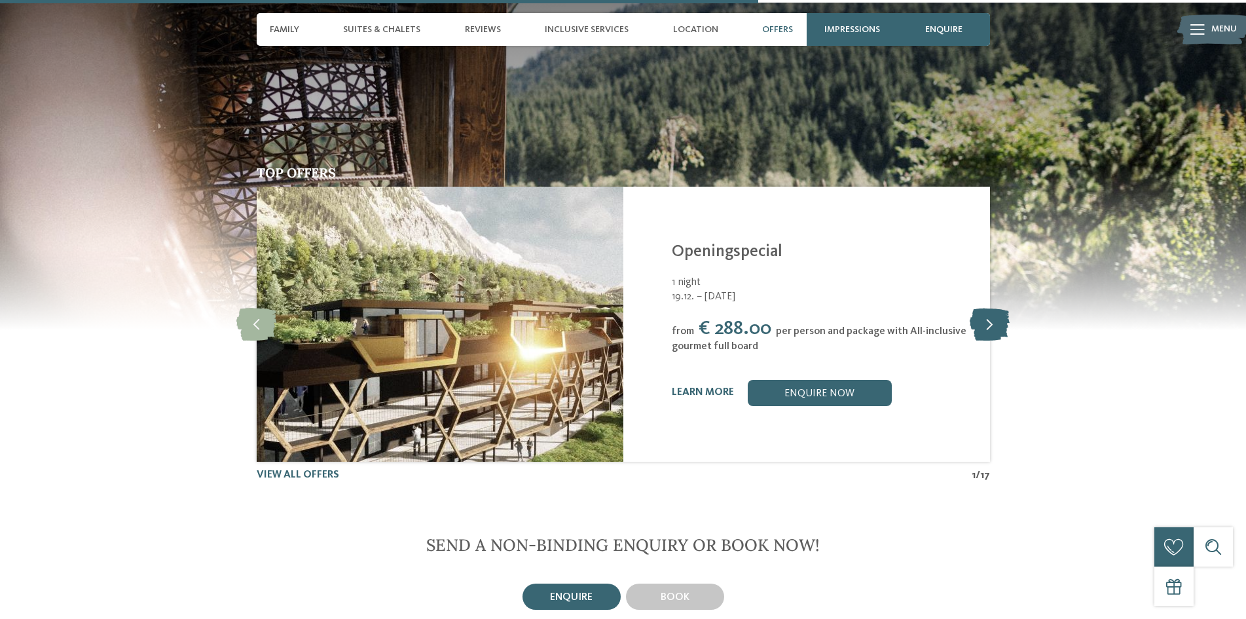
click at [989, 308] on icon at bounding box center [990, 324] width 40 height 33
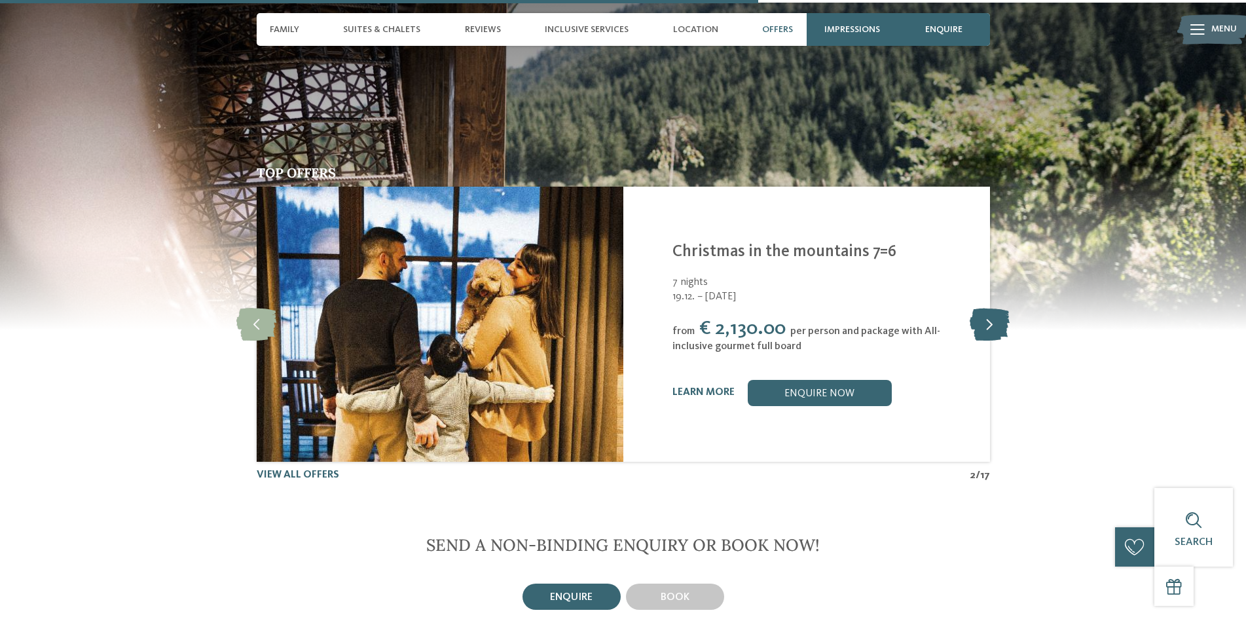
click at [989, 308] on icon at bounding box center [990, 324] width 40 height 33
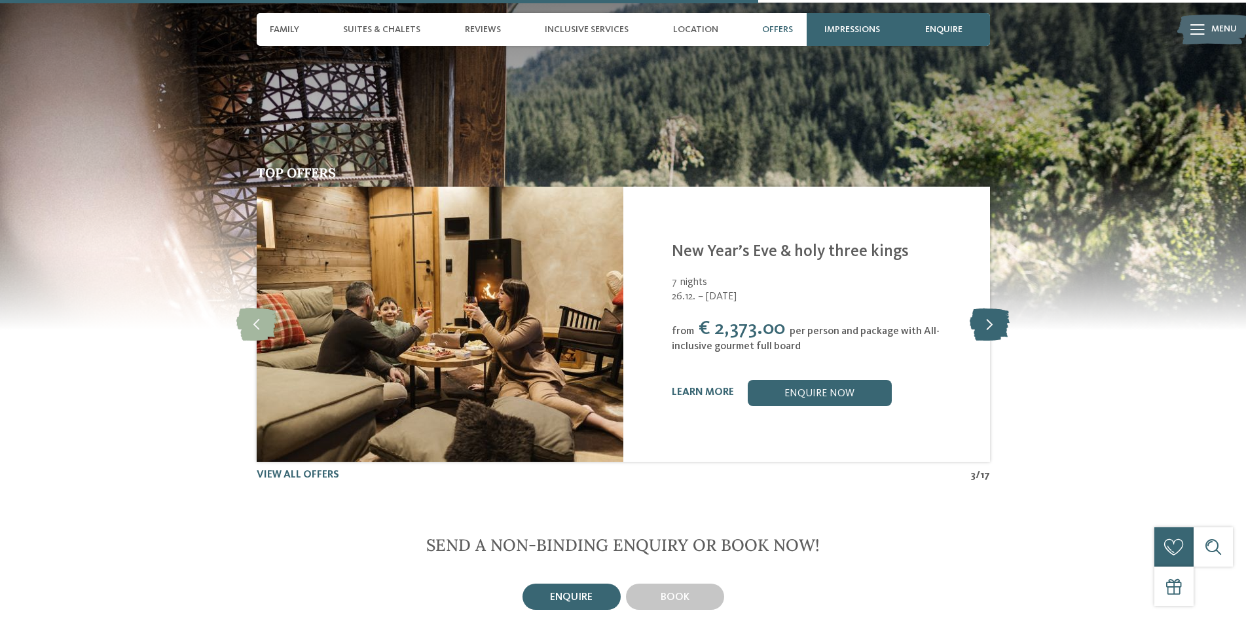
click at [989, 308] on icon at bounding box center [990, 324] width 40 height 33
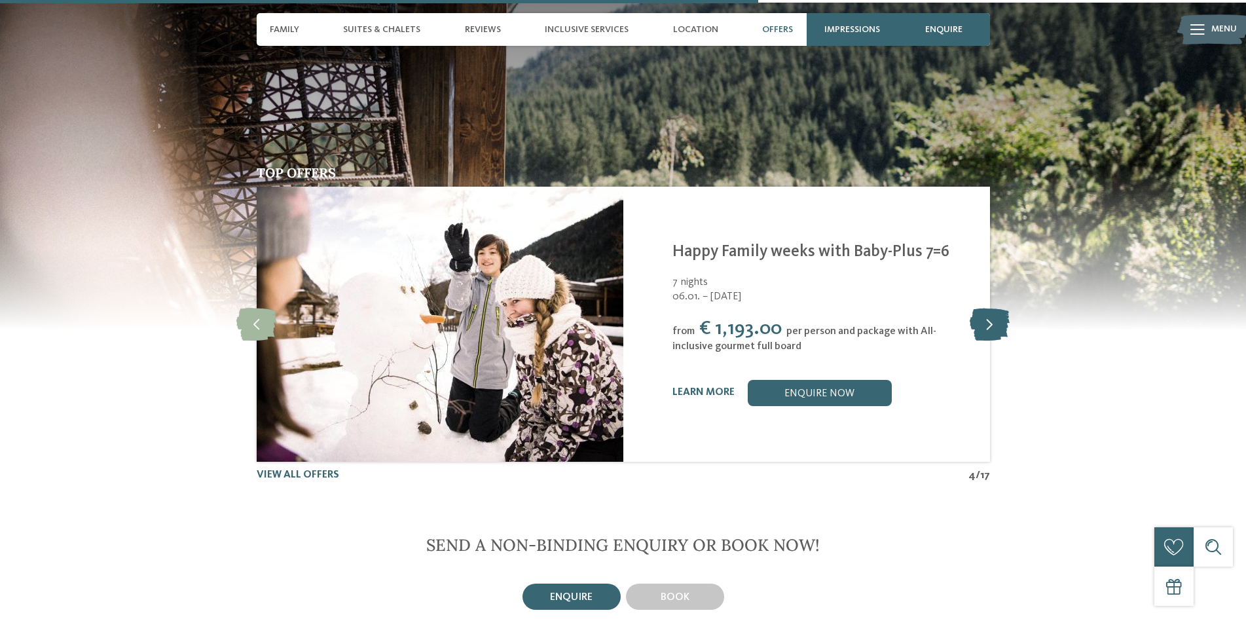
click at [989, 308] on icon at bounding box center [990, 324] width 40 height 33
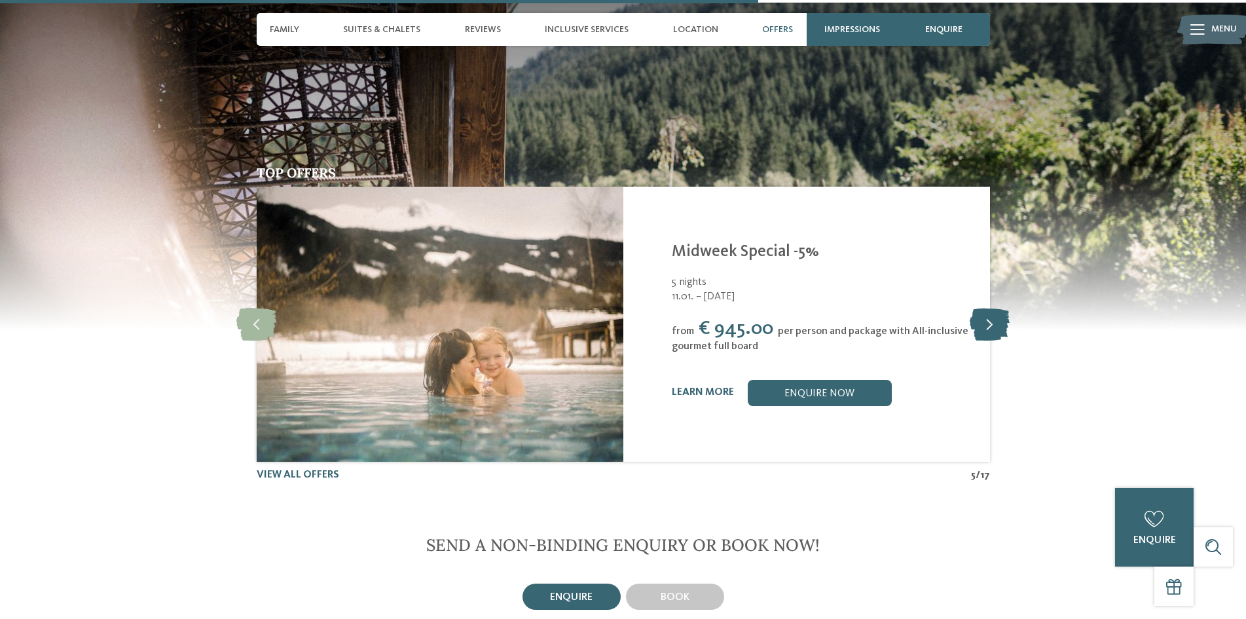
click at [989, 308] on icon at bounding box center [990, 324] width 40 height 33
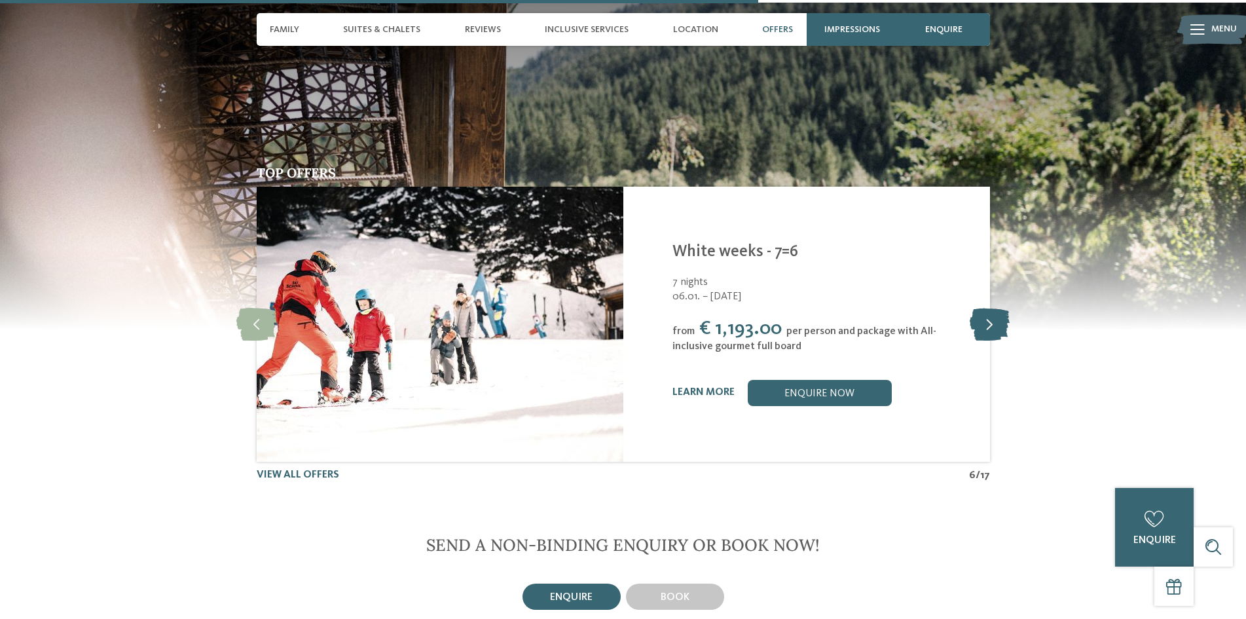
click at [989, 308] on icon at bounding box center [990, 324] width 40 height 33
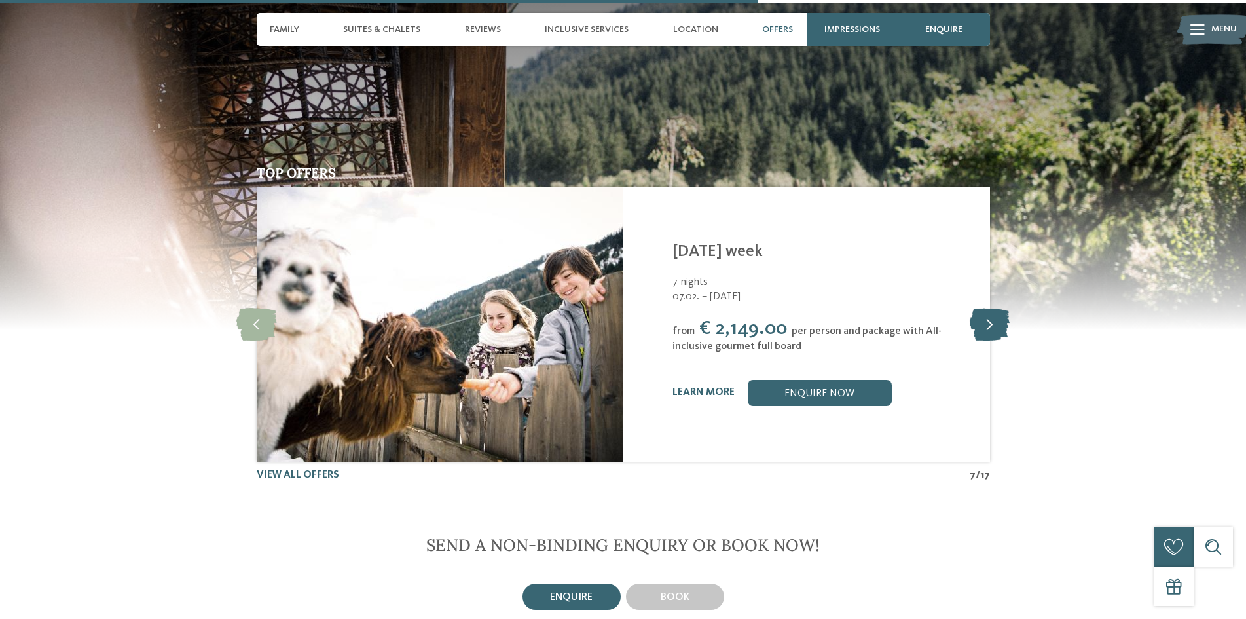
click at [989, 308] on icon at bounding box center [990, 324] width 40 height 33
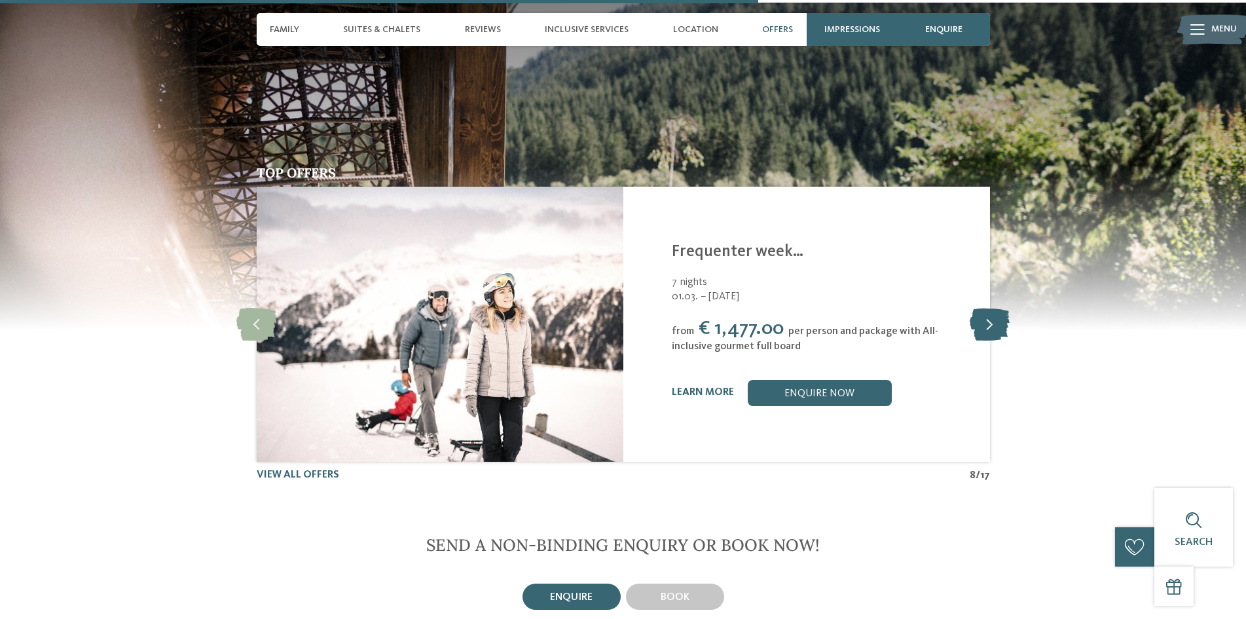
click at [989, 308] on icon at bounding box center [990, 324] width 40 height 33
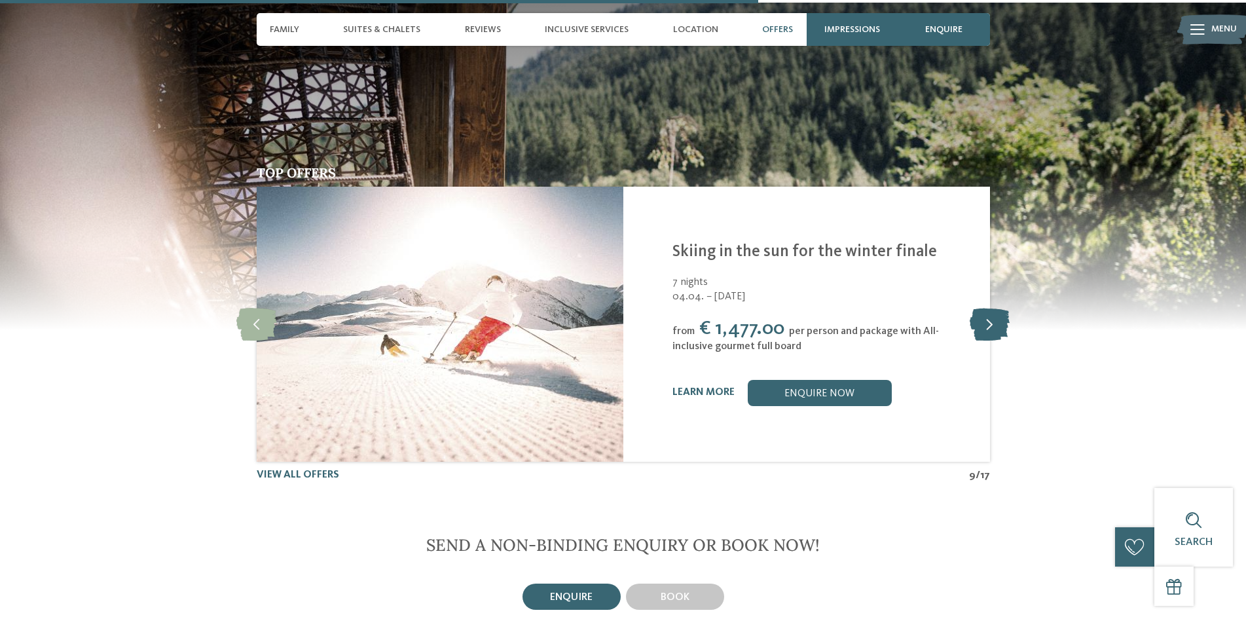
click at [989, 308] on icon at bounding box center [990, 324] width 40 height 33
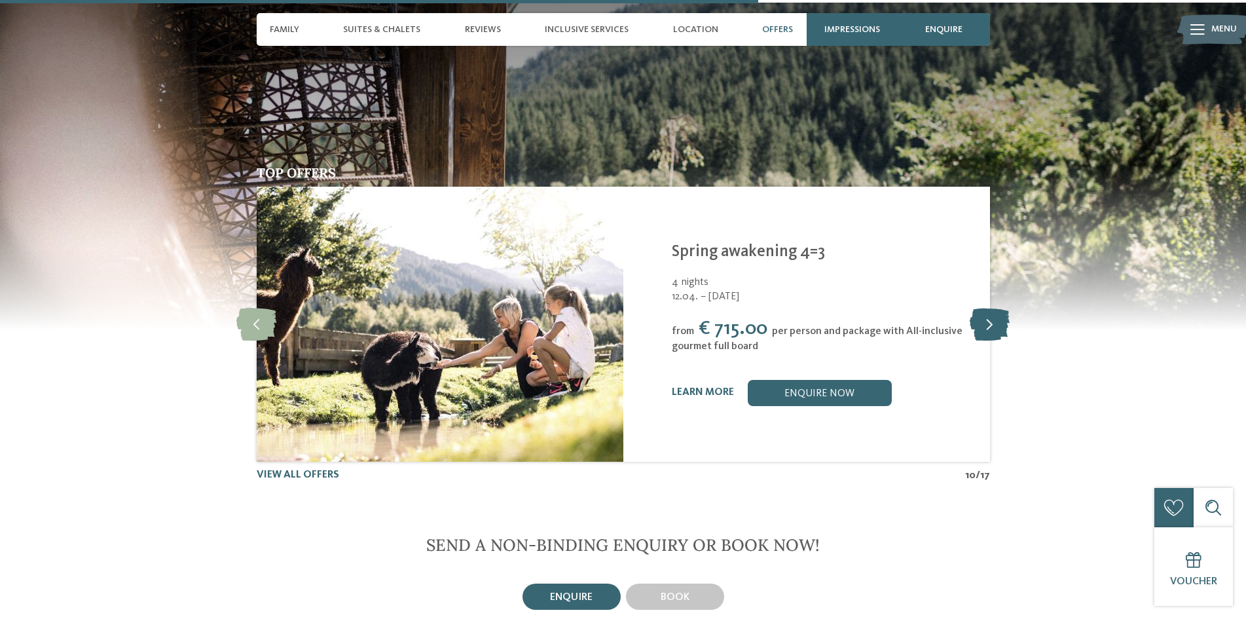
click at [989, 308] on icon at bounding box center [990, 324] width 40 height 33
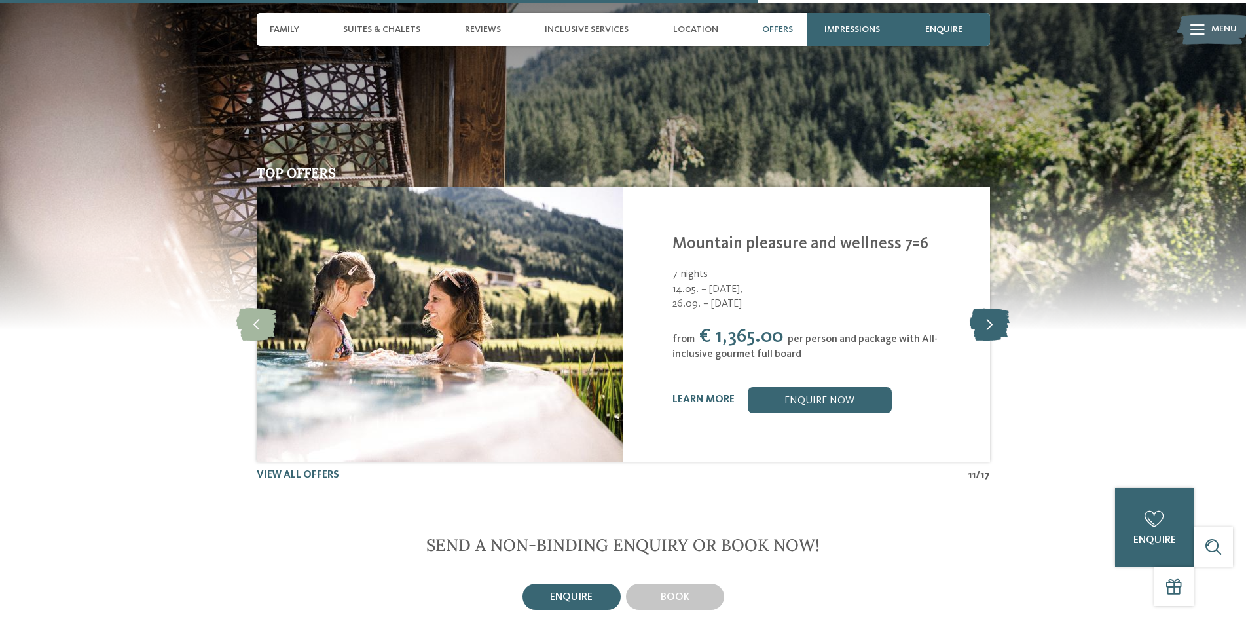
click at [989, 308] on icon at bounding box center [990, 324] width 40 height 33
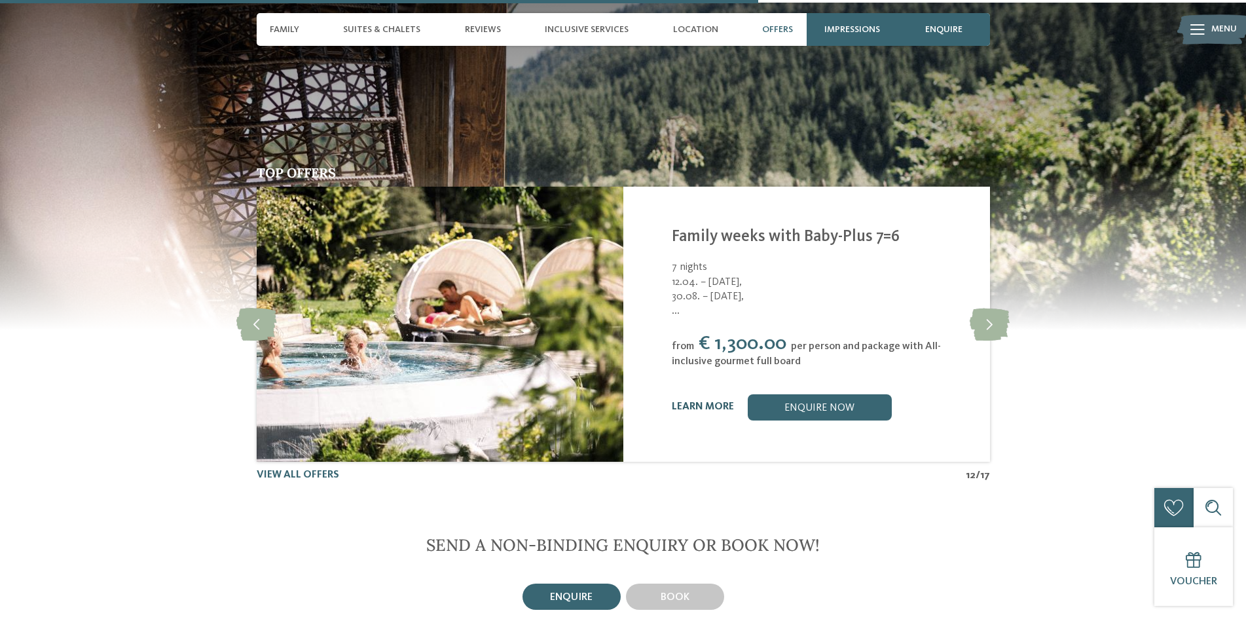
click at [715, 401] on link "learn more" at bounding box center [703, 406] width 62 height 10
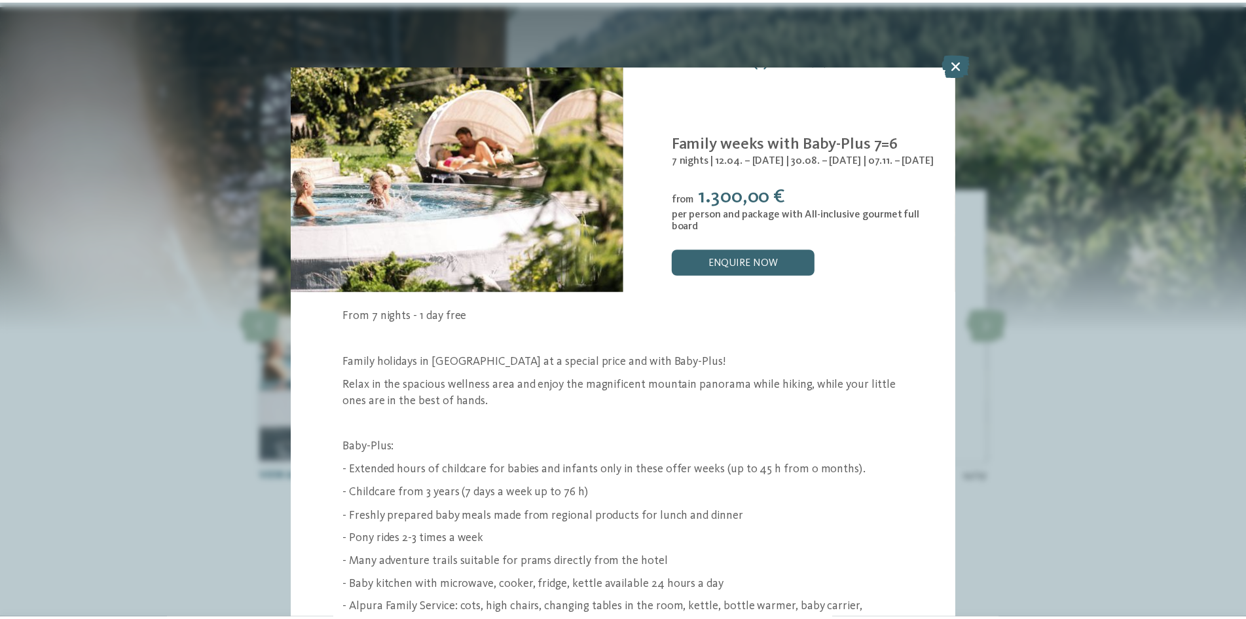
scroll to position [7, 0]
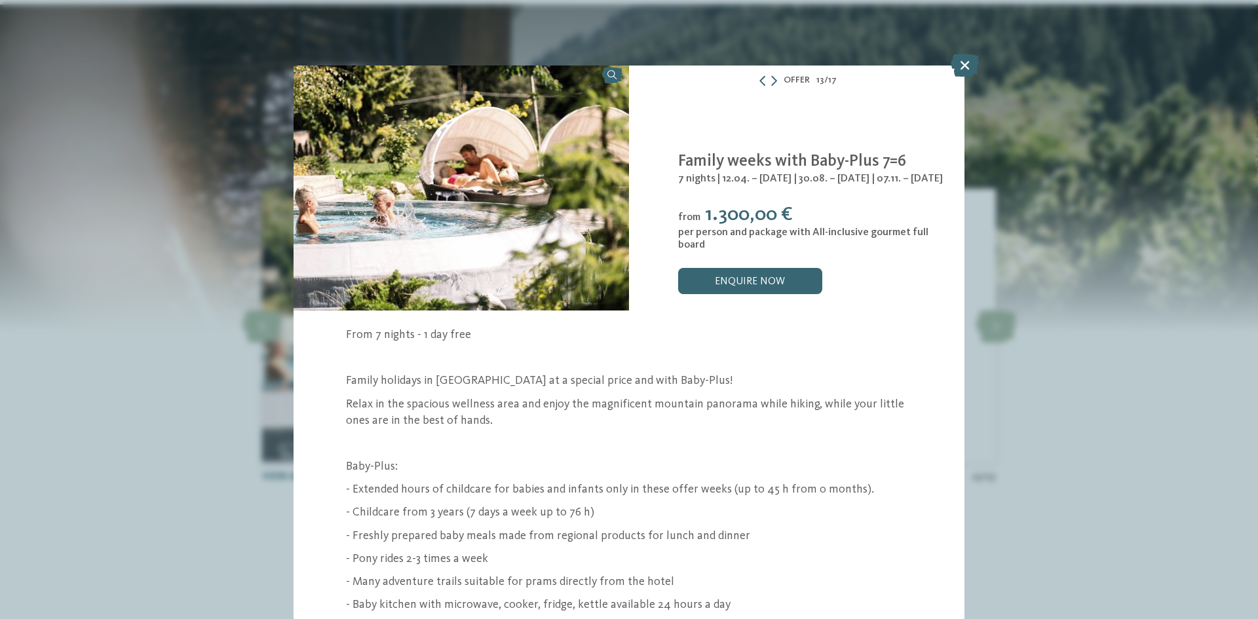
click at [963, 70] on icon at bounding box center [964, 65] width 28 height 23
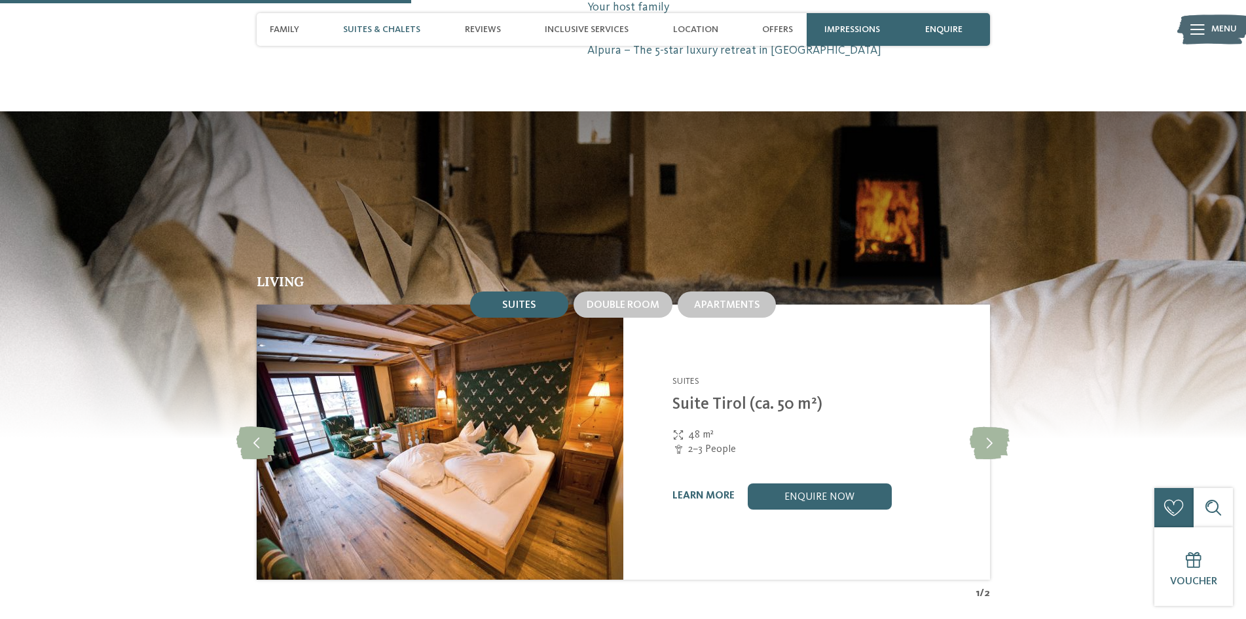
scroll to position [1506, 0]
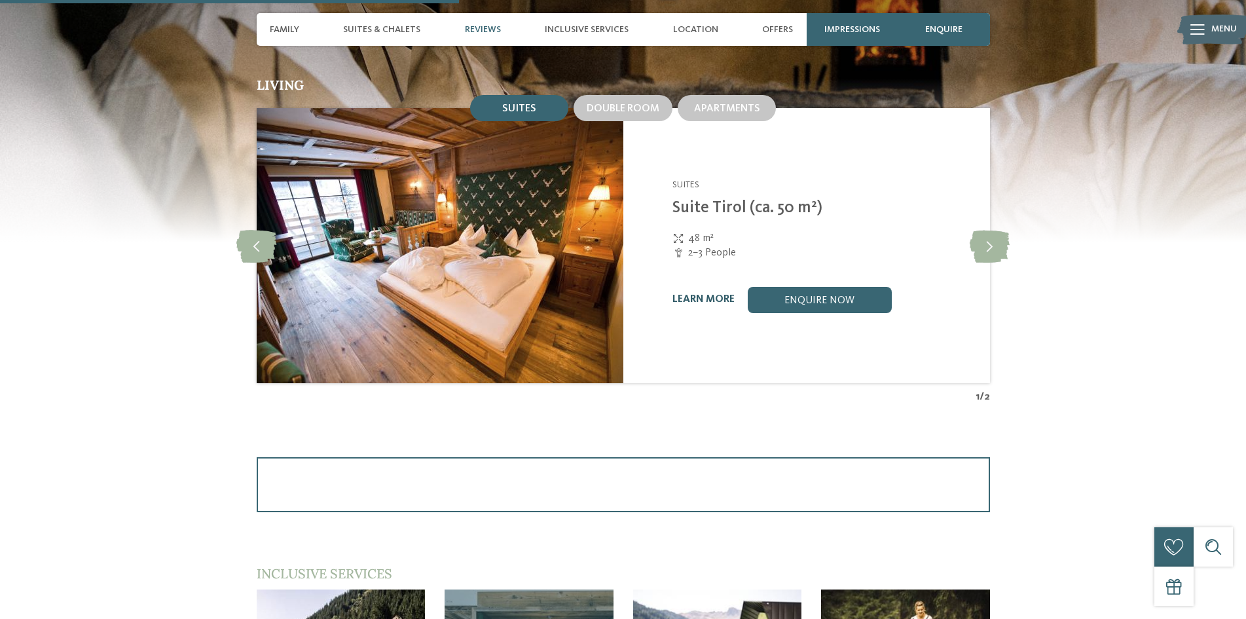
click at [715, 294] on link "learn more" at bounding box center [704, 299] width 62 height 10
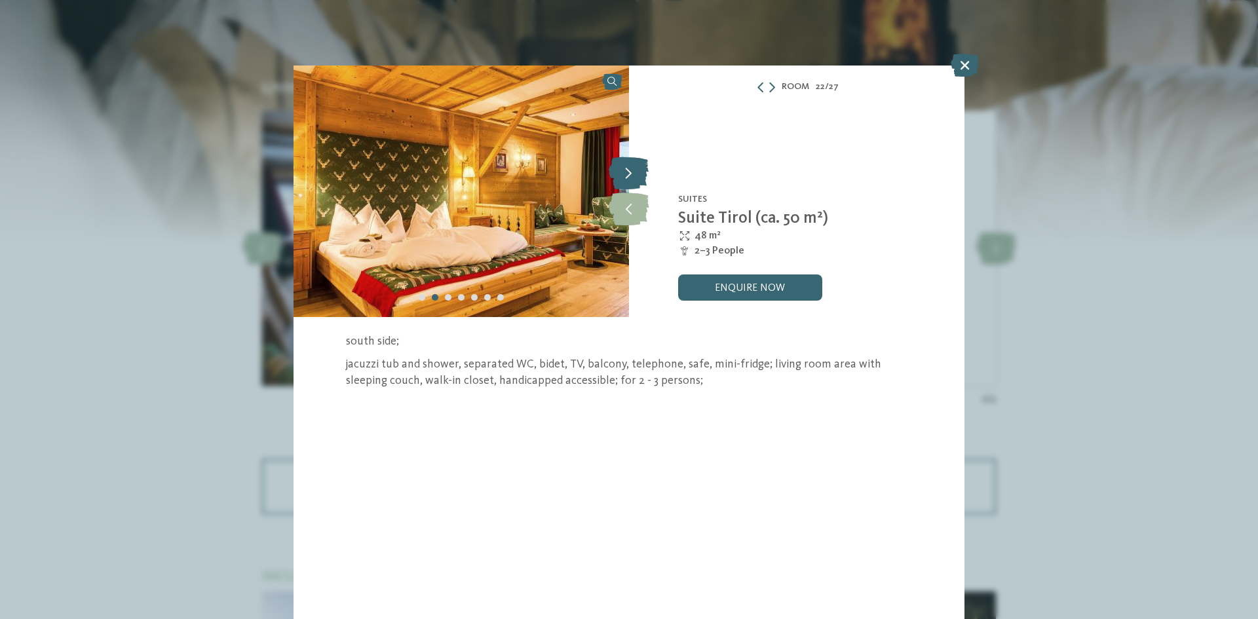
click at [636, 181] on icon at bounding box center [628, 173] width 40 height 33
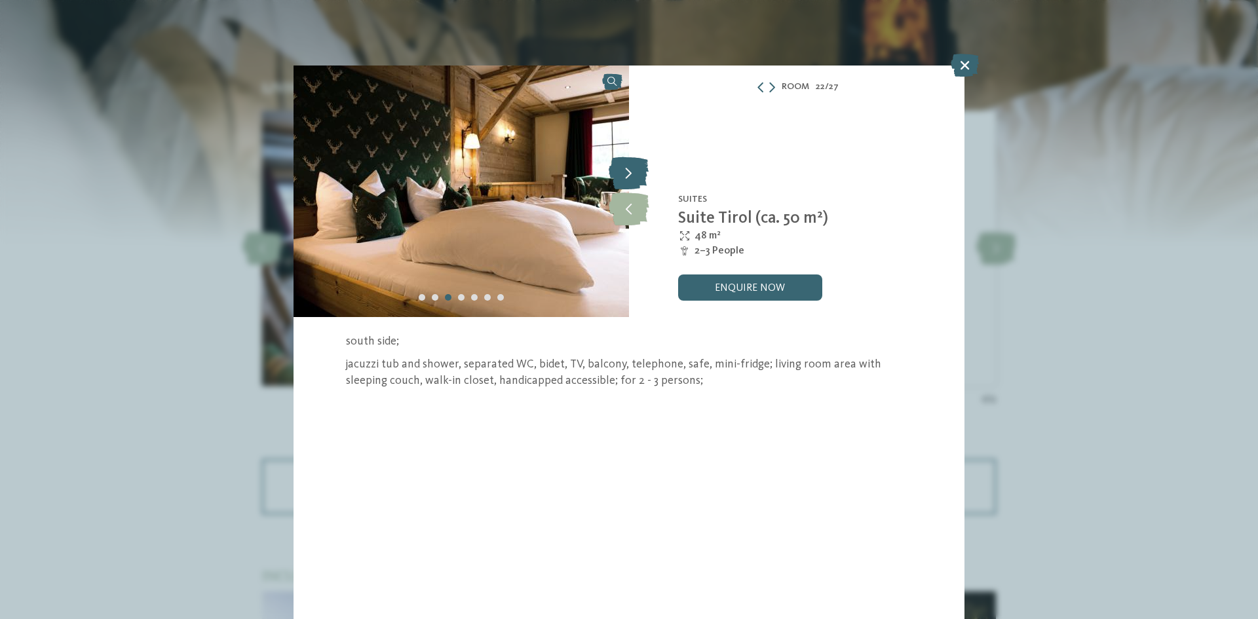
click at [636, 181] on icon at bounding box center [628, 173] width 40 height 33
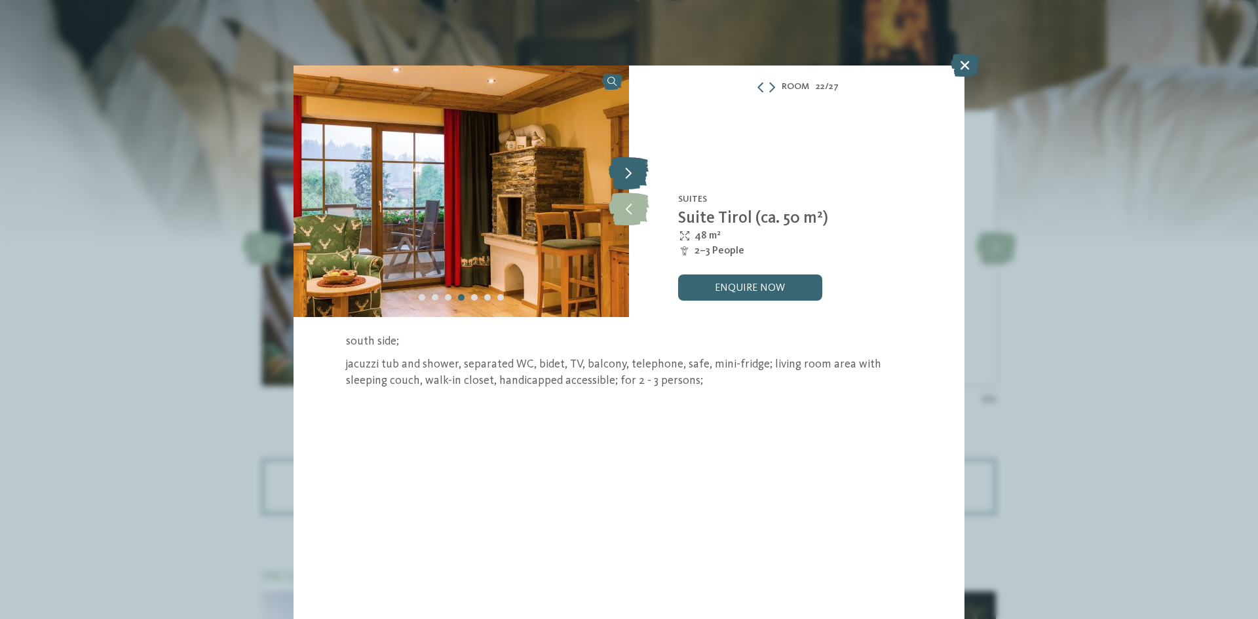
click at [636, 181] on icon at bounding box center [628, 173] width 40 height 33
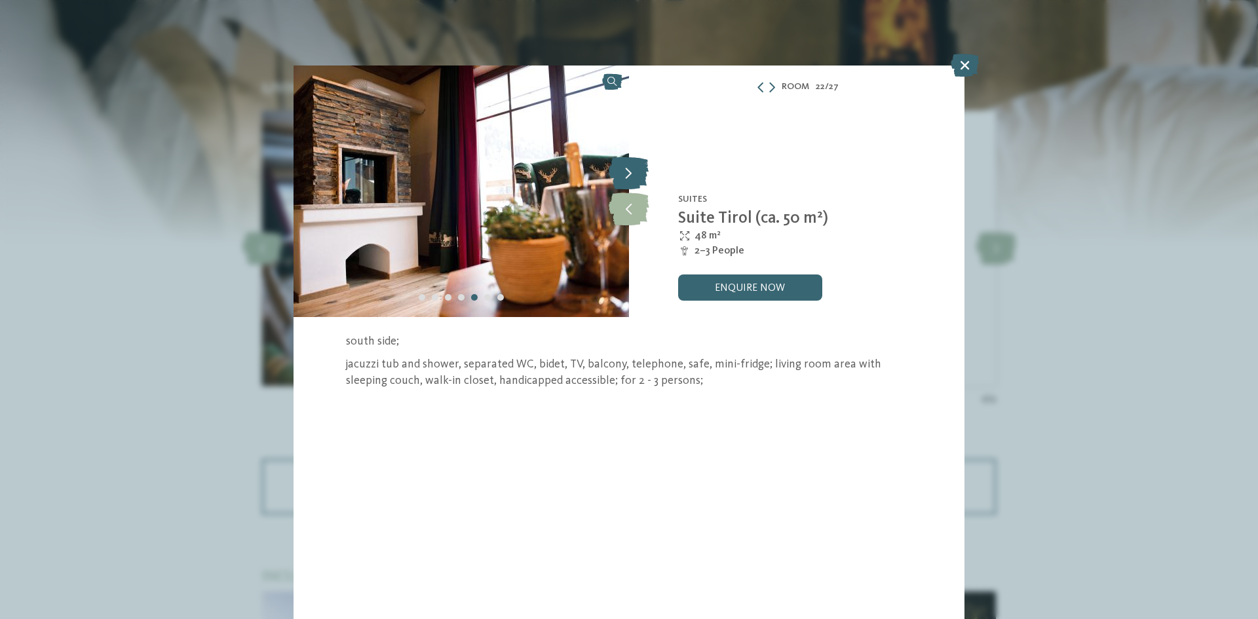
click at [636, 181] on icon at bounding box center [628, 173] width 40 height 33
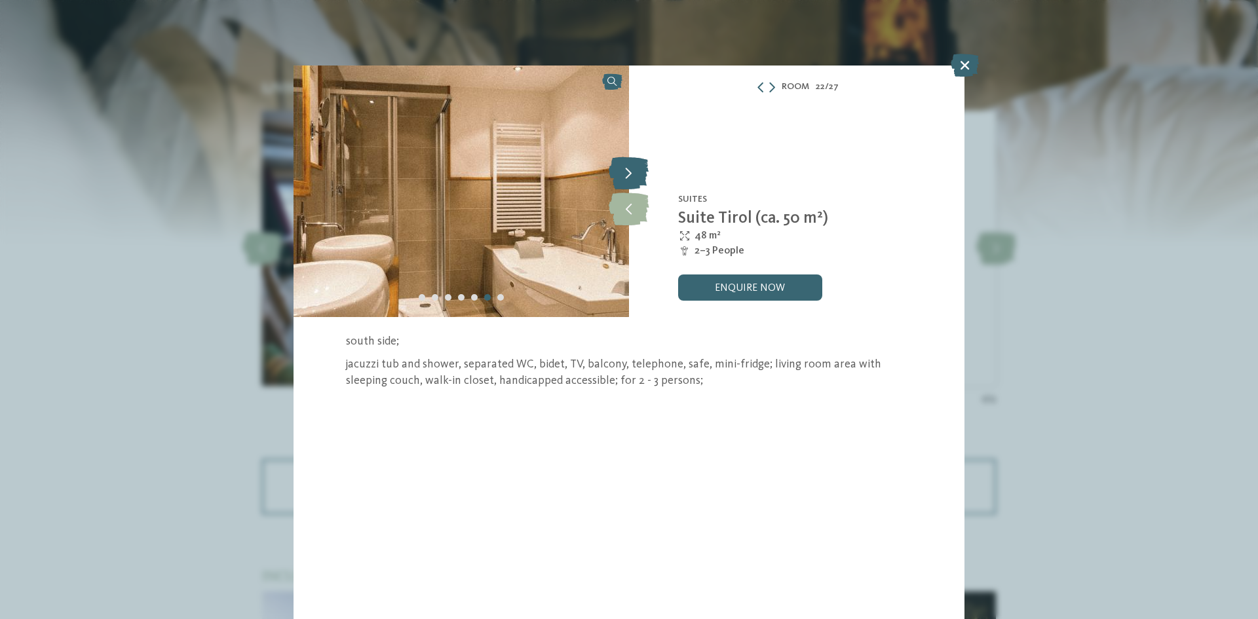
click at [636, 181] on icon at bounding box center [628, 173] width 40 height 33
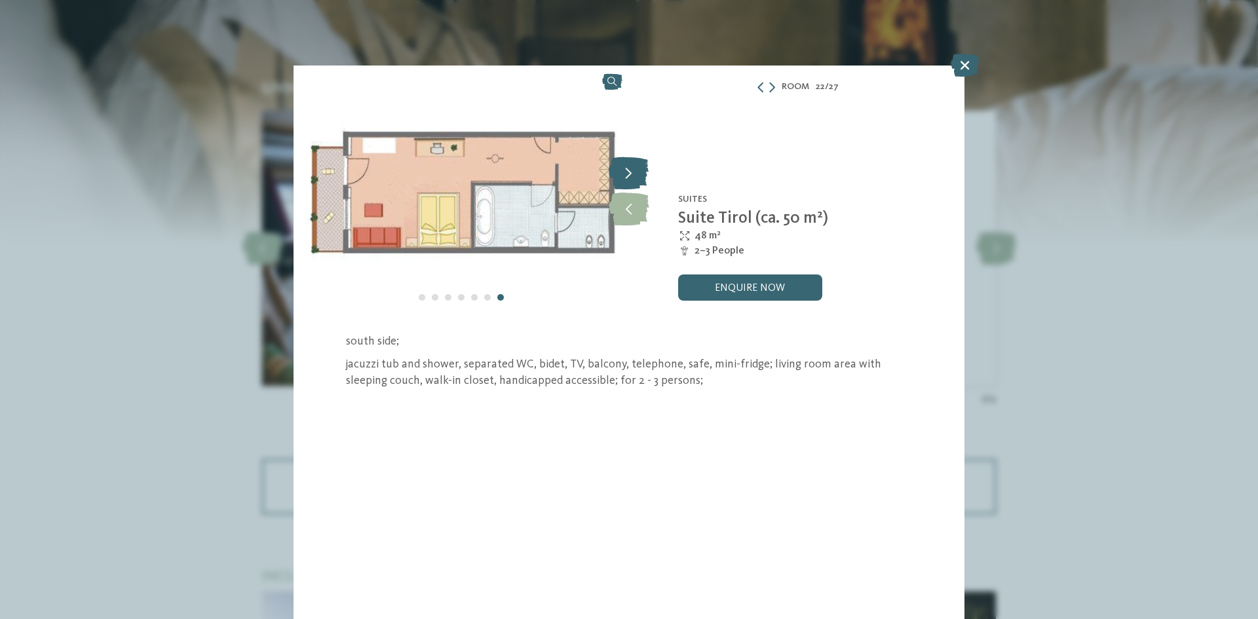
click at [636, 181] on icon at bounding box center [628, 173] width 40 height 33
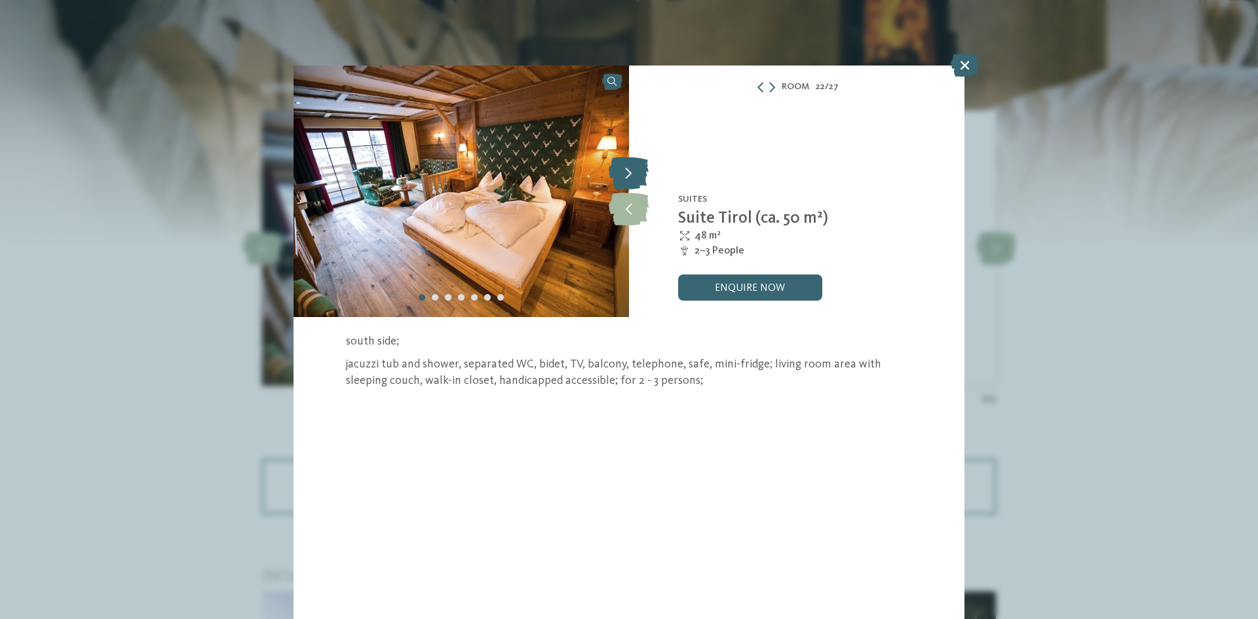
click at [636, 181] on icon at bounding box center [628, 173] width 40 height 33
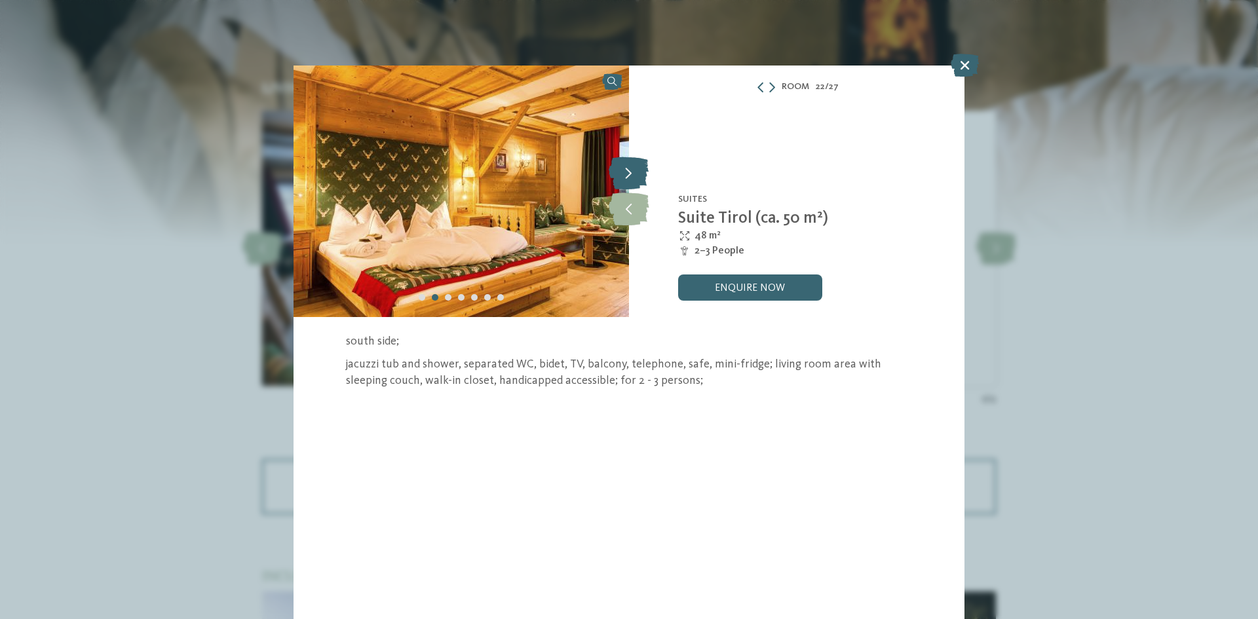
click at [636, 181] on icon at bounding box center [628, 173] width 40 height 33
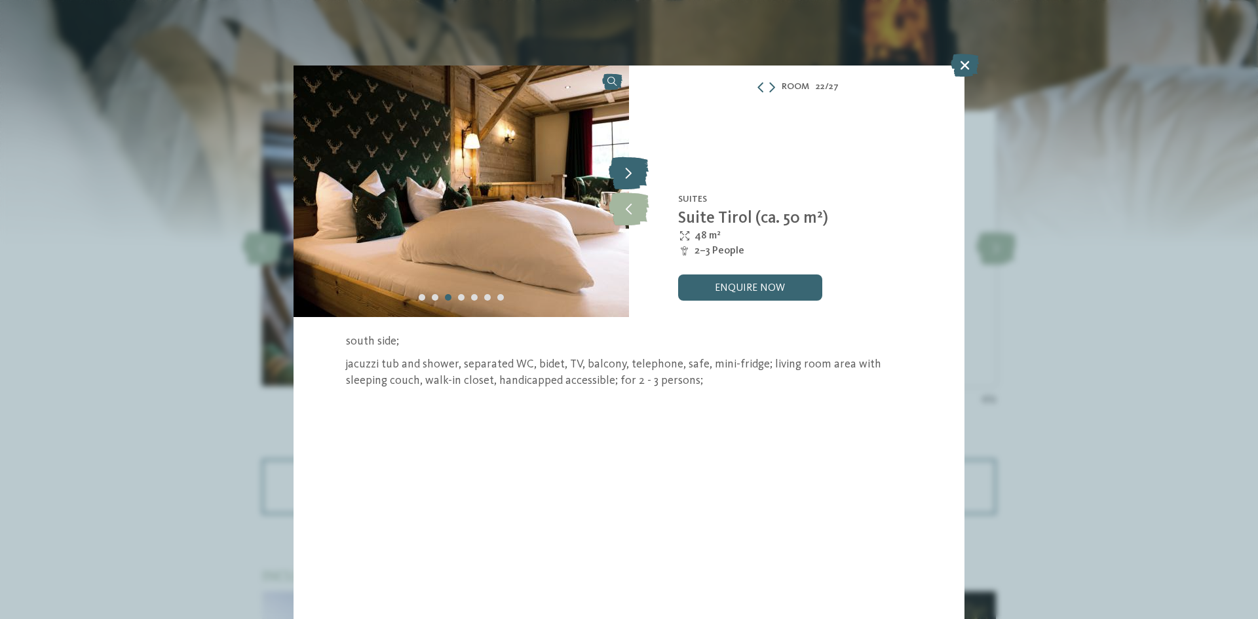
click at [636, 181] on icon at bounding box center [628, 173] width 40 height 33
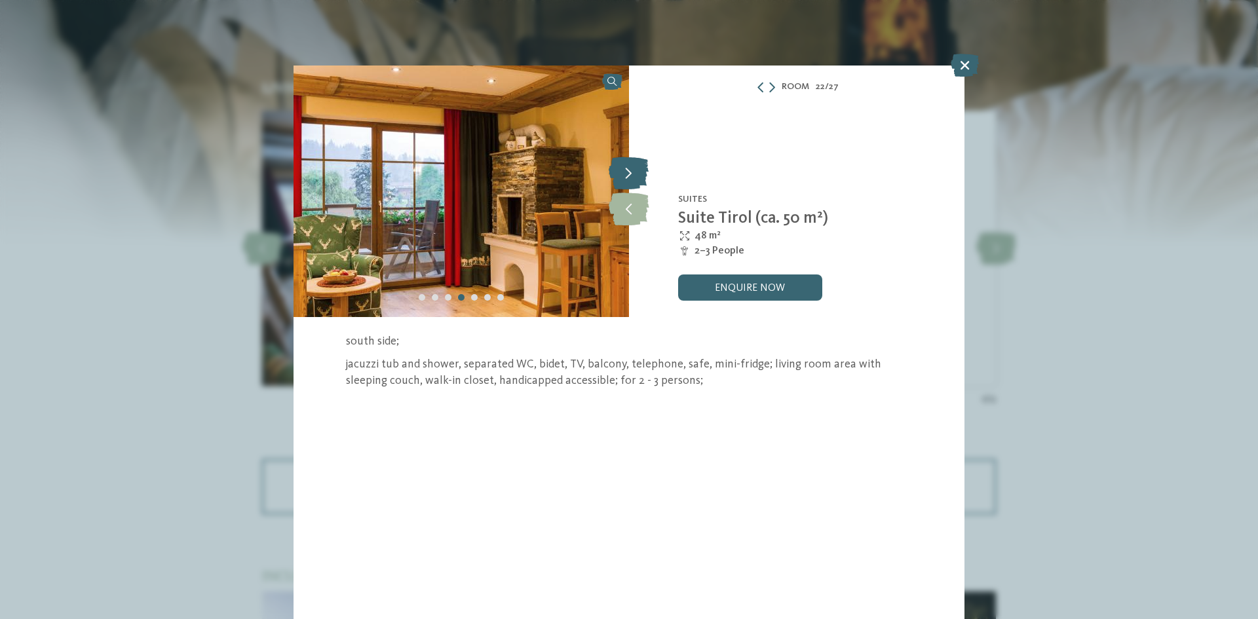
click at [636, 181] on icon at bounding box center [628, 173] width 40 height 33
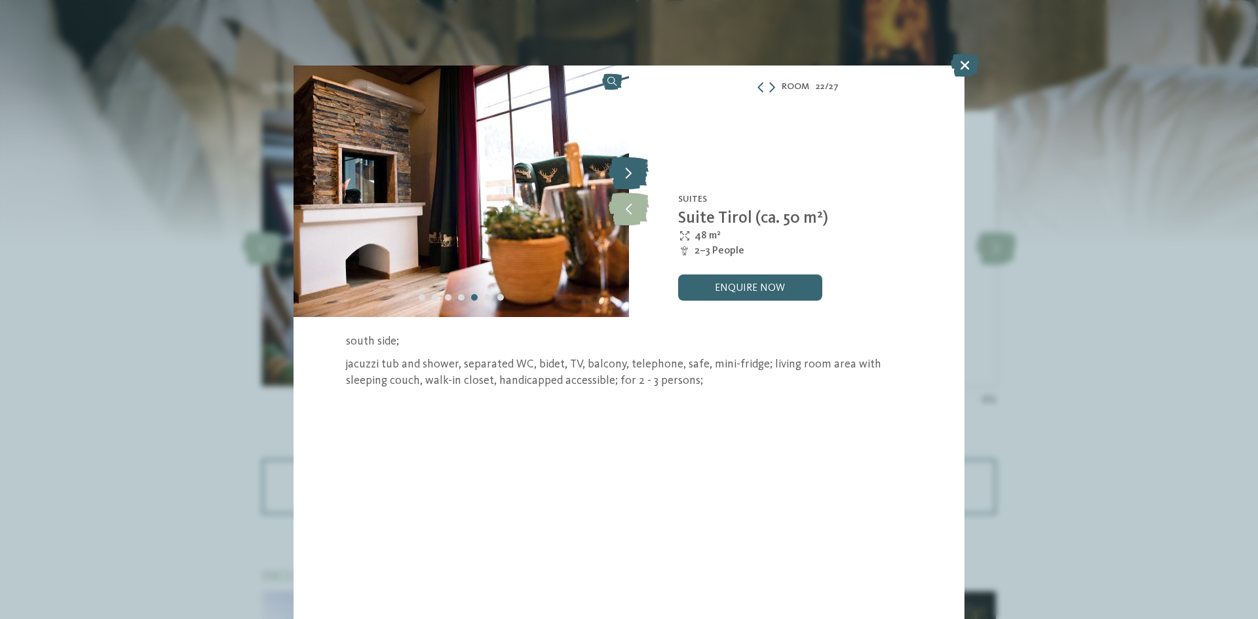
click at [636, 181] on icon at bounding box center [628, 173] width 40 height 33
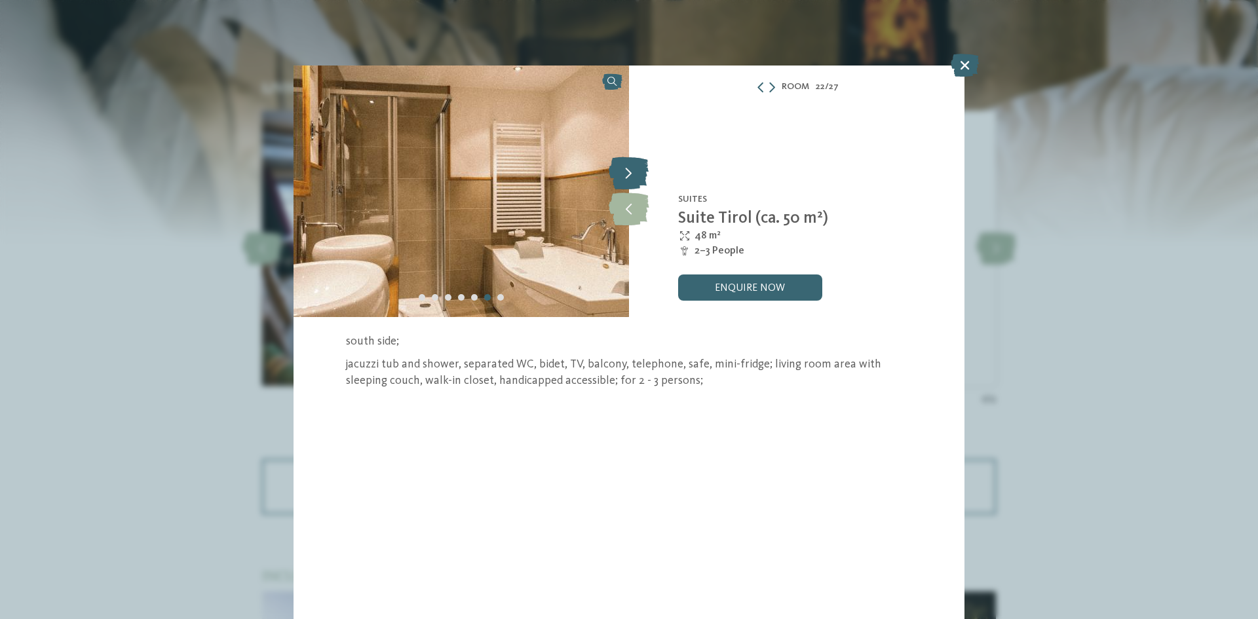
click at [636, 181] on icon at bounding box center [628, 173] width 40 height 33
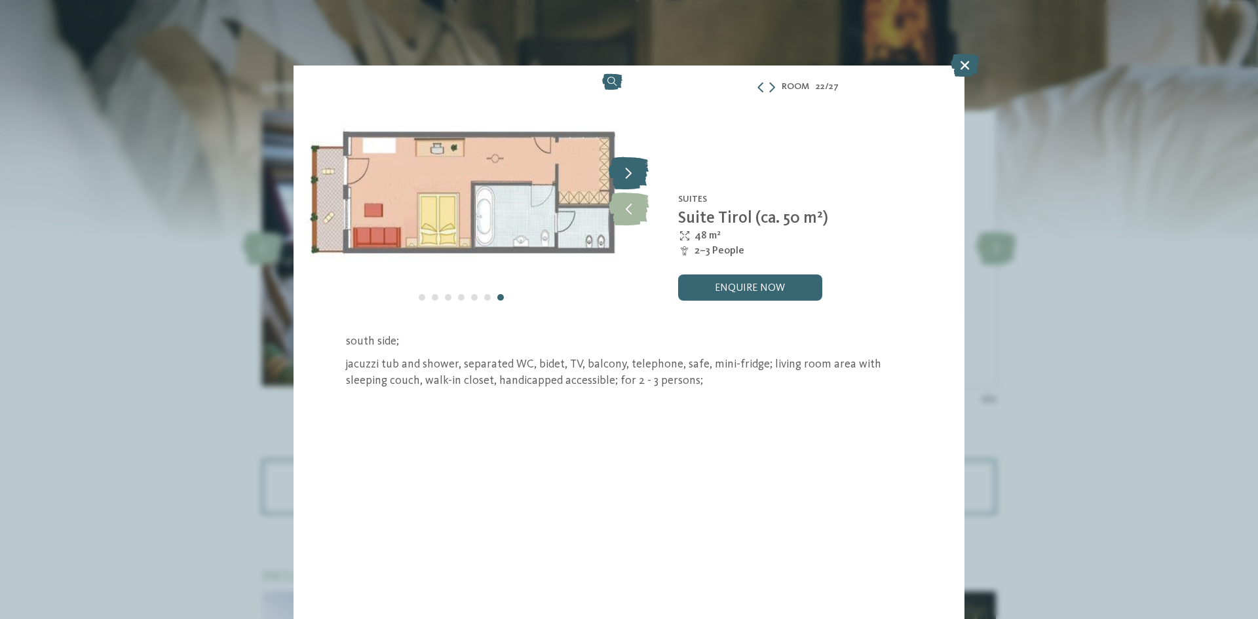
click at [636, 181] on icon at bounding box center [628, 173] width 40 height 33
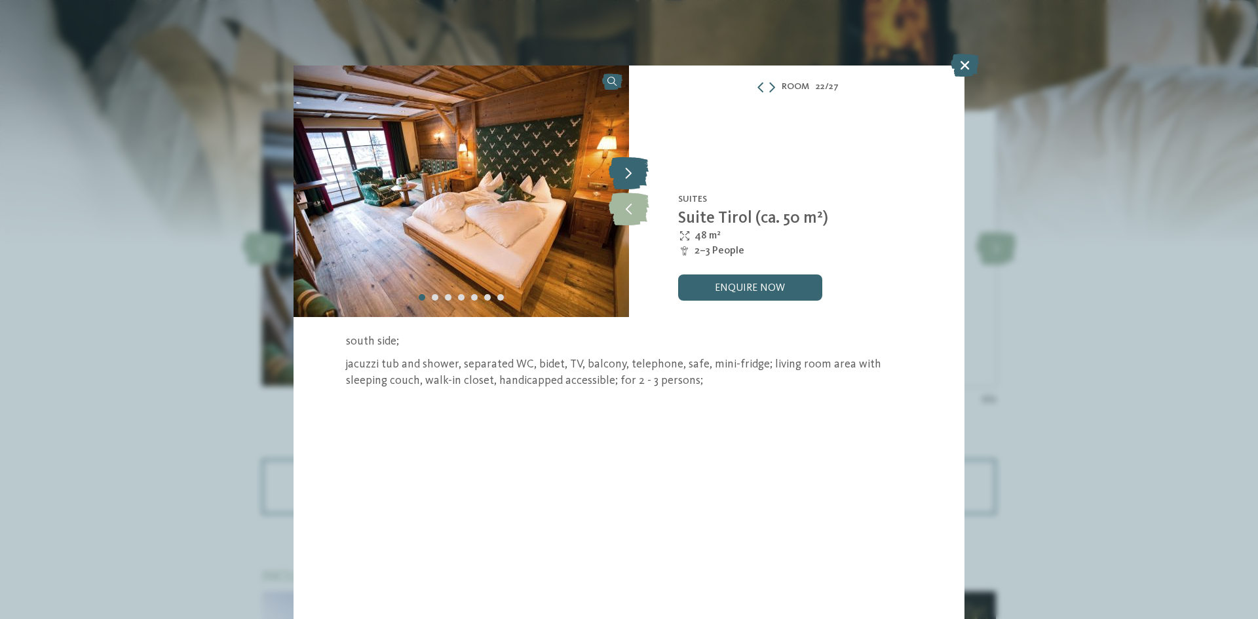
click at [636, 181] on icon at bounding box center [628, 173] width 40 height 33
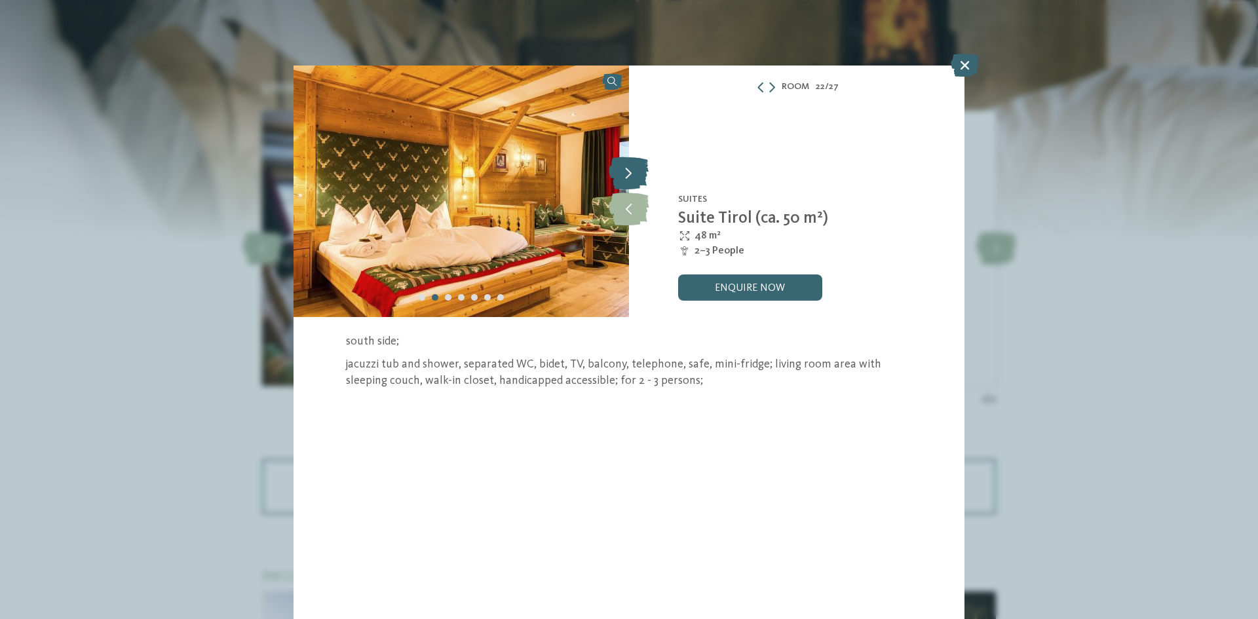
click at [636, 181] on icon at bounding box center [628, 173] width 40 height 33
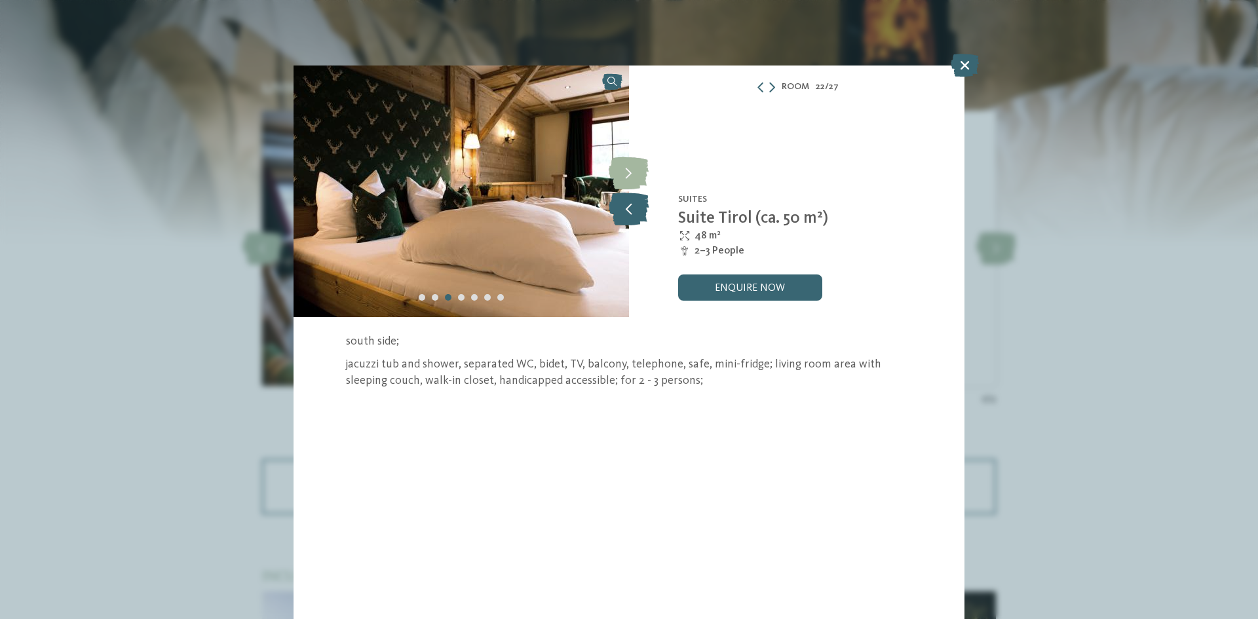
click at [635, 206] on icon at bounding box center [628, 209] width 40 height 33
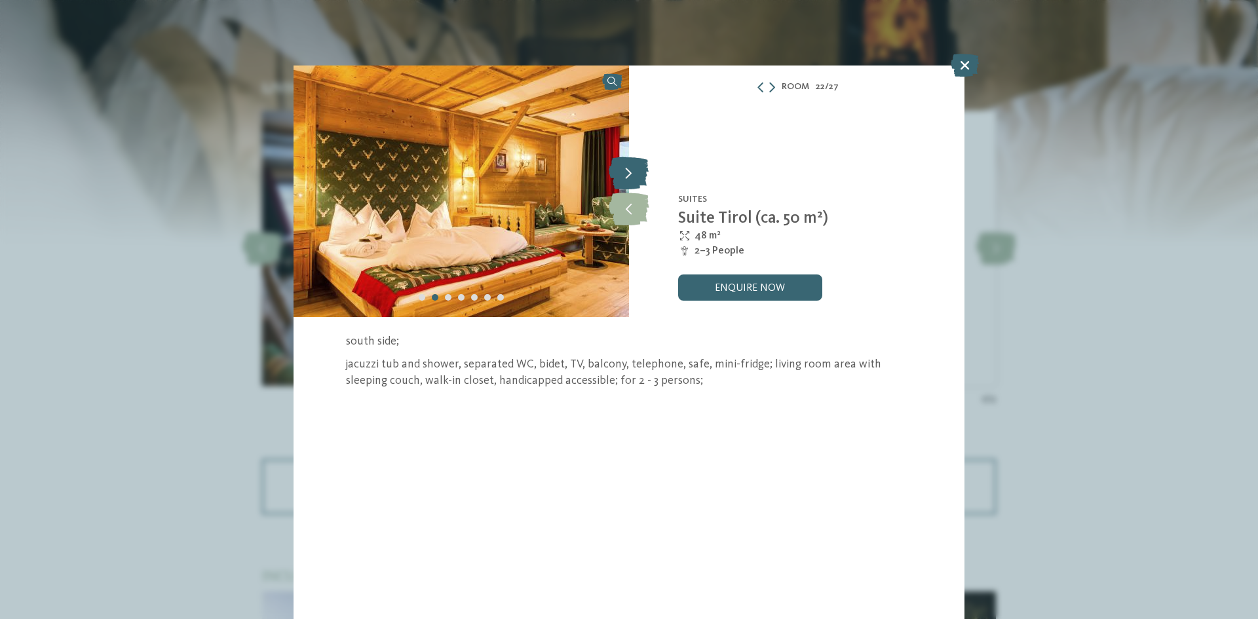
click at [639, 179] on icon at bounding box center [628, 173] width 40 height 33
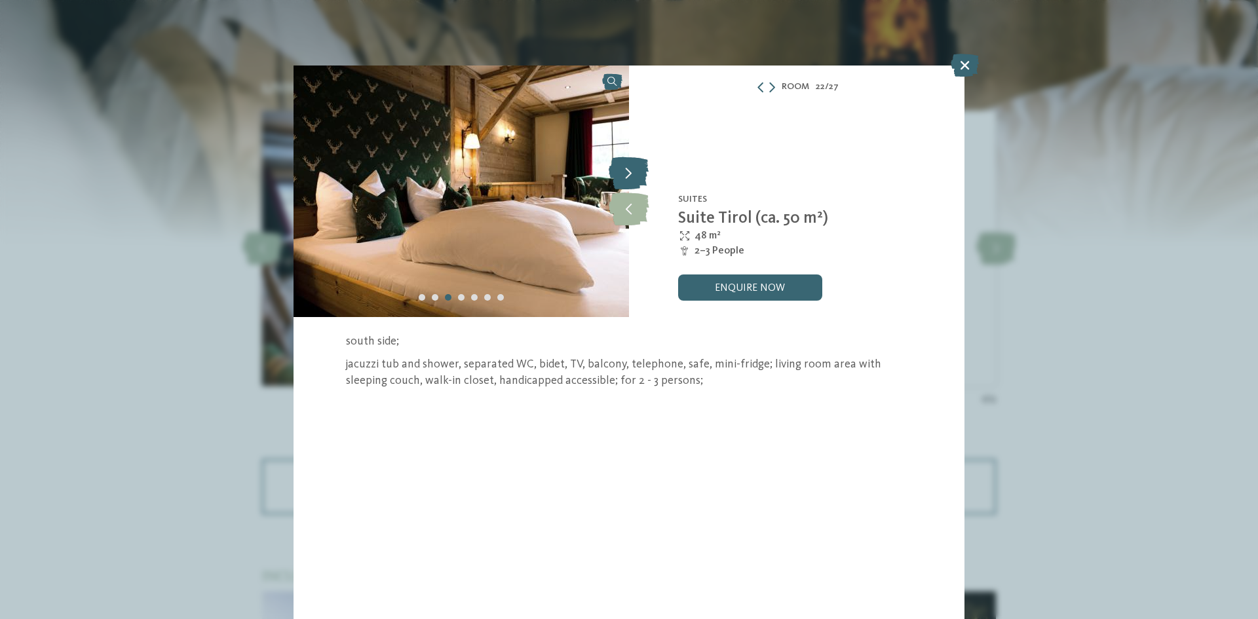
click at [639, 179] on icon at bounding box center [628, 173] width 40 height 33
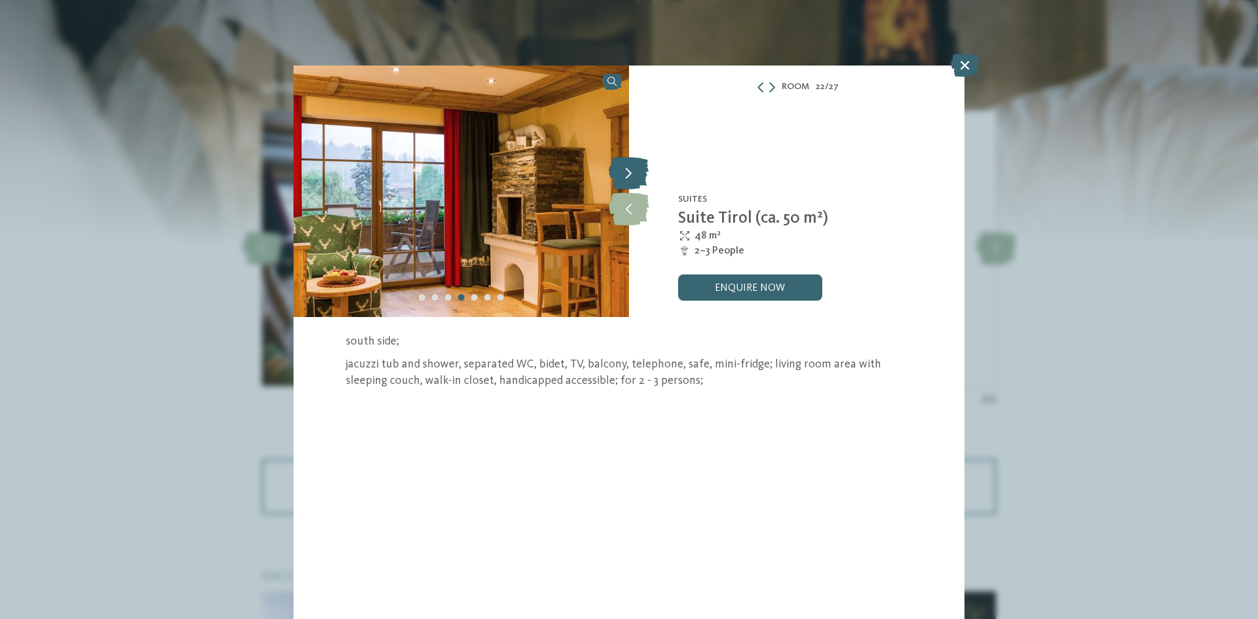
click at [639, 179] on icon at bounding box center [628, 173] width 40 height 33
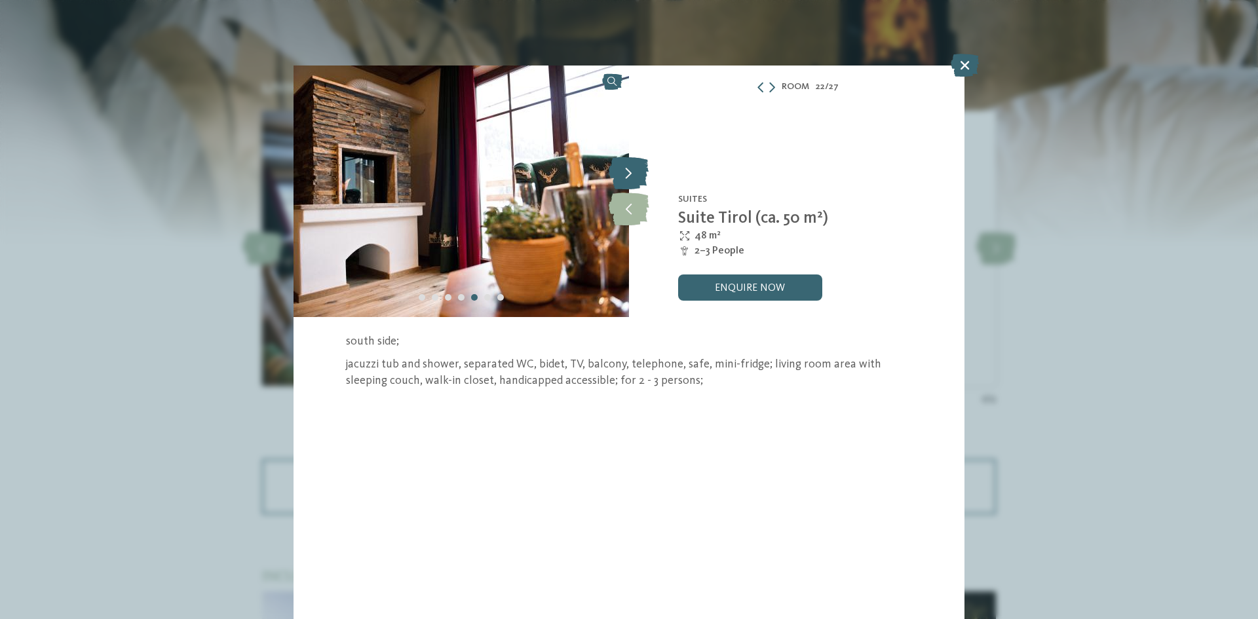
click at [639, 179] on icon at bounding box center [628, 173] width 40 height 33
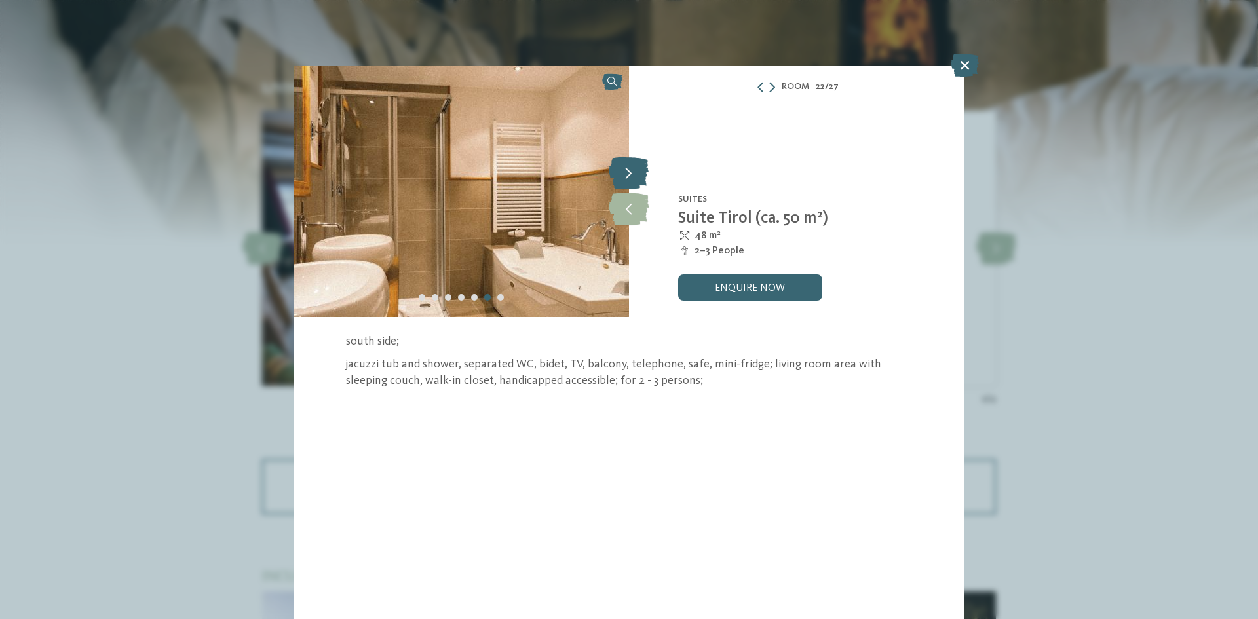
click at [639, 179] on icon at bounding box center [628, 173] width 40 height 33
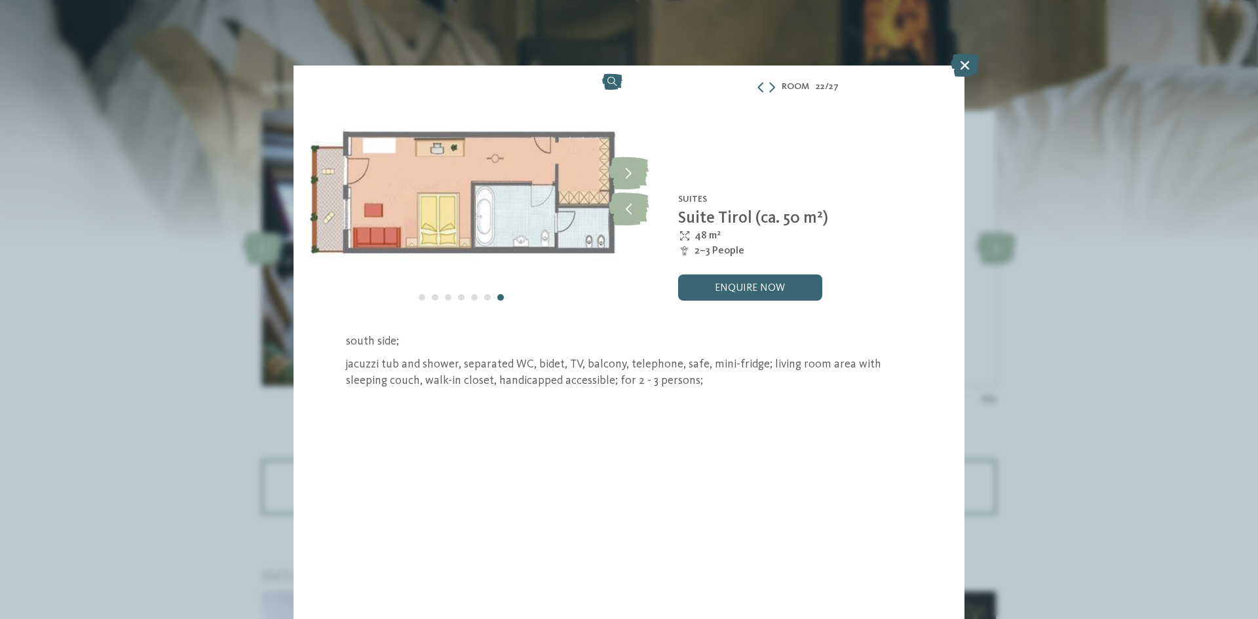
click at [165, 98] on div "Room 22 / 27 slide 22 of 27 5" at bounding box center [629, 309] width 1258 height 619
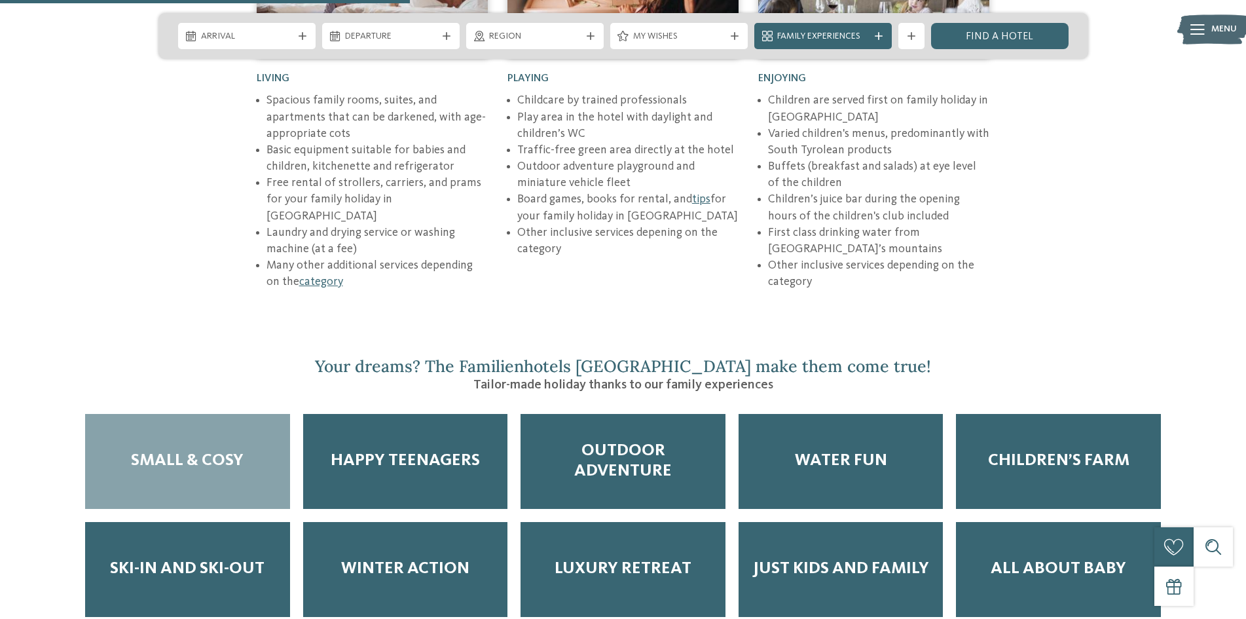
scroll to position [2030, 0]
